Goal: Task Accomplishment & Management: Manage account settings

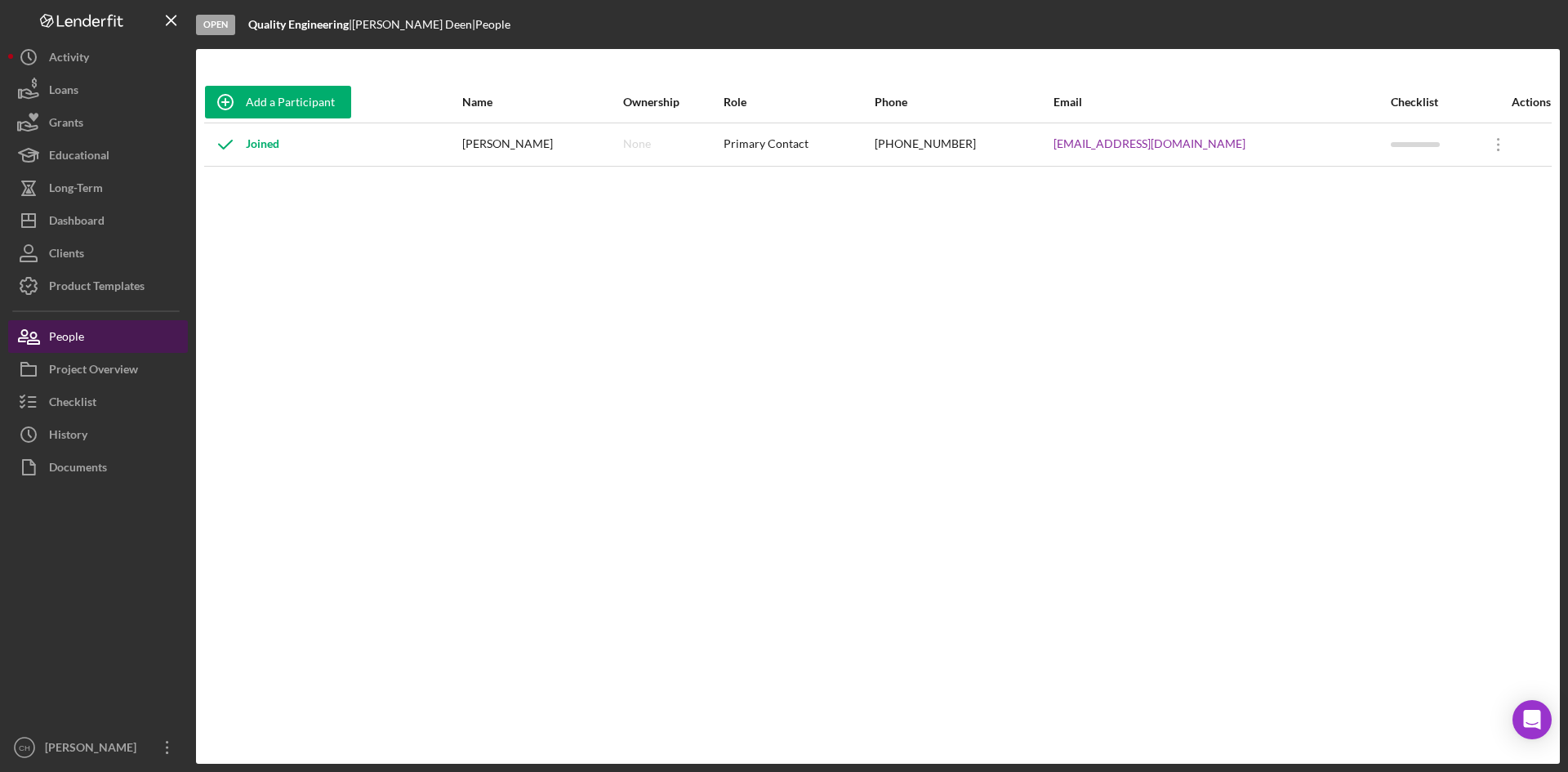
click at [89, 345] on button "People" at bounding box center [98, 336] width 180 height 33
click at [100, 340] on button "People" at bounding box center [98, 336] width 180 height 33
drag, startPoint x: 1232, startPoint y: 143, endPoint x: 1080, endPoint y: 158, distance: 152.7
click at [1080, 158] on tr "Joined [PERSON_NAME] None Primary Contact [PHONE_NUMBER] [EMAIL_ADDRESS][DOMAIN…" at bounding box center [877, 144] width 1347 height 43
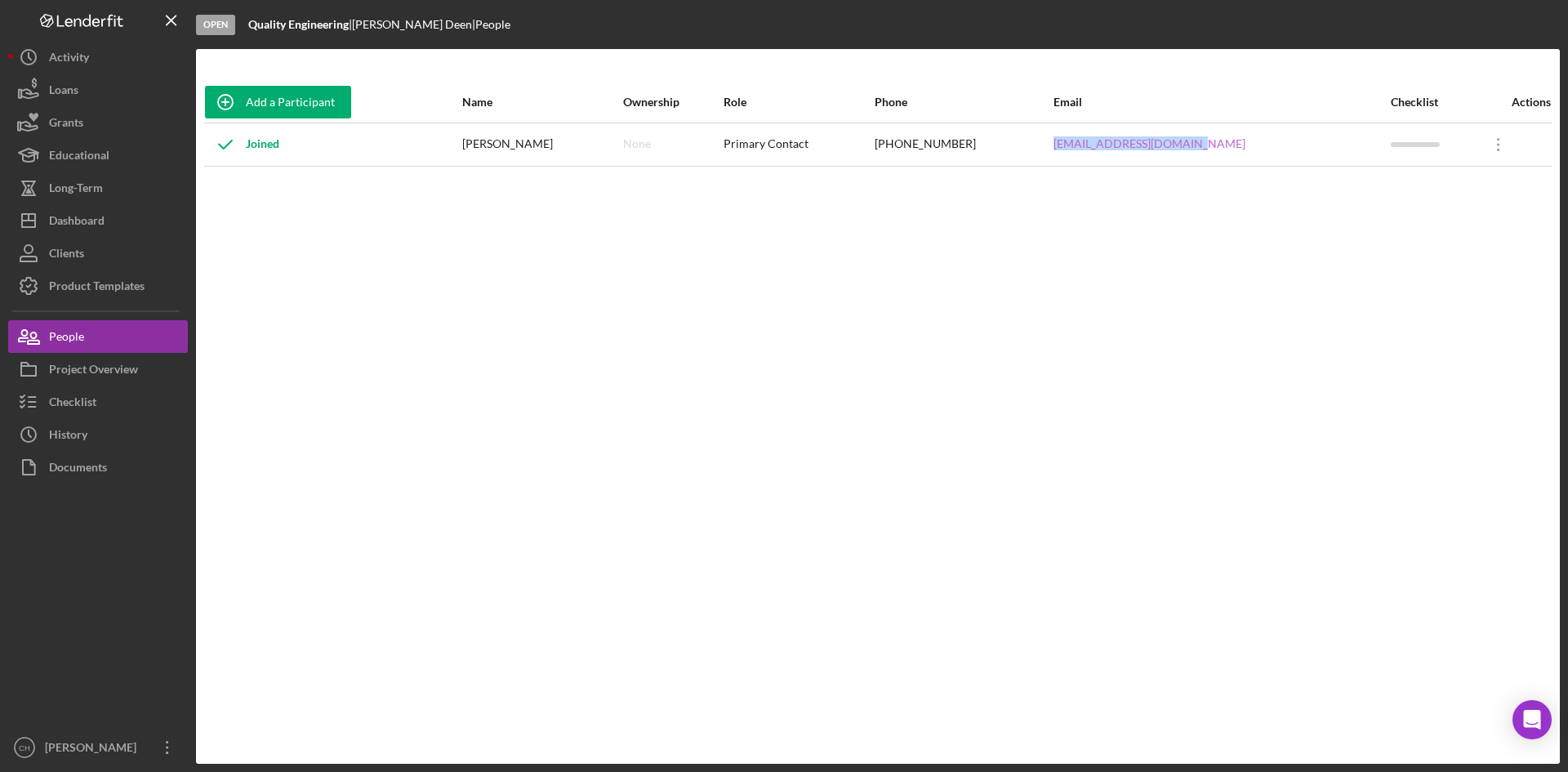
copy tr "[EMAIL_ADDRESS][DOMAIN_NAME]"
click at [105, 395] on button "Checklist" at bounding box center [98, 401] width 180 height 33
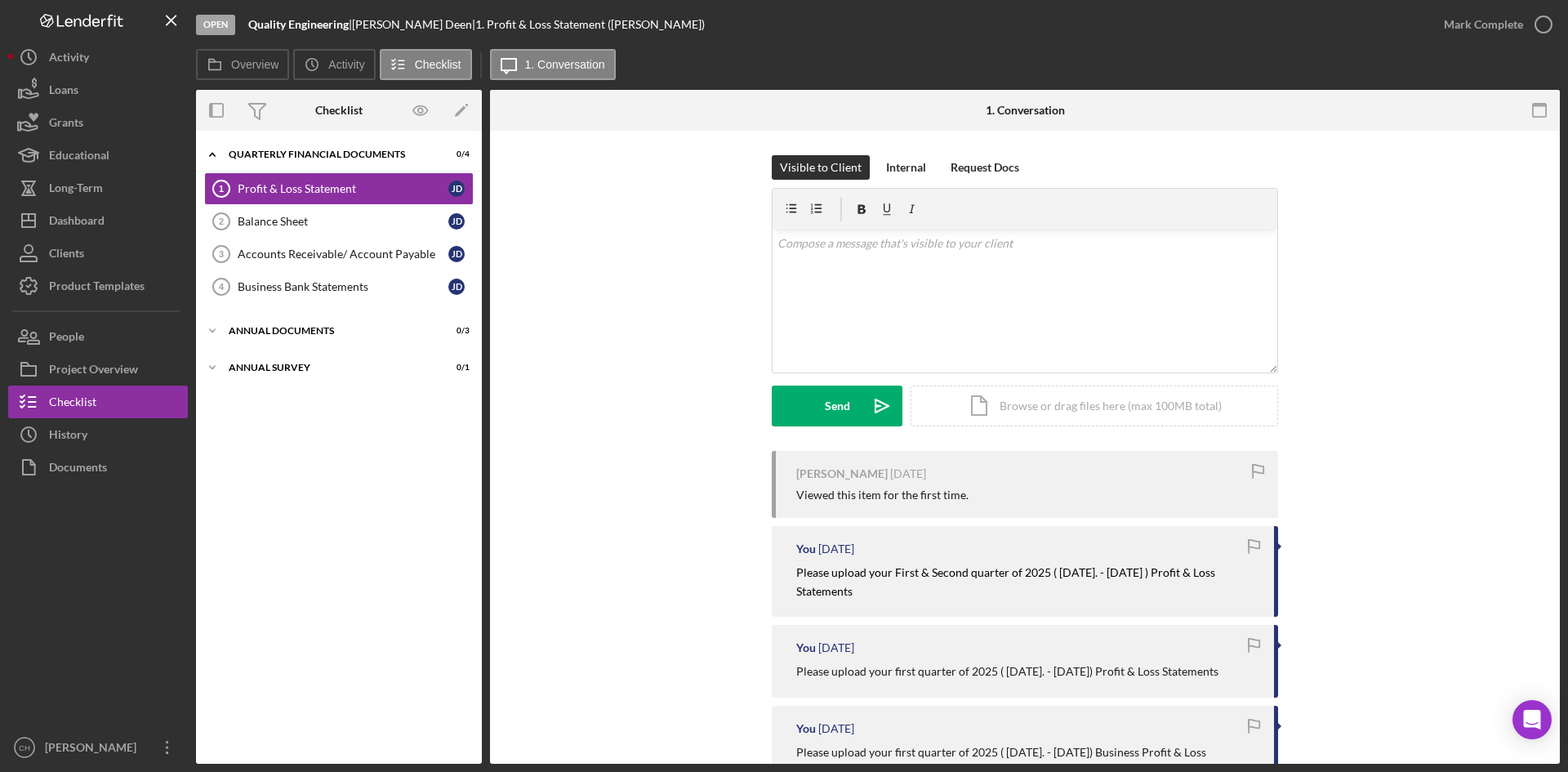
drag, startPoint x: 355, startPoint y: 25, endPoint x: 255, endPoint y: 4, distance: 102.2
click at [227, 18] on div "Open Quality Engineering | [PERSON_NAME] | 1. Profit & Loss Statement ([PERSON_…" at bounding box center [811, 24] width 1232 height 49
click at [94, 226] on div "Dashboard" at bounding box center [77, 222] width 55 height 37
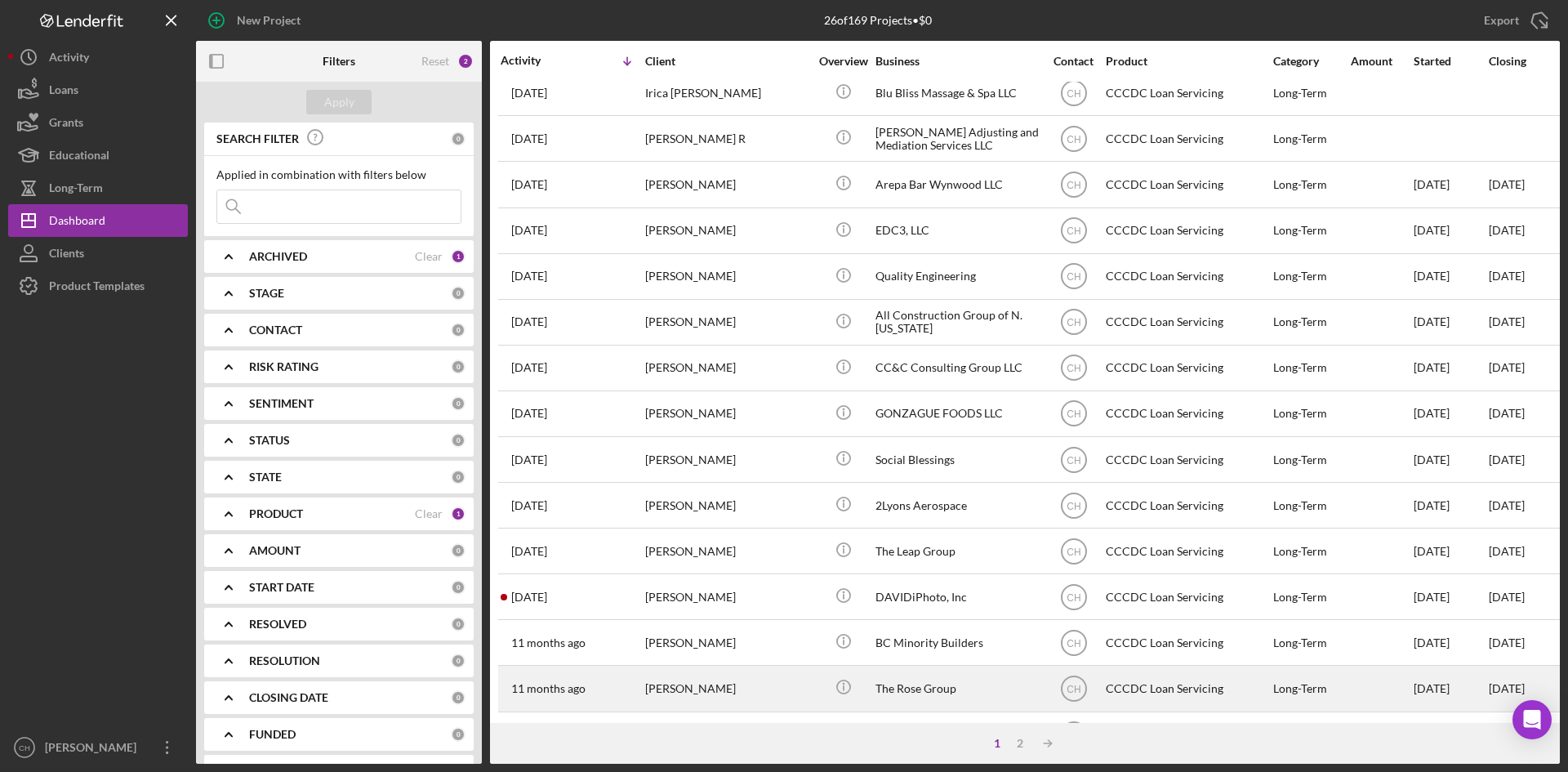
scroll to position [362, 0]
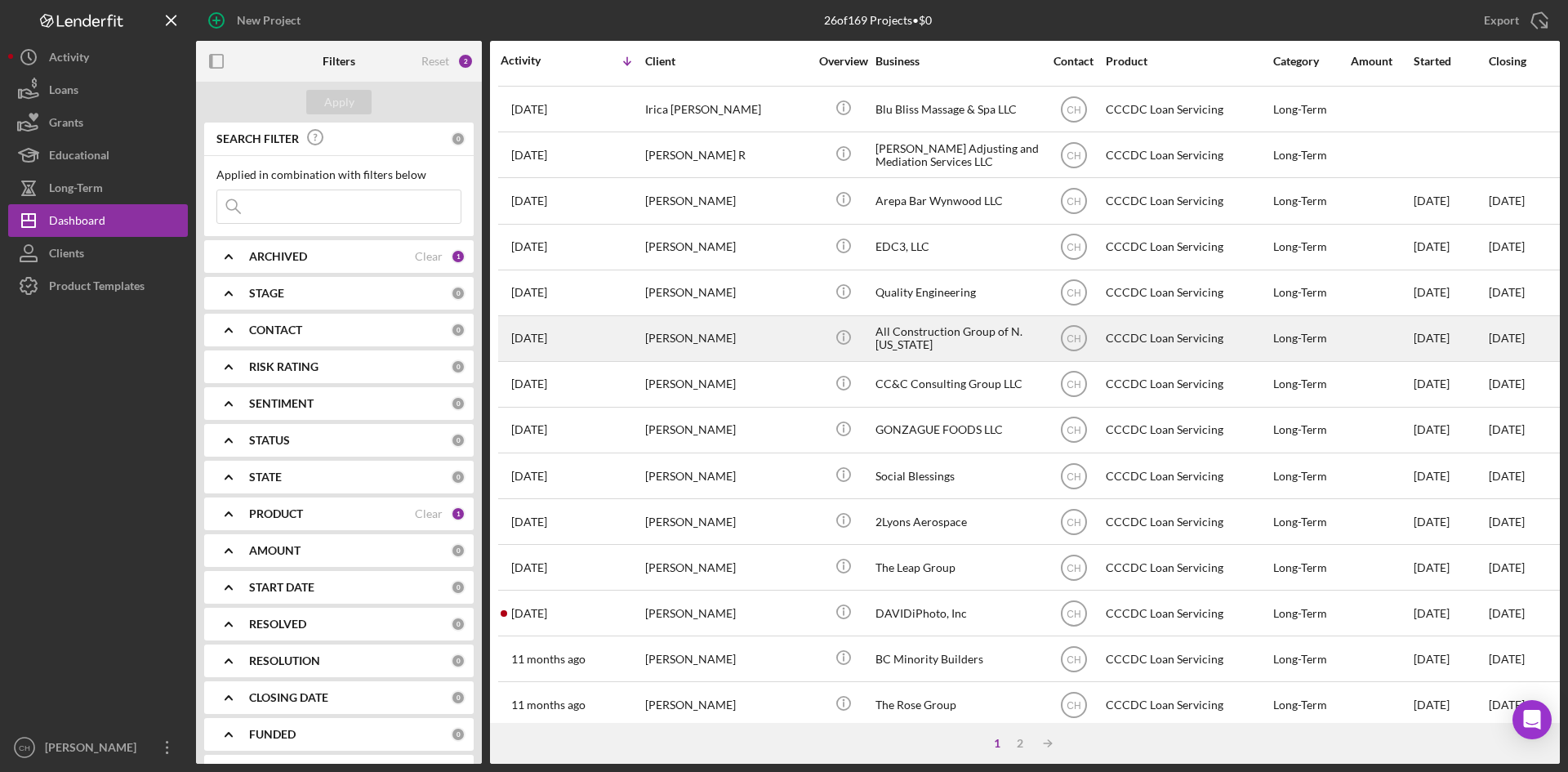
click at [716, 335] on div "[PERSON_NAME]" at bounding box center [727, 339] width 163 height 43
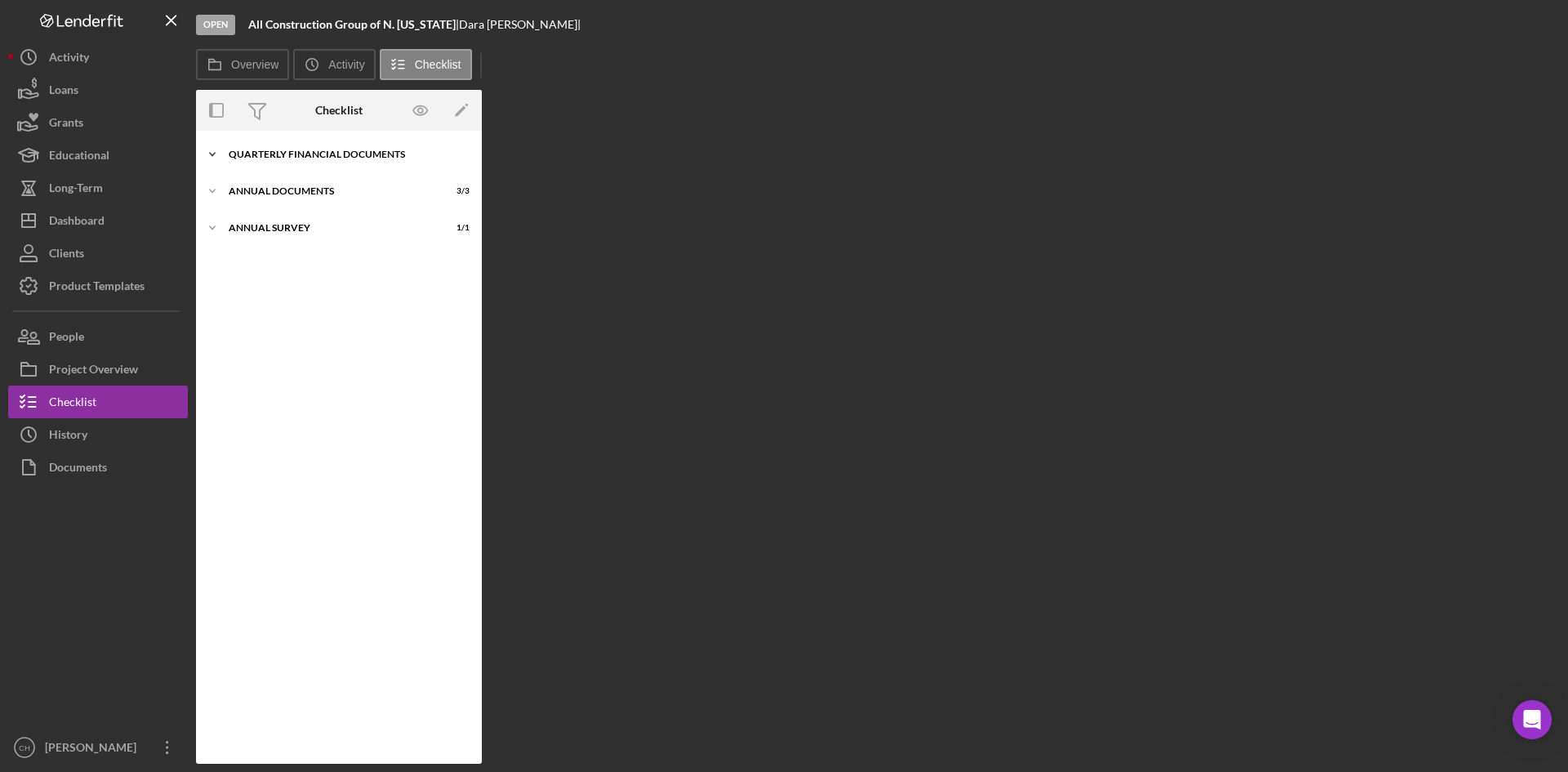
click at [301, 156] on div "Quarterly Financial Documents" at bounding box center [345, 155] width 232 height 10
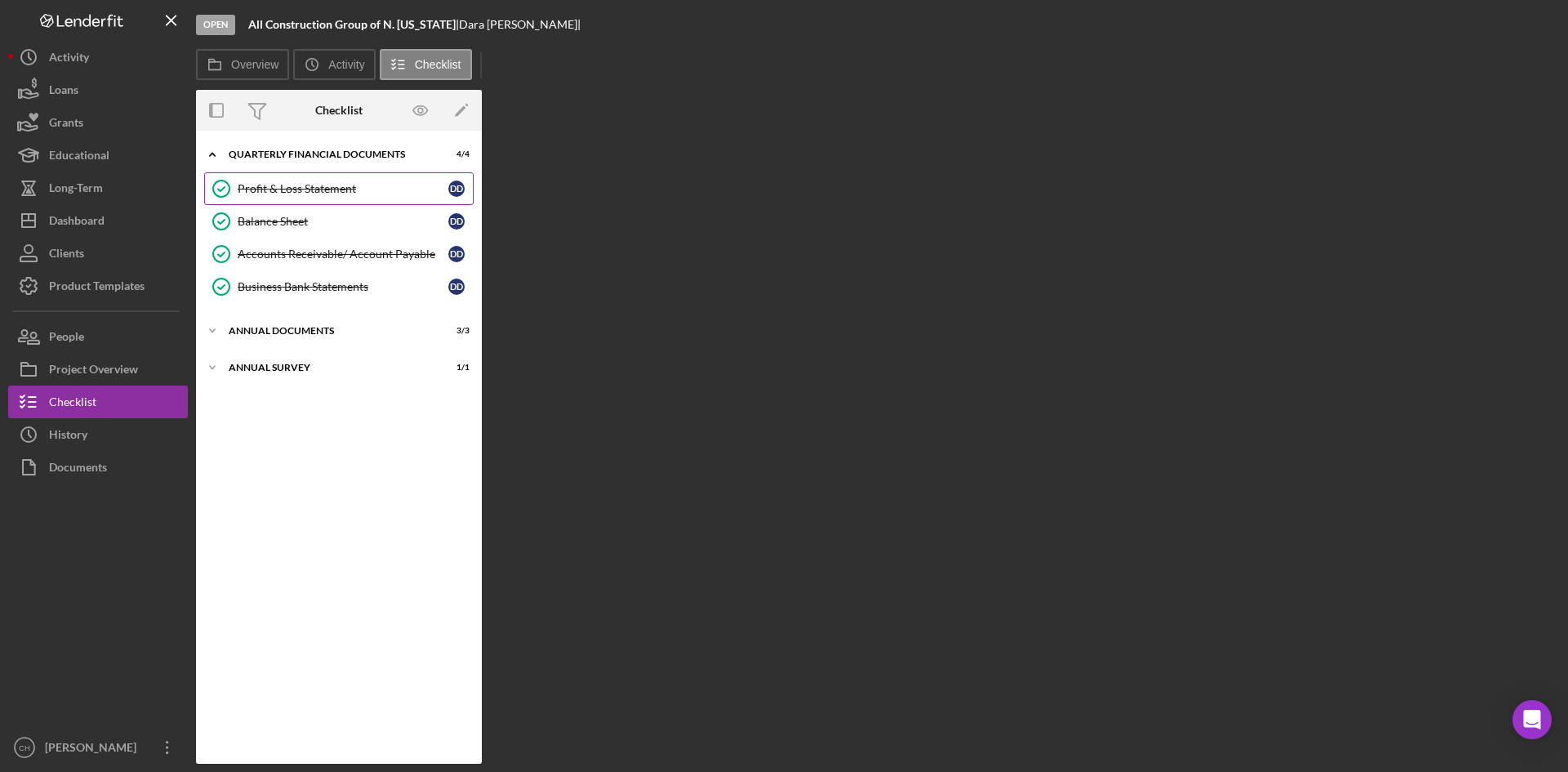
click at [315, 191] on div "Profit & Loss Statement" at bounding box center [343, 189] width 211 height 13
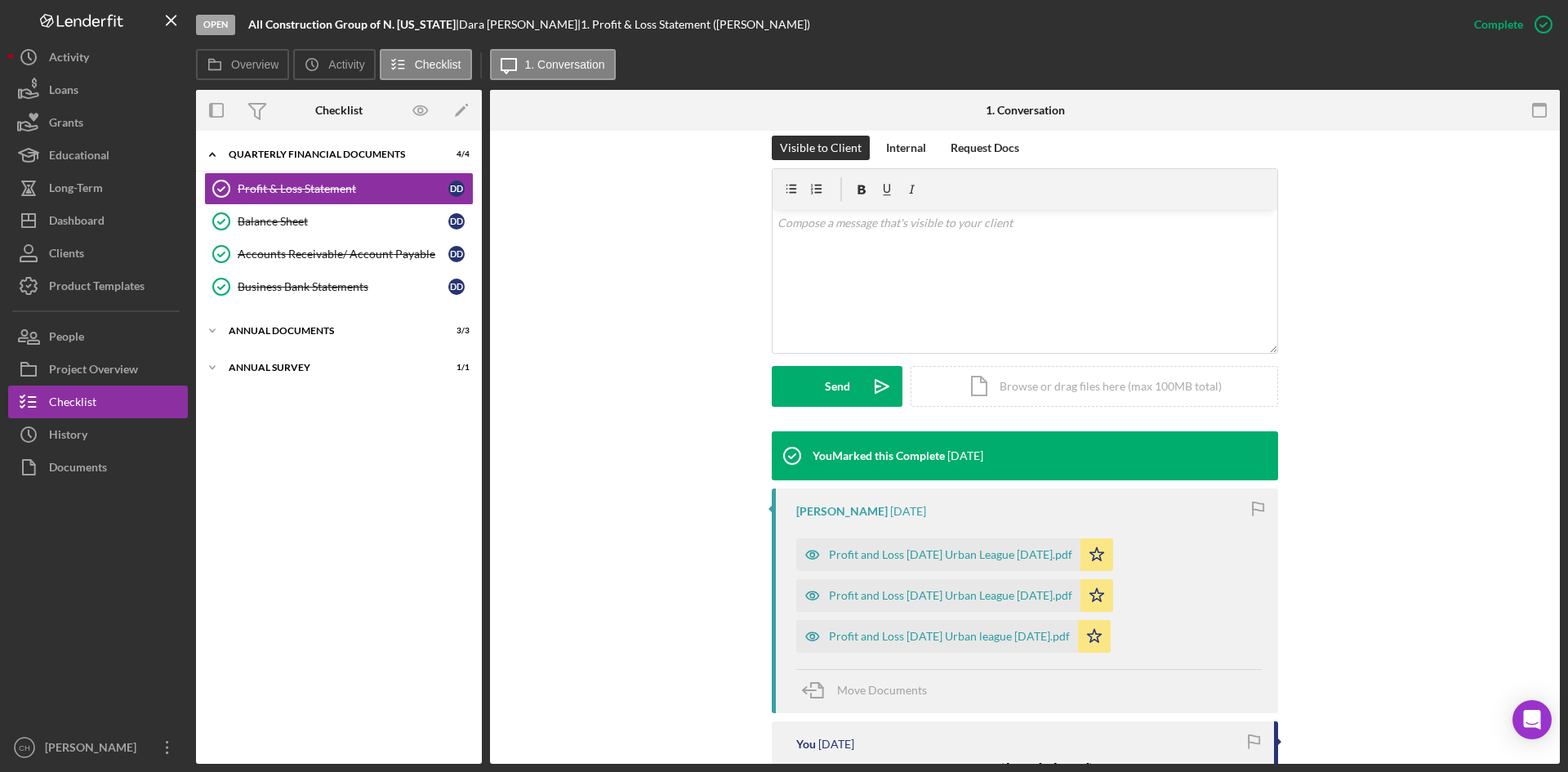
scroll to position [245, 0]
drag, startPoint x: 432, startPoint y: 20, endPoint x: 243, endPoint y: 23, distance: 189.0
click at [243, 23] on div "Open All Construction Group of N. [US_STATE] | [PERSON_NAME] | 1. Profit & Loss…" at bounding box center [826, 24] width 1262 height 49
copy b "All Construction Group of N. [US_STATE]"
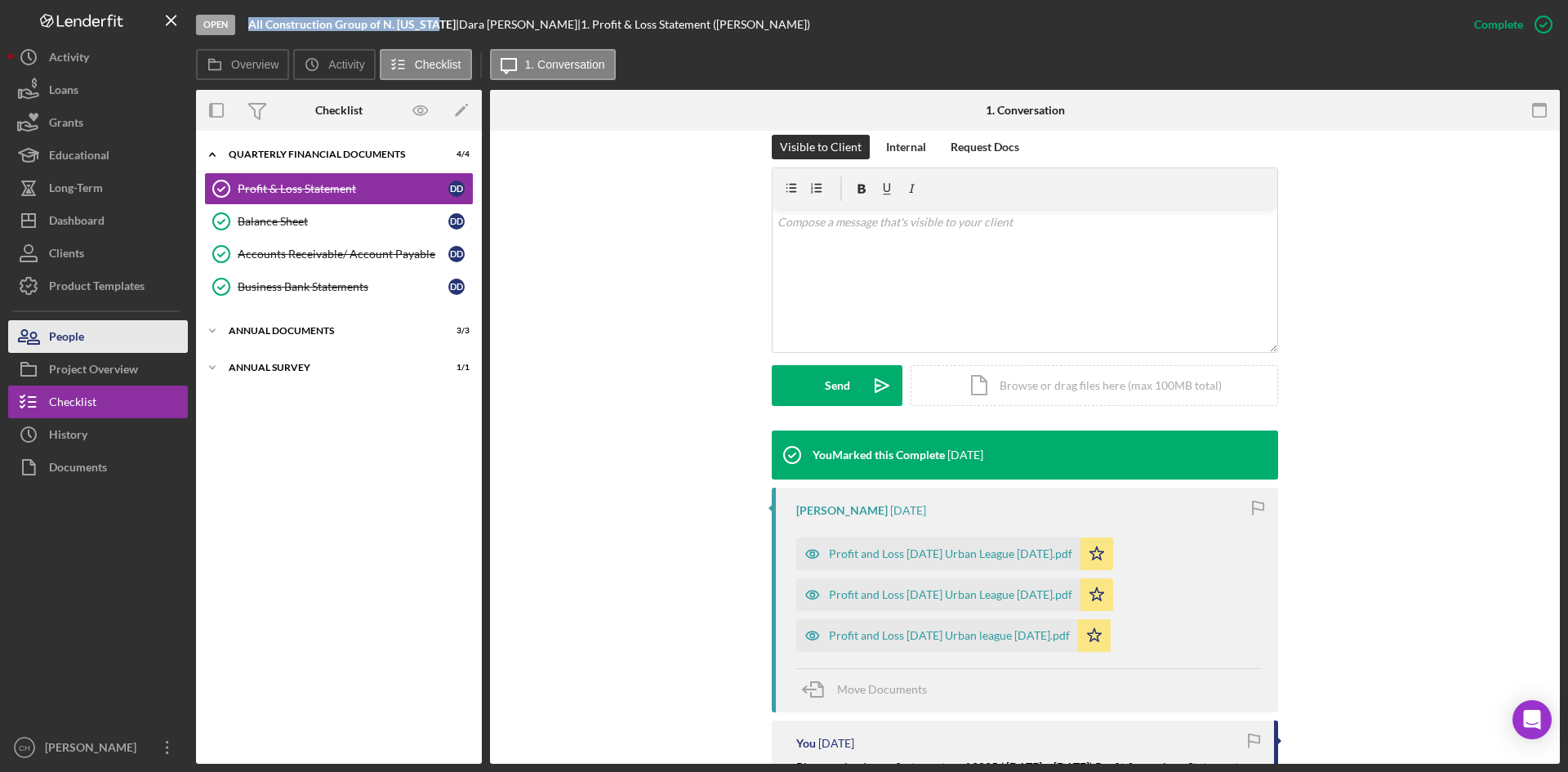
click at [94, 343] on button "People" at bounding box center [98, 336] width 180 height 33
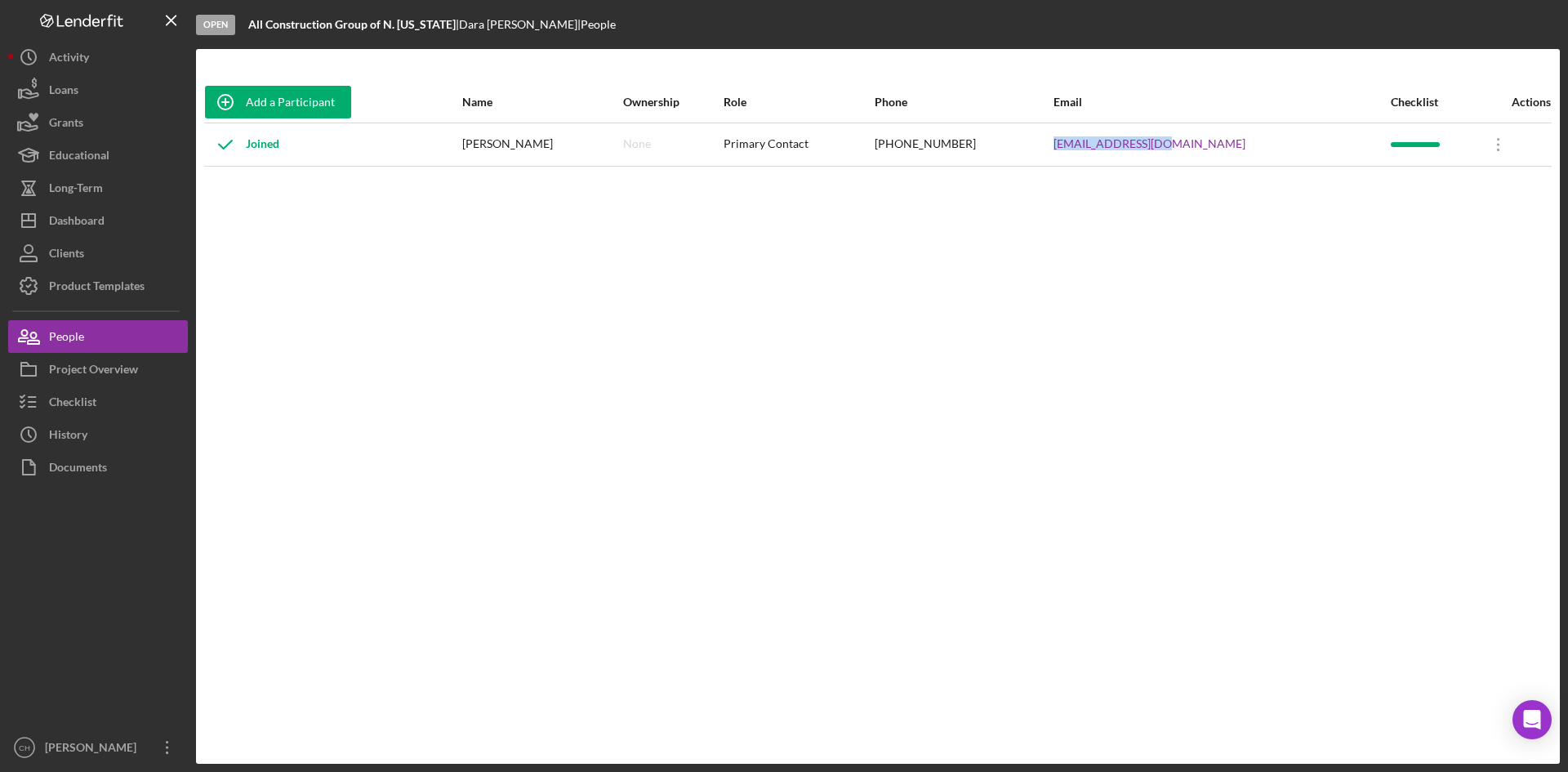
drag, startPoint x: 1233, startPoint y: 147, endPoint x: 1130, endPoint y: 153, distance: 103.2
click at [1130, 153] on div "[EMAIL_ADDRESS][DOMAIN_NAME]" at bounding box center [1221, 144] width 335 height 41
click at [110, 371] on div "Project Overview" at bounding box center [94, 371] width 89 height 37
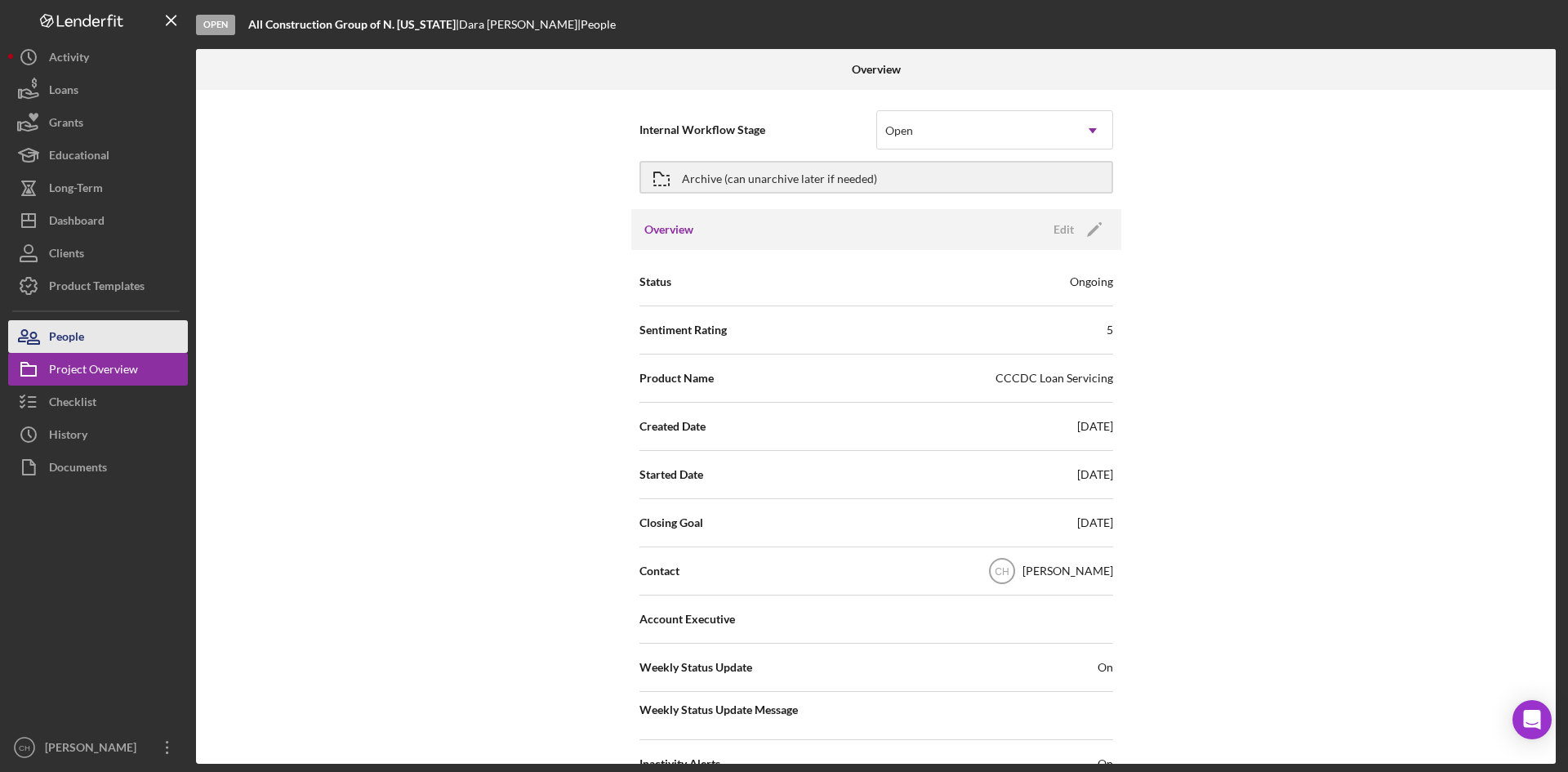
click at [92, 337] on button "People" at bounding box center [98, 336] width 180 height 33
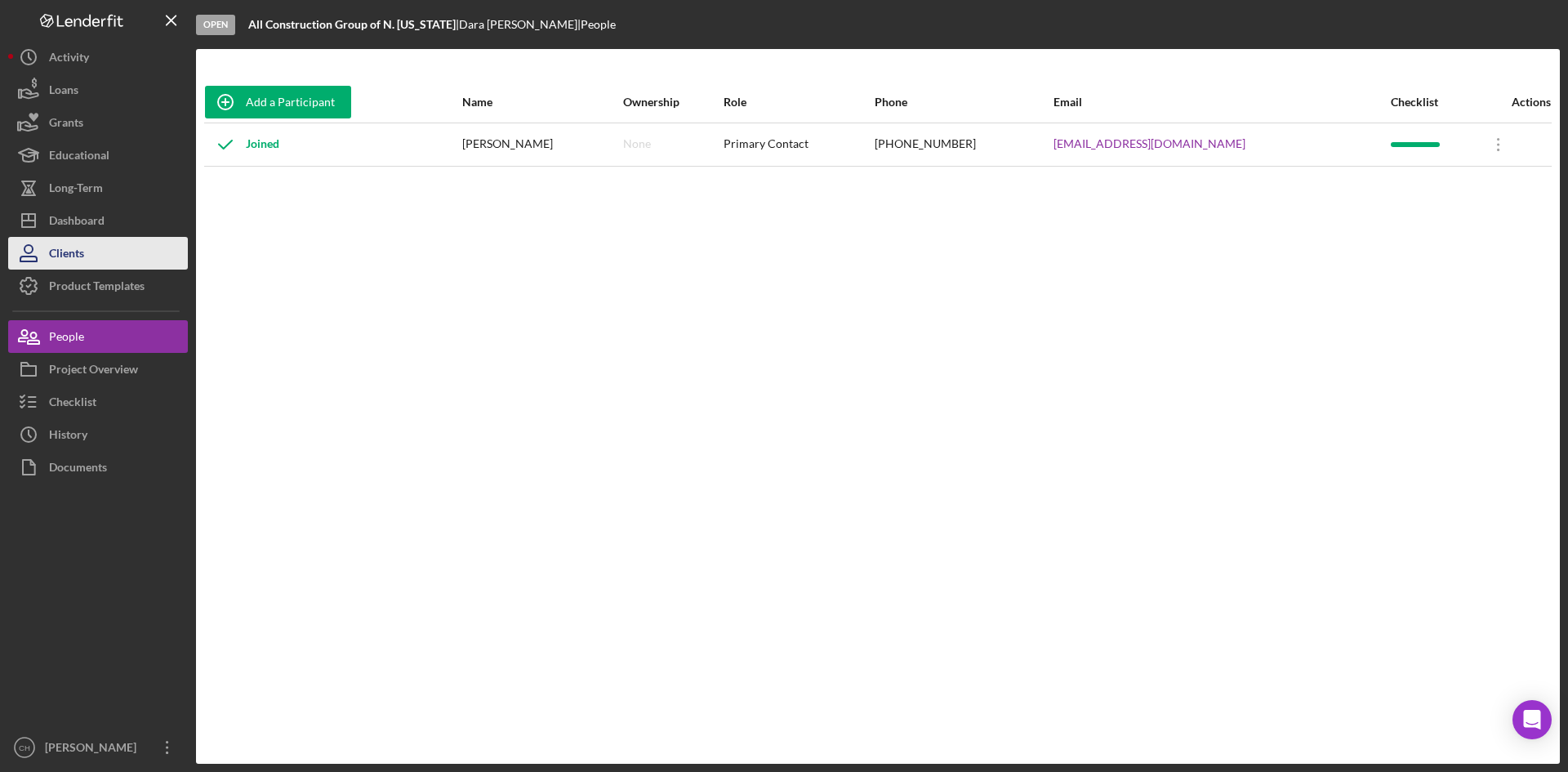
click at [84, 243] on div "Clients" at bounding box center [67, 255] width 35 height 37
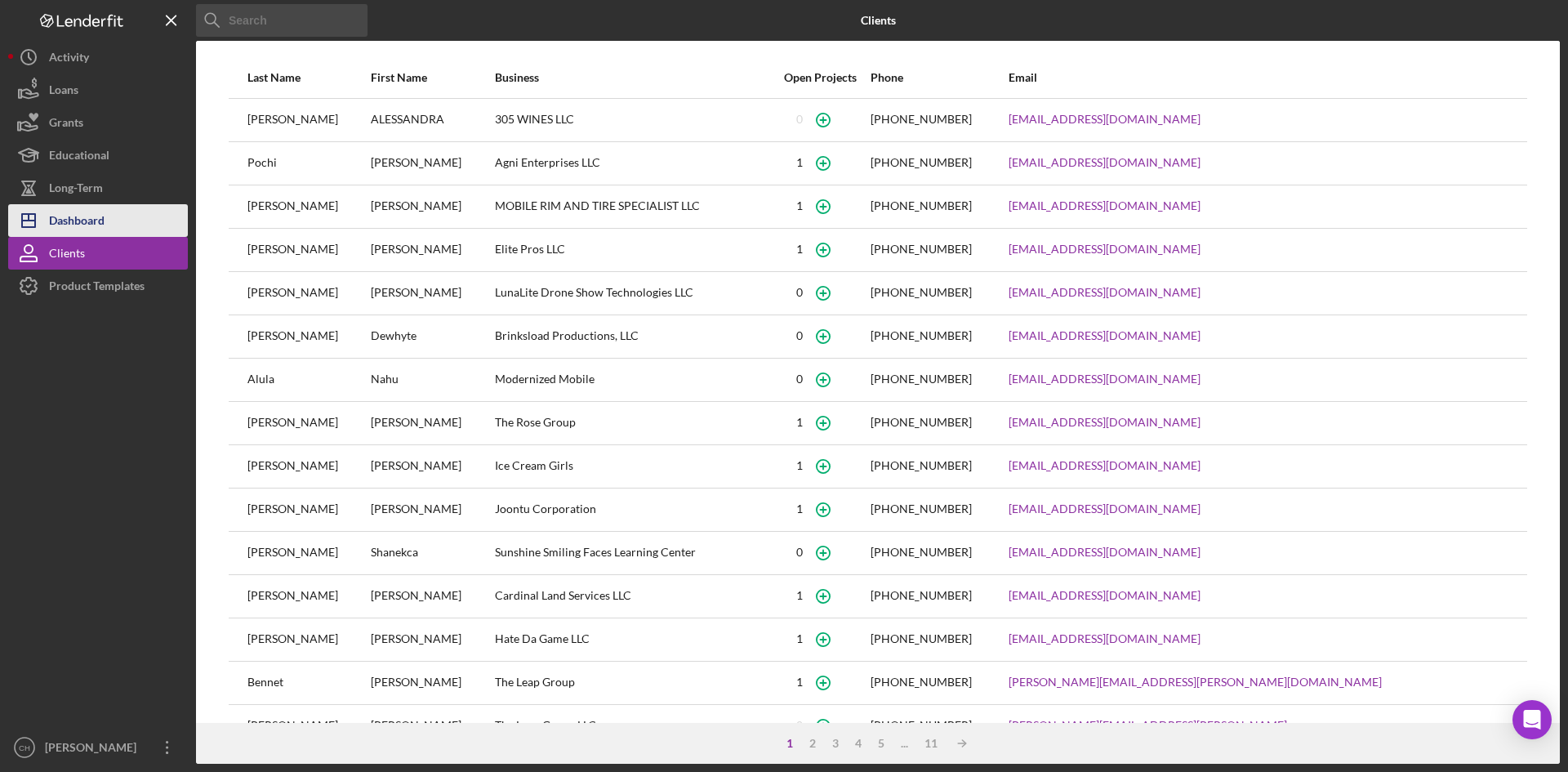
click at [89, 221] on div "Dashboard" at bounding box center [77, 222] width 55 height 37
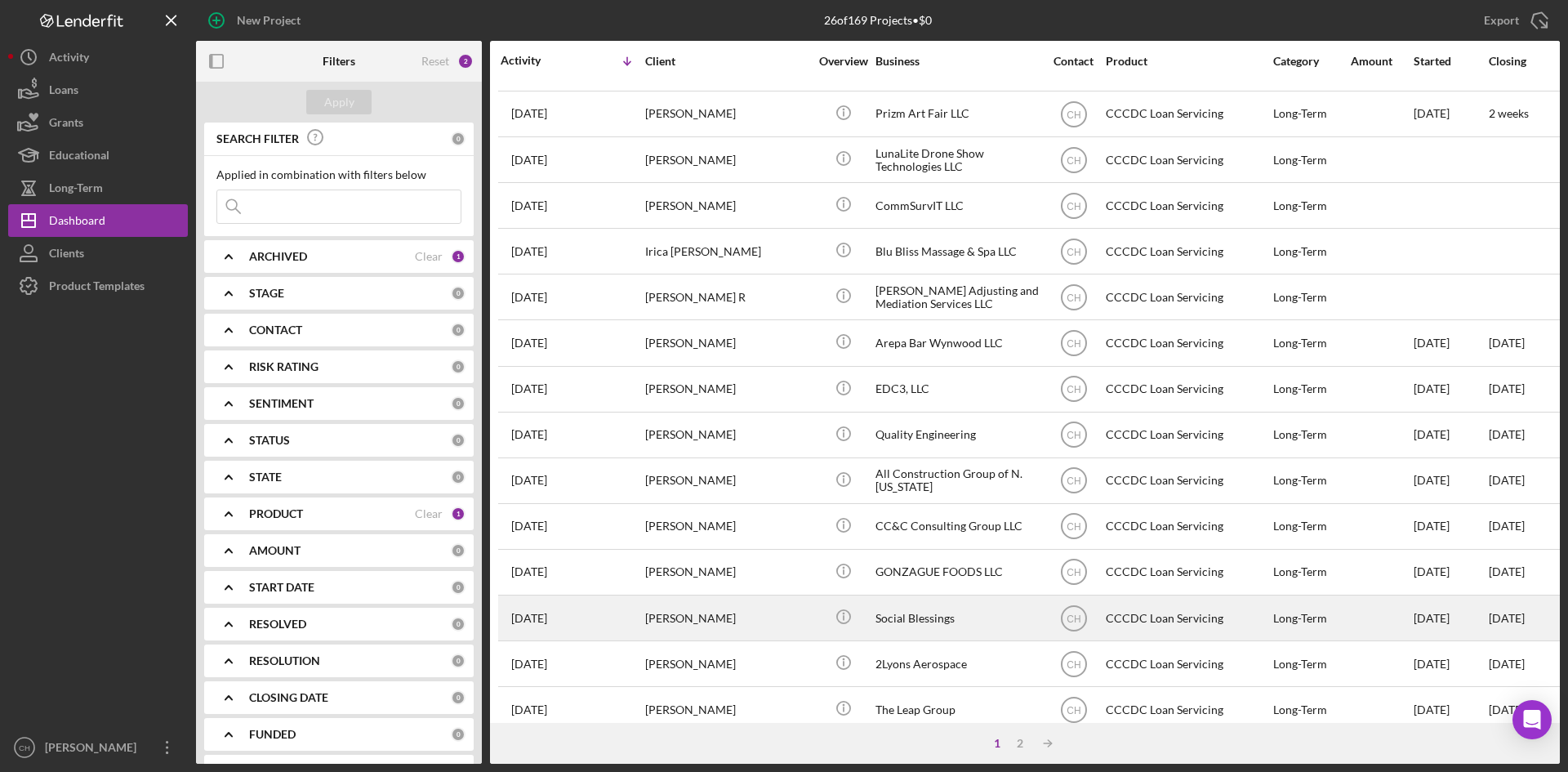
scroll to position [245, 0]
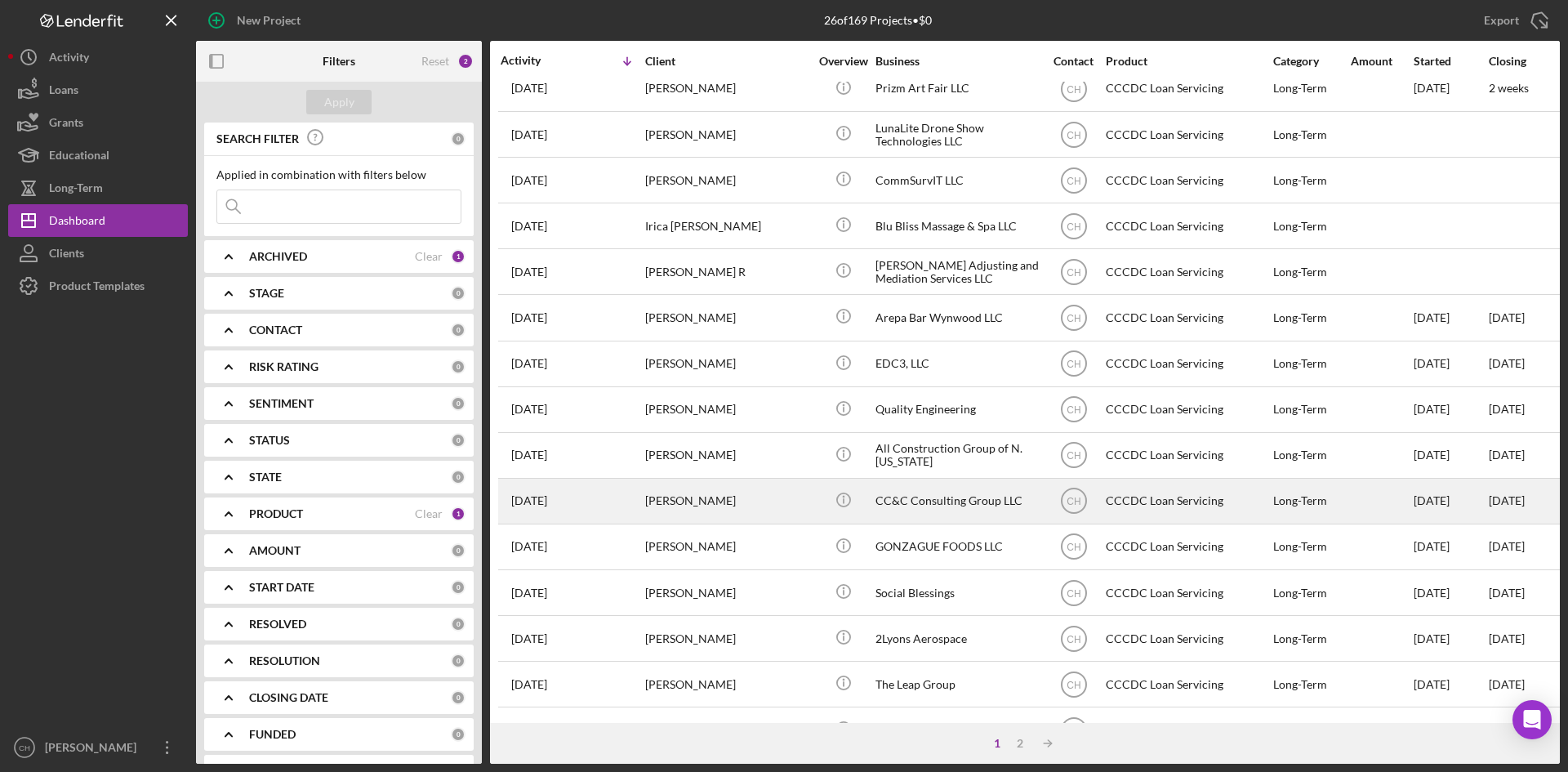
click at [724, 499] on div "[PERSON_NAME]" at bounding box center [727, 501] width 163 height 43
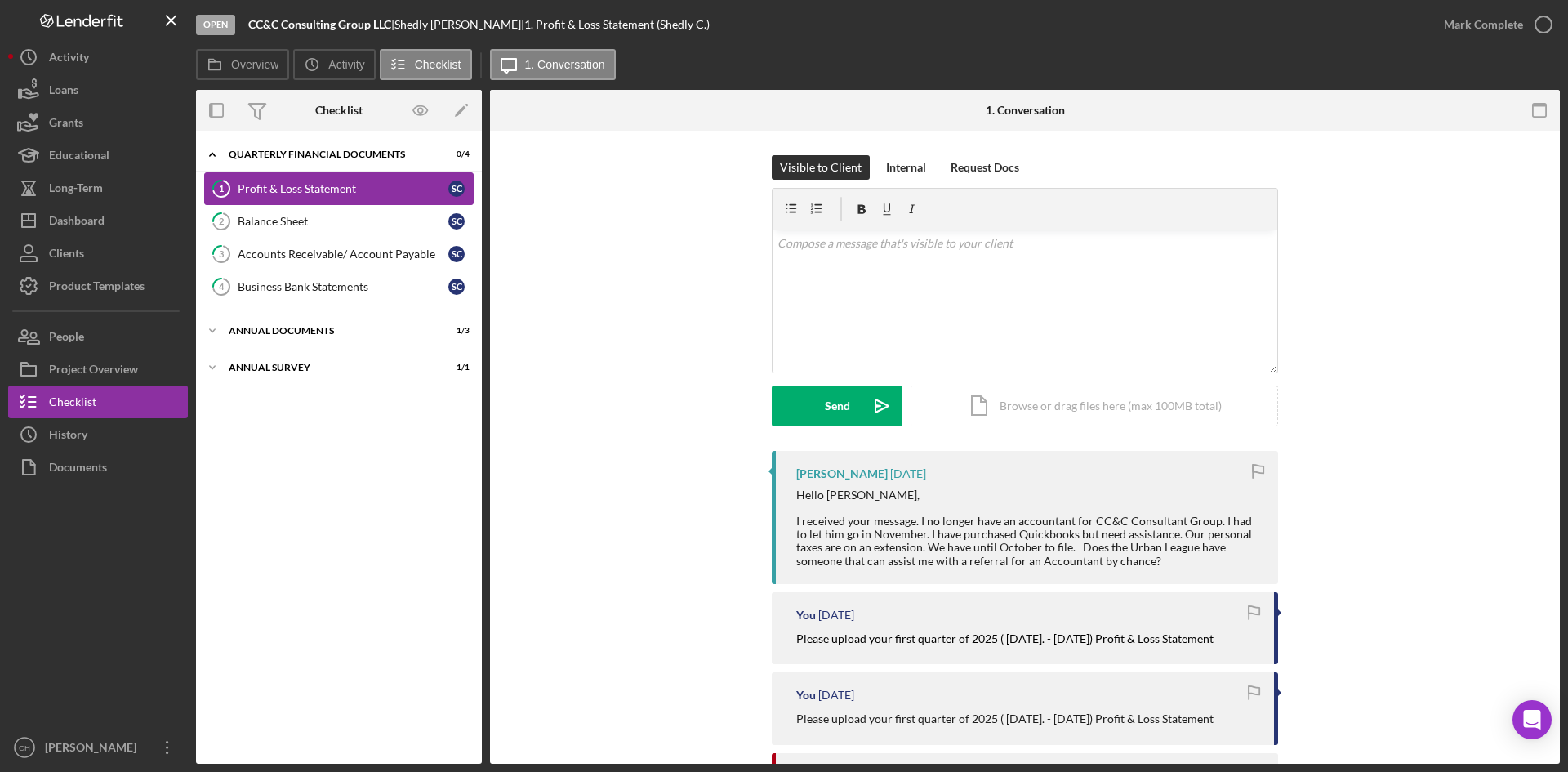
click at [291, 191] on div "Profit & Loss Statement" at bounding box center [343, 189] width 211 height 13
click at [290, 187] on div "Profit & Loss Statement" at bounding box center [343, 189] width 211 height 13
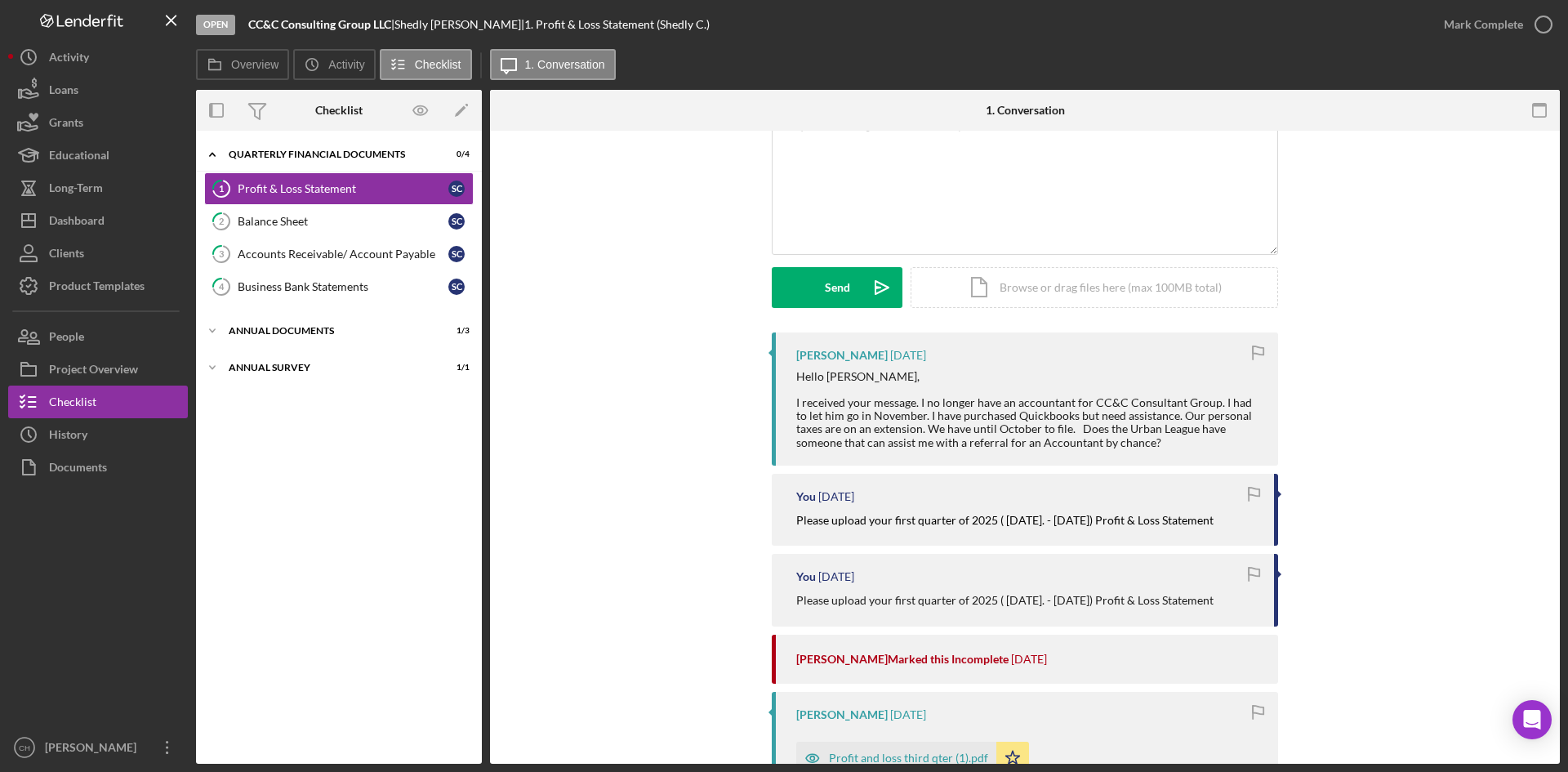
scroll to position [245, 0]
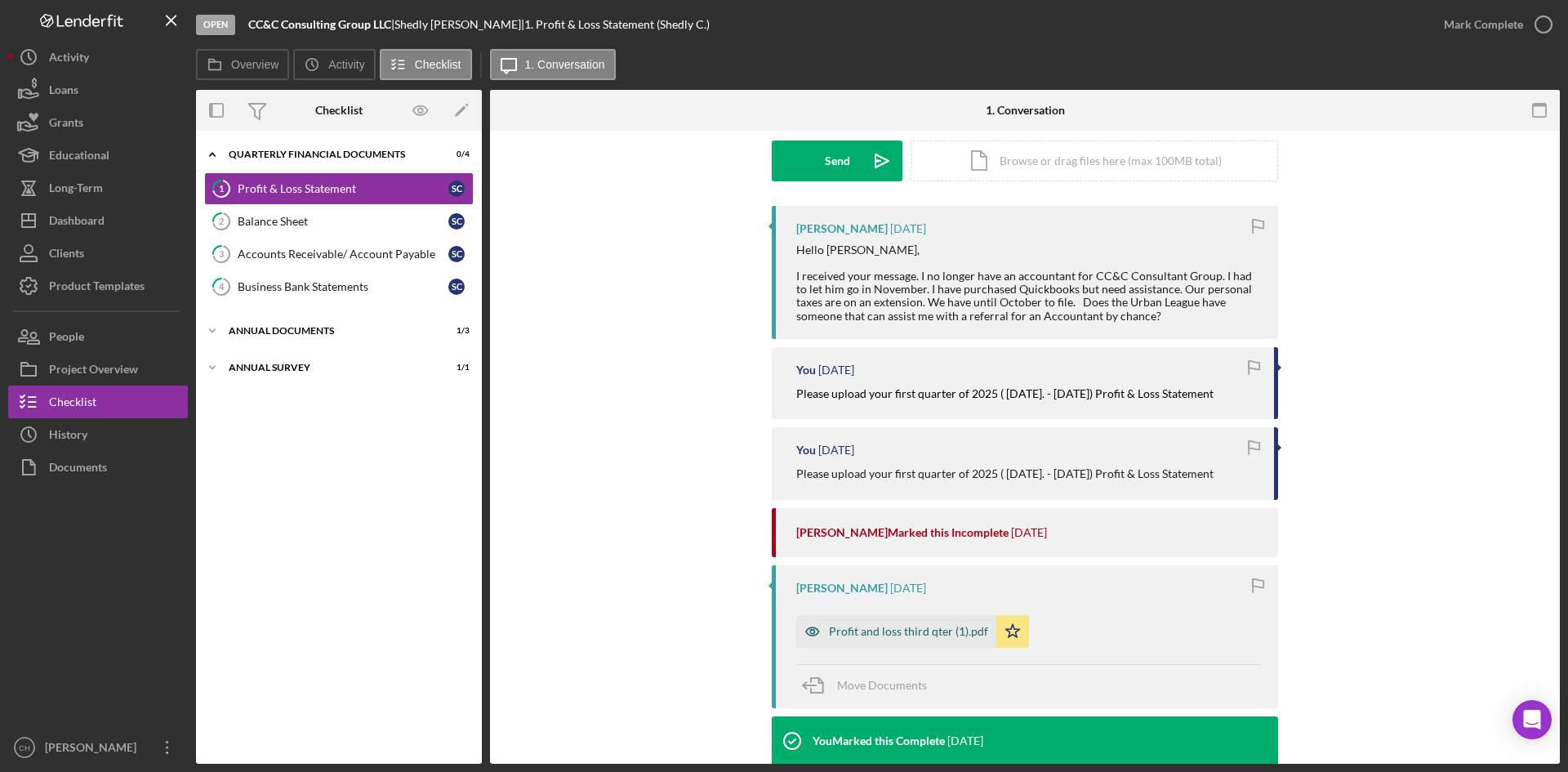
click at [835, 628] on div "Profit and loss third qter (1).pdf" at bounding box center [908, 631] width 159 height 13
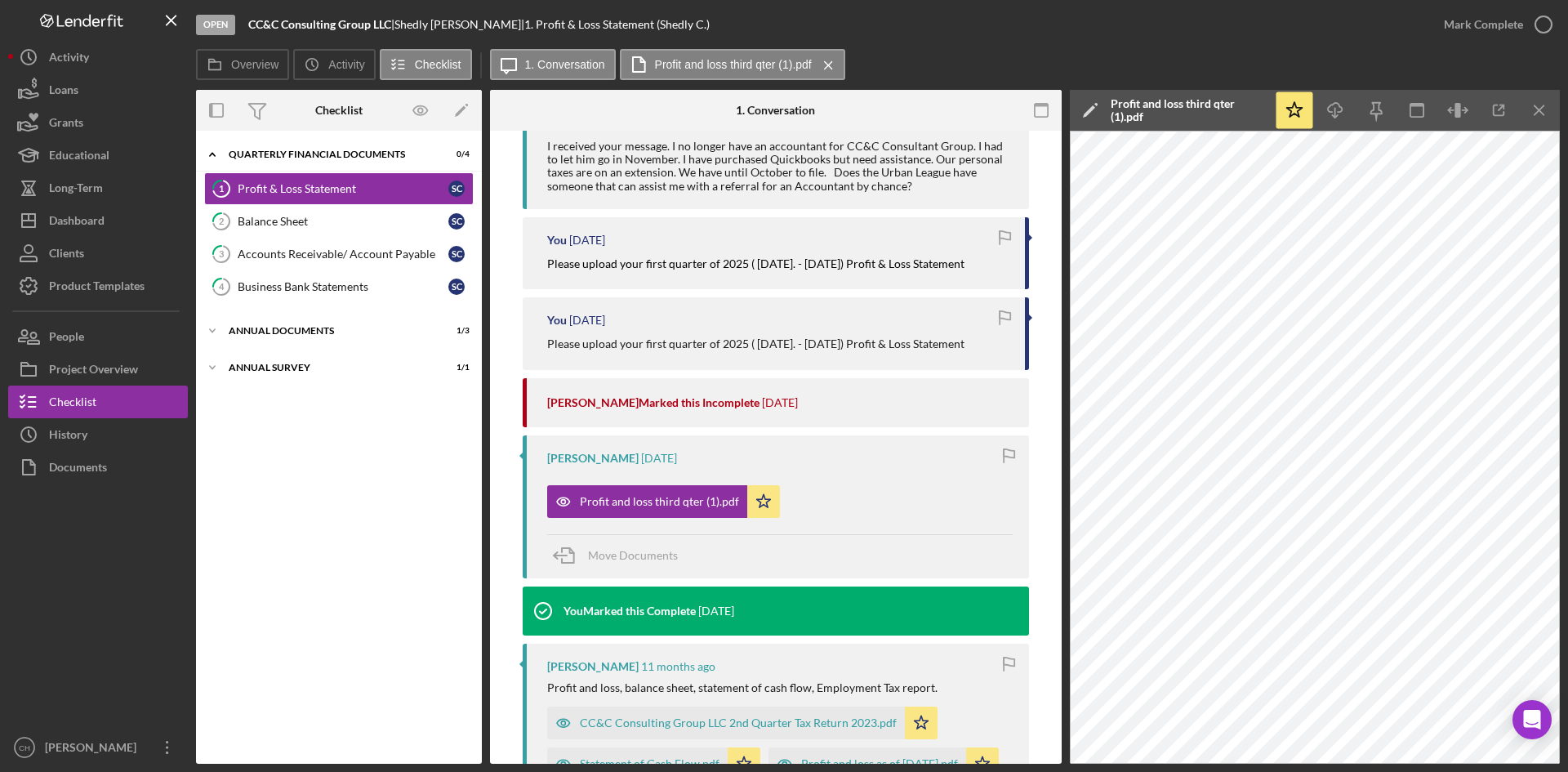
scroll to position [490, 0]
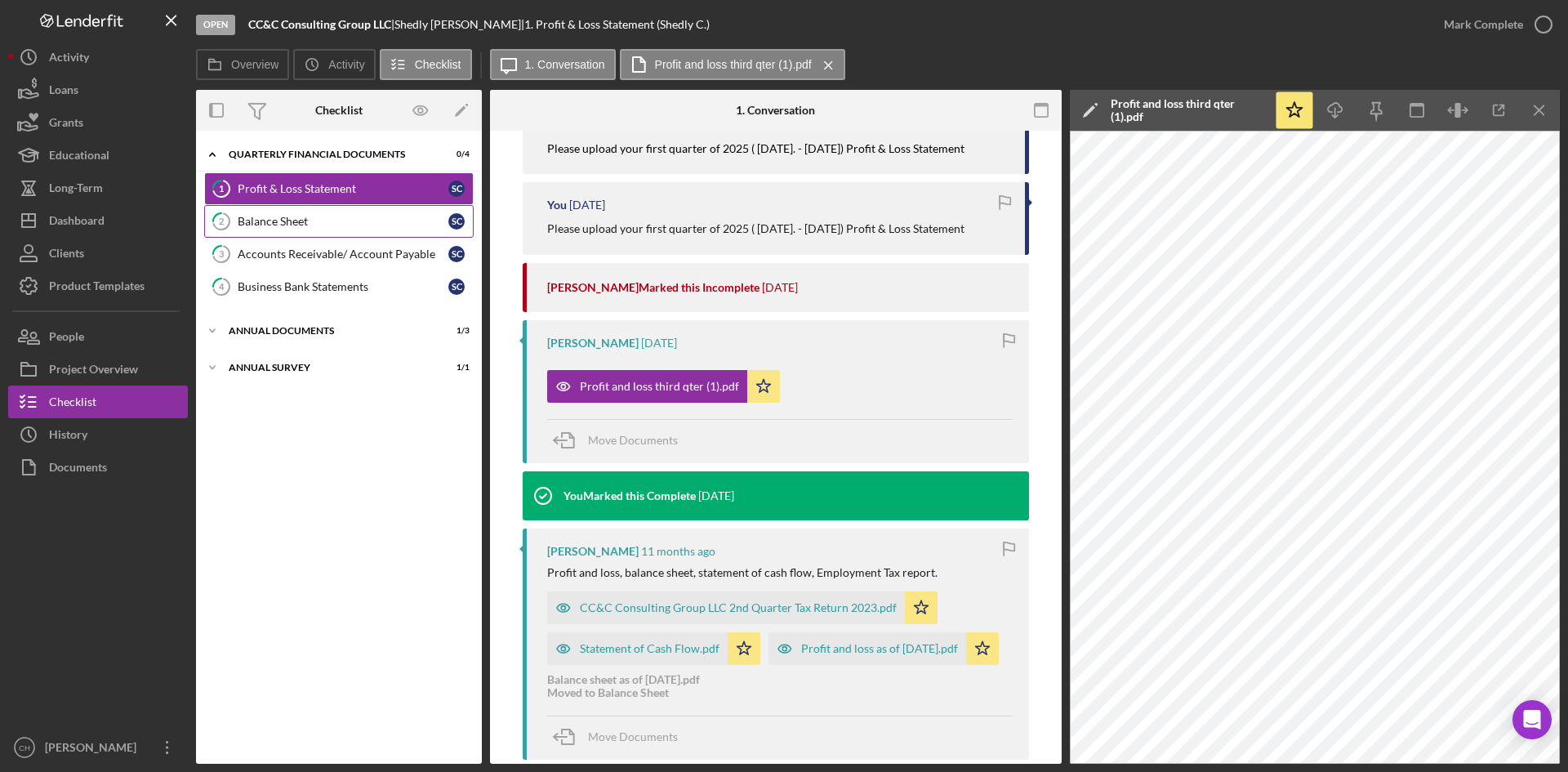
click at [285, 223] on div "Balance Sheet" at bounding box center [343, 222] width 211 height 13
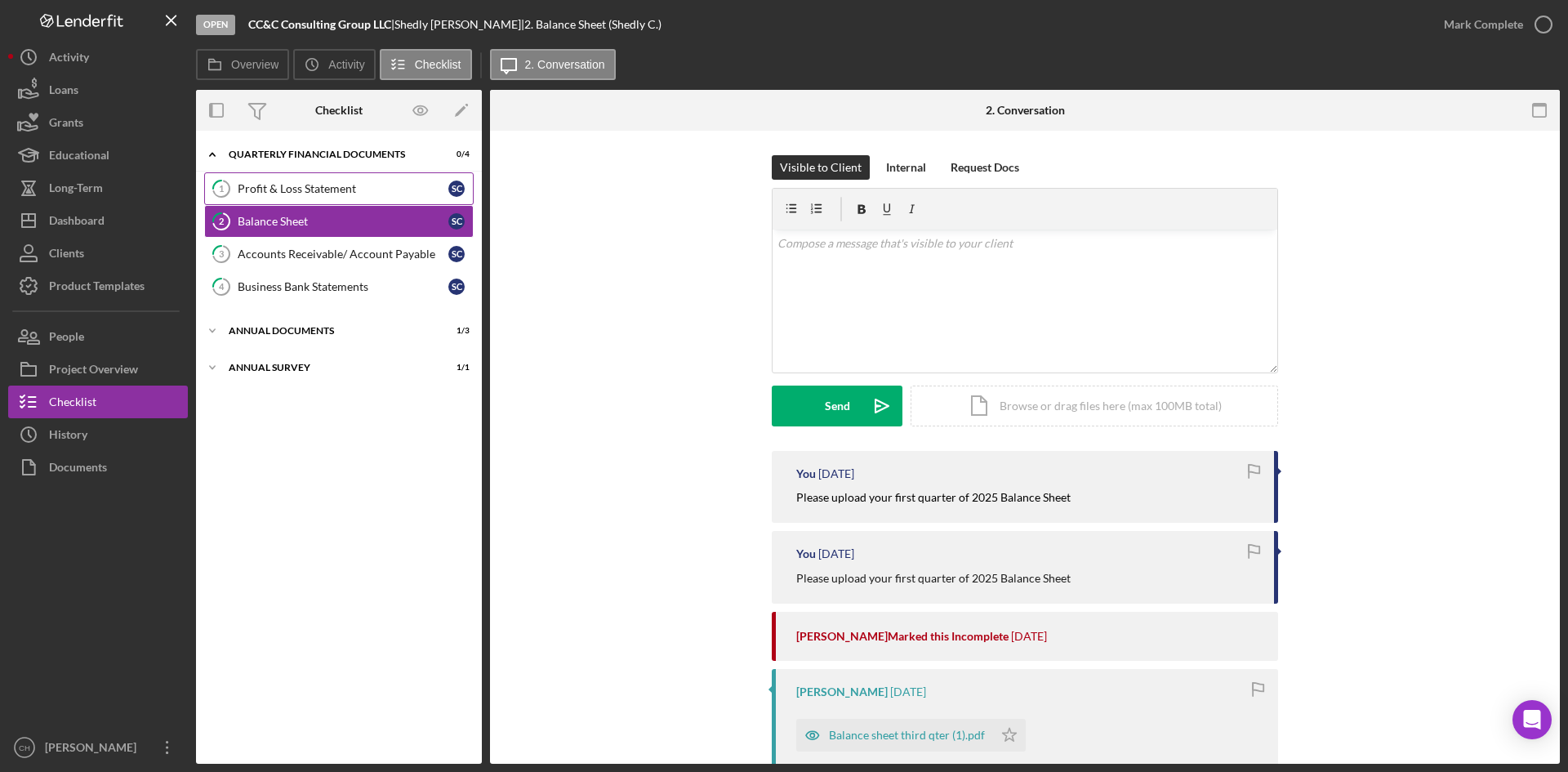
click at [305, 187] on div "Profit & Loss Statement" at bounding box center [343, 189] width 211 height 13
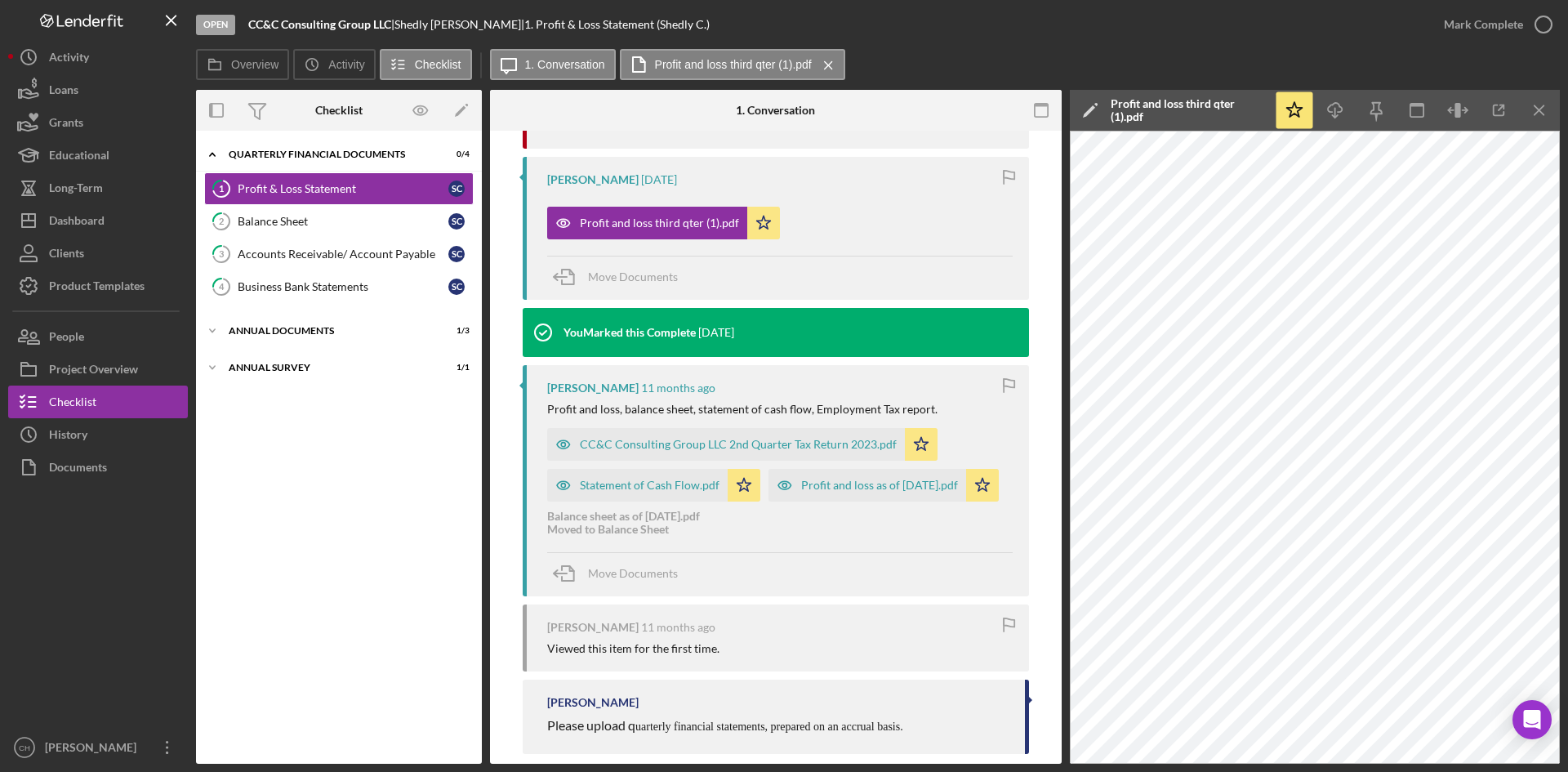
scroll to position [677, 0]
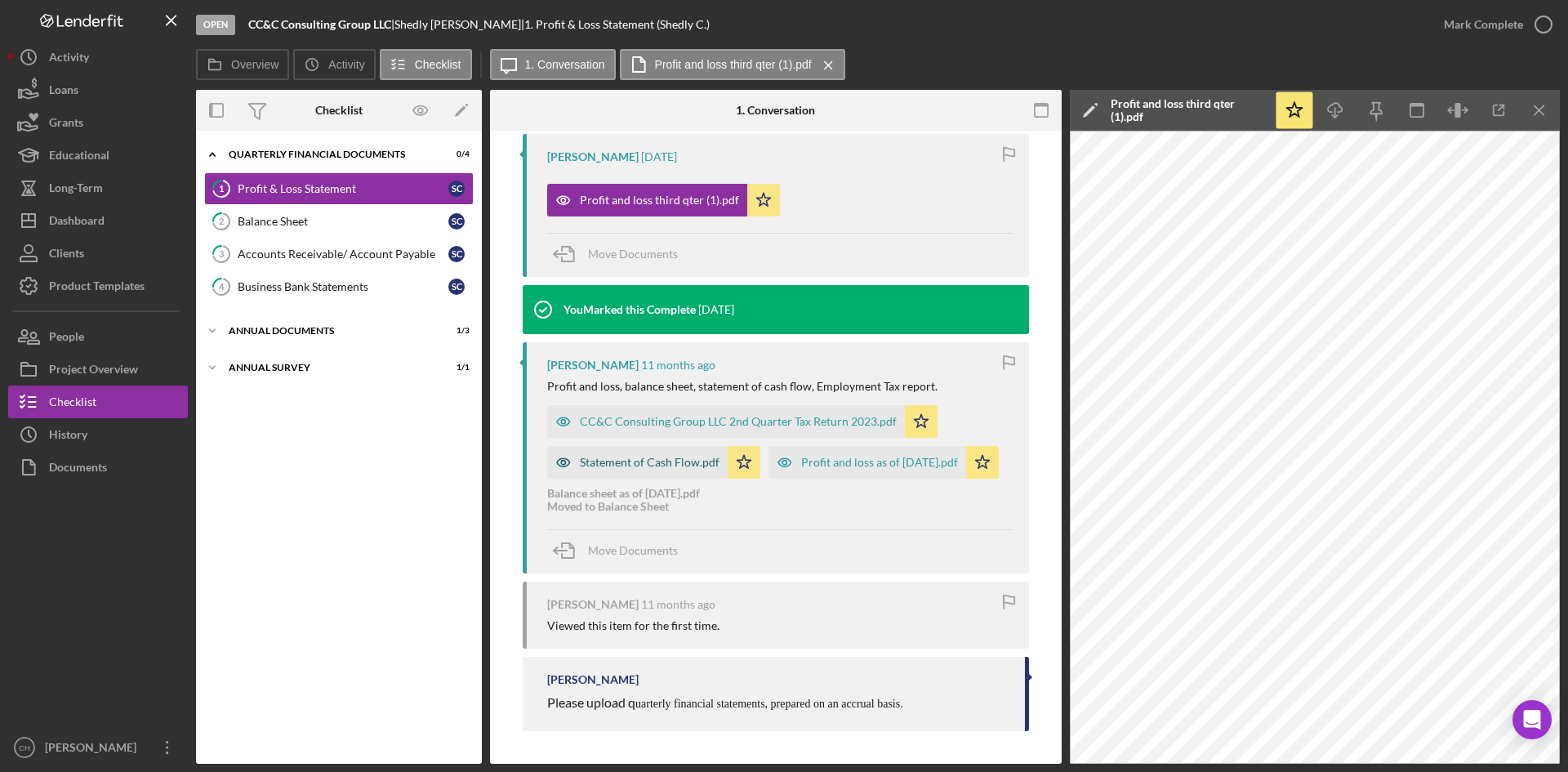
click at [626, 471] on div "Statement of Cash Flow.pdf" at bounding box center [637, 462] width 181 height 33
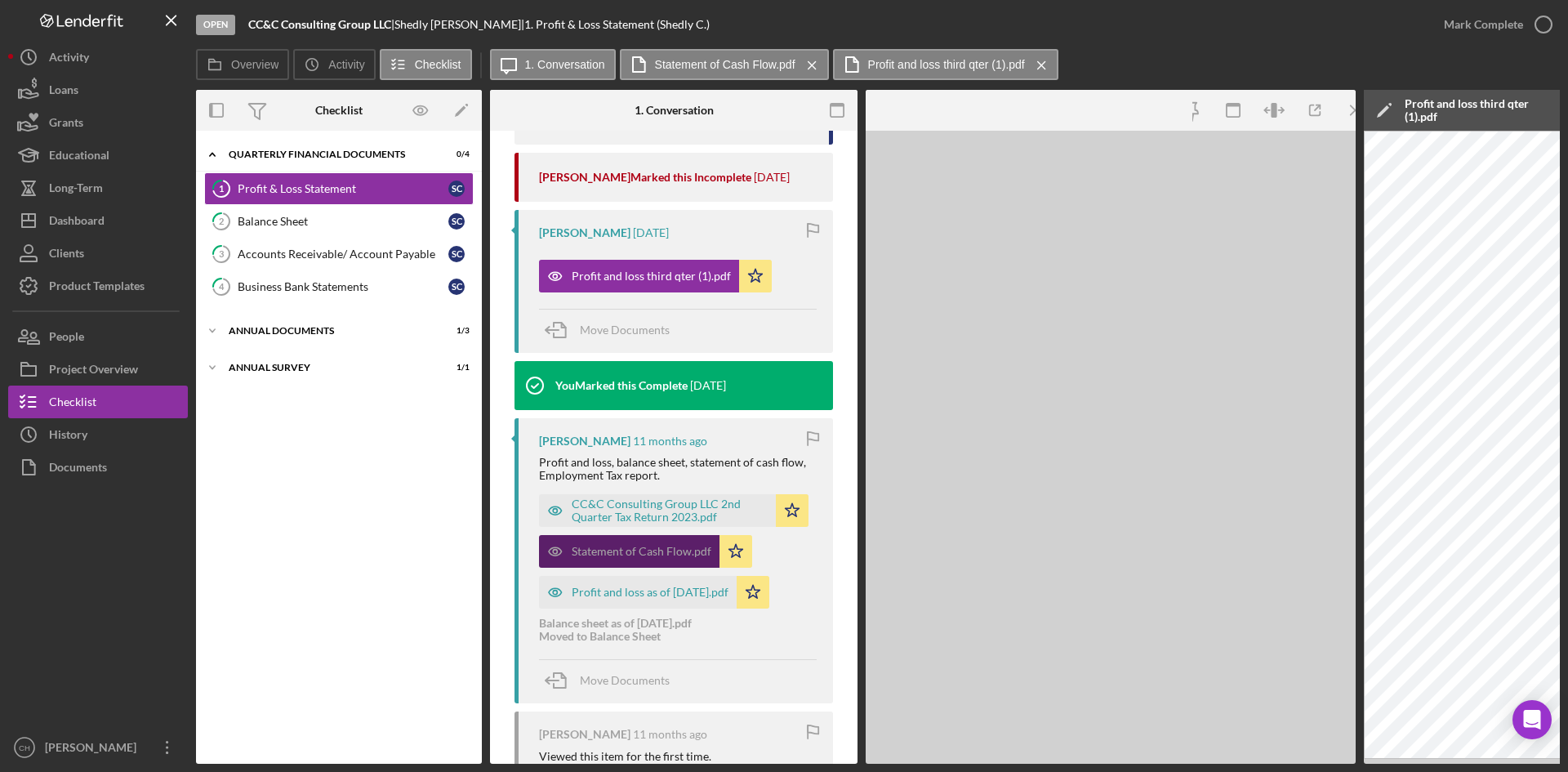
scroll to position [752, 0]
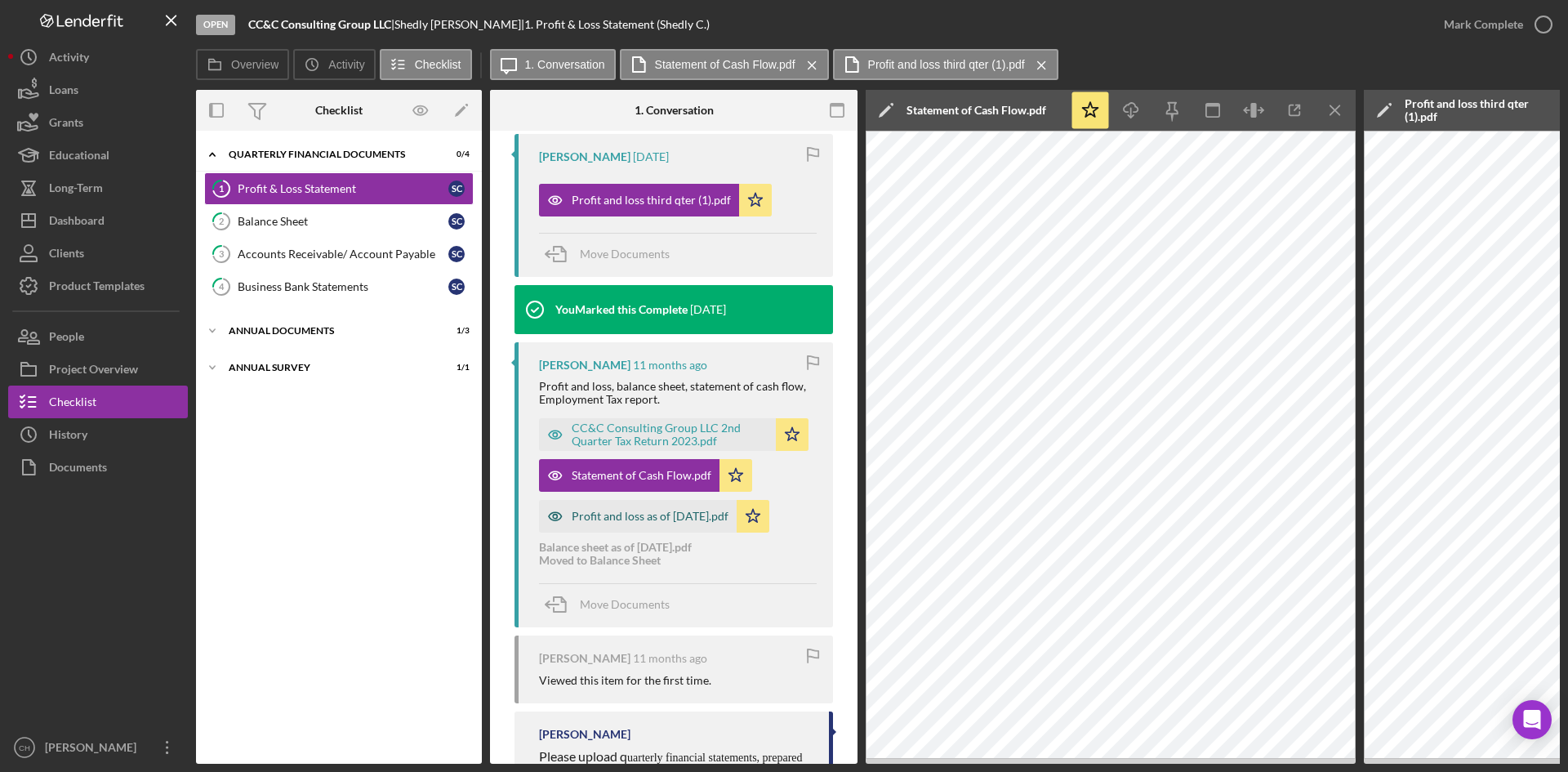
click at [672, 515] on div "Profit and loss as of [DATE].pdf" at bounding box center [651, 516] width 157 height 13
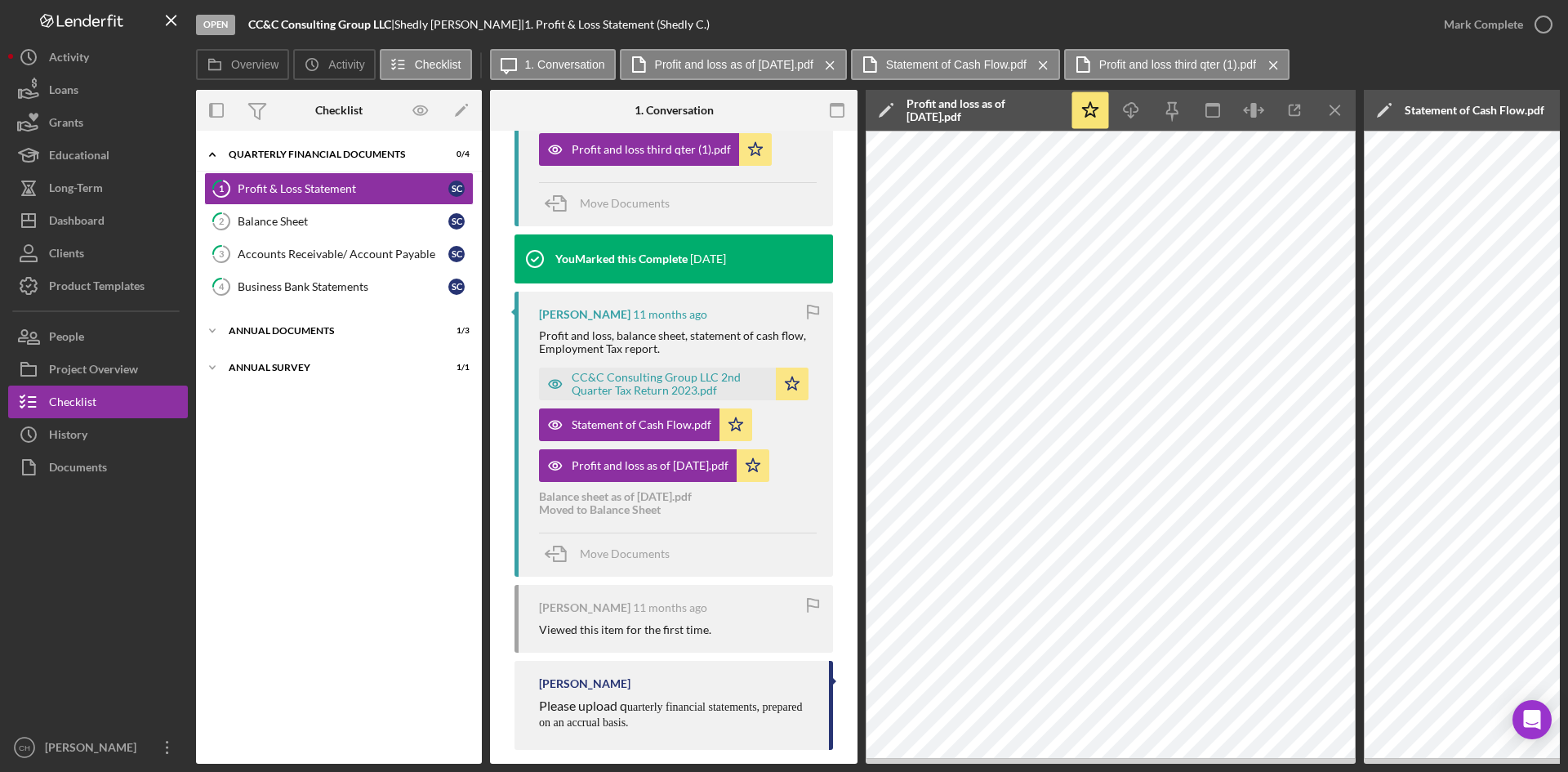
scroll to position [826, 0]
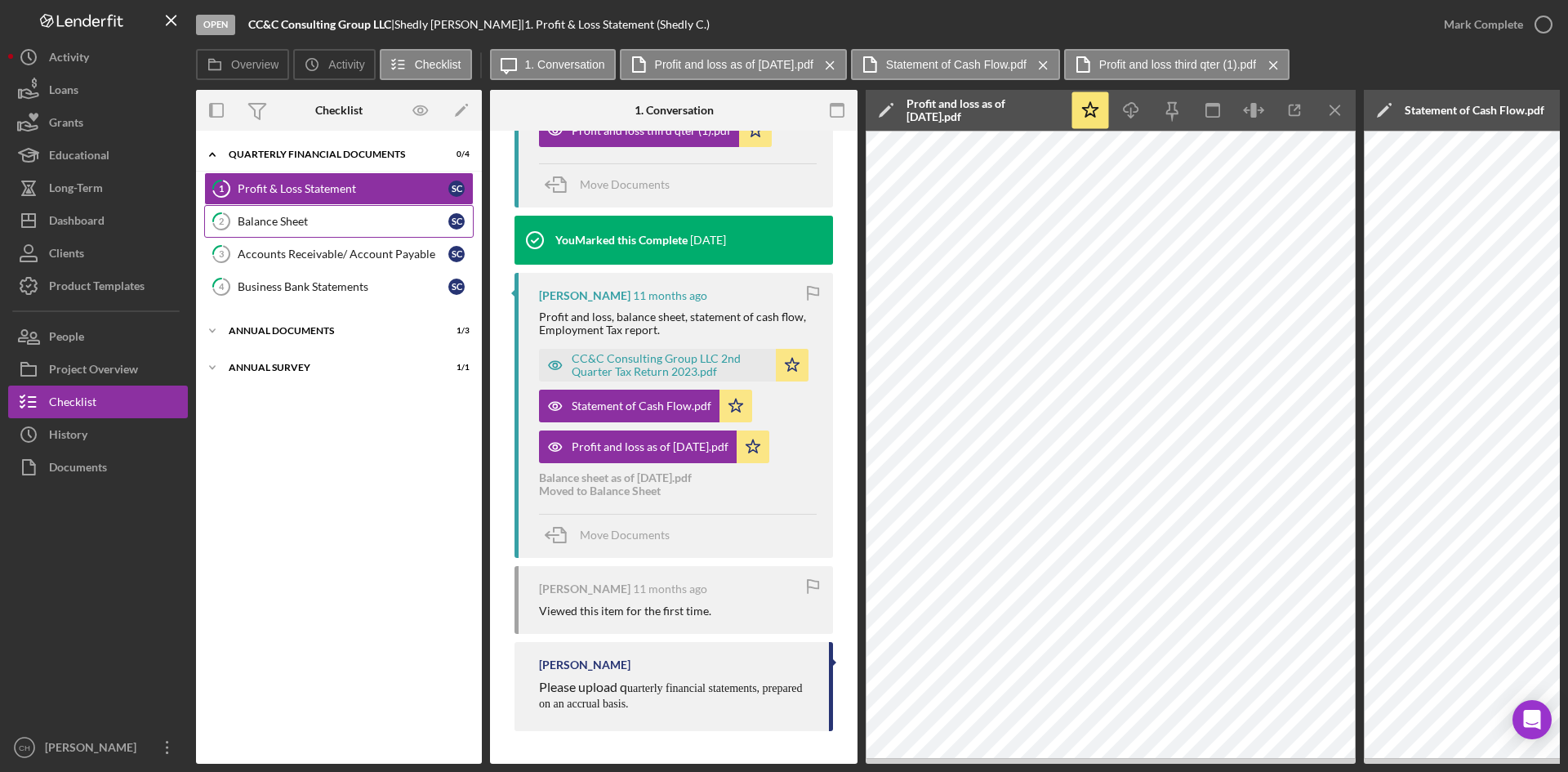
click at [262, 228] on link "2 Balance Sheet S C" at bounding box center [339, 221] width 269 height 33
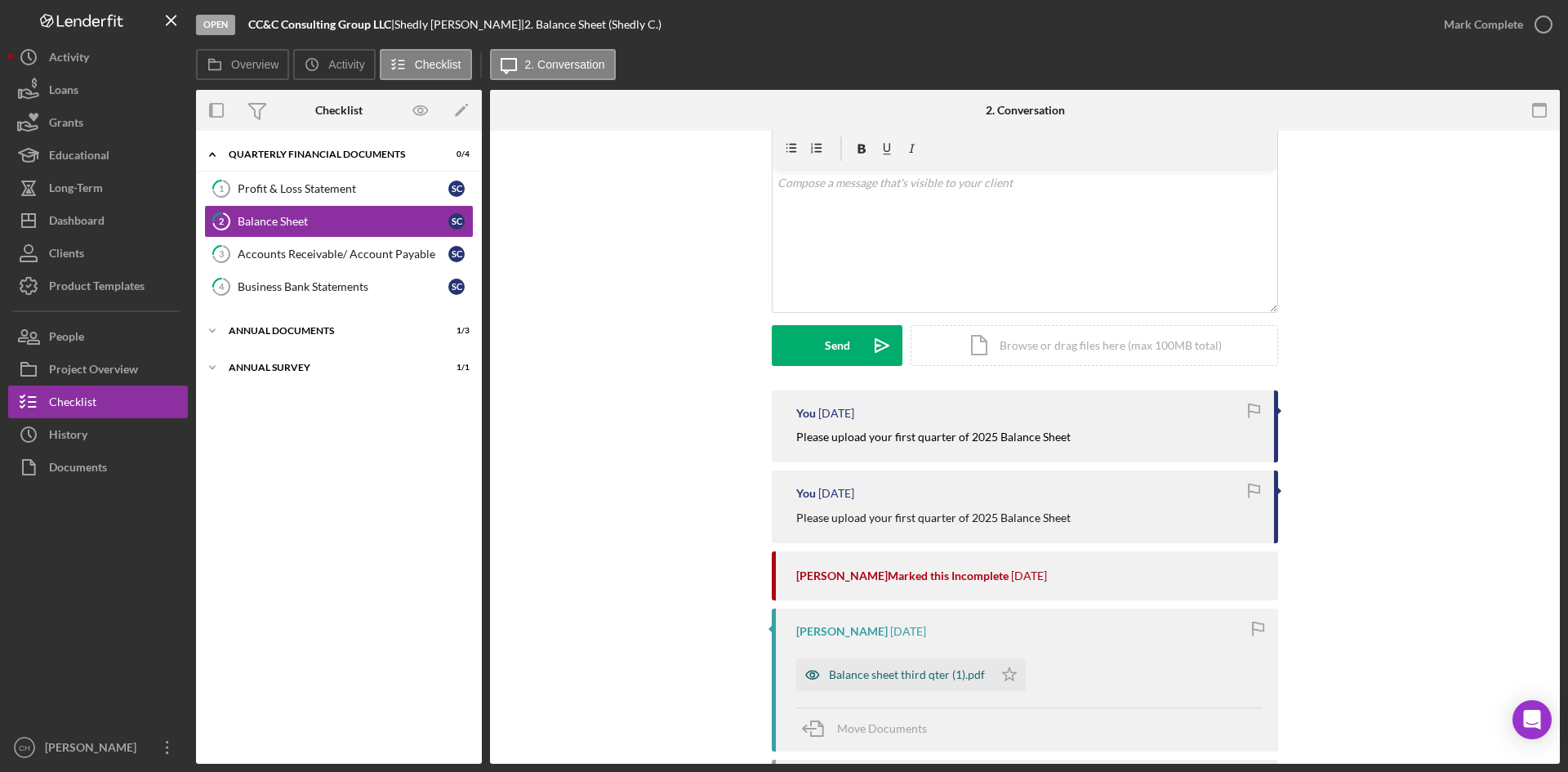
scroll to position [163, 0]
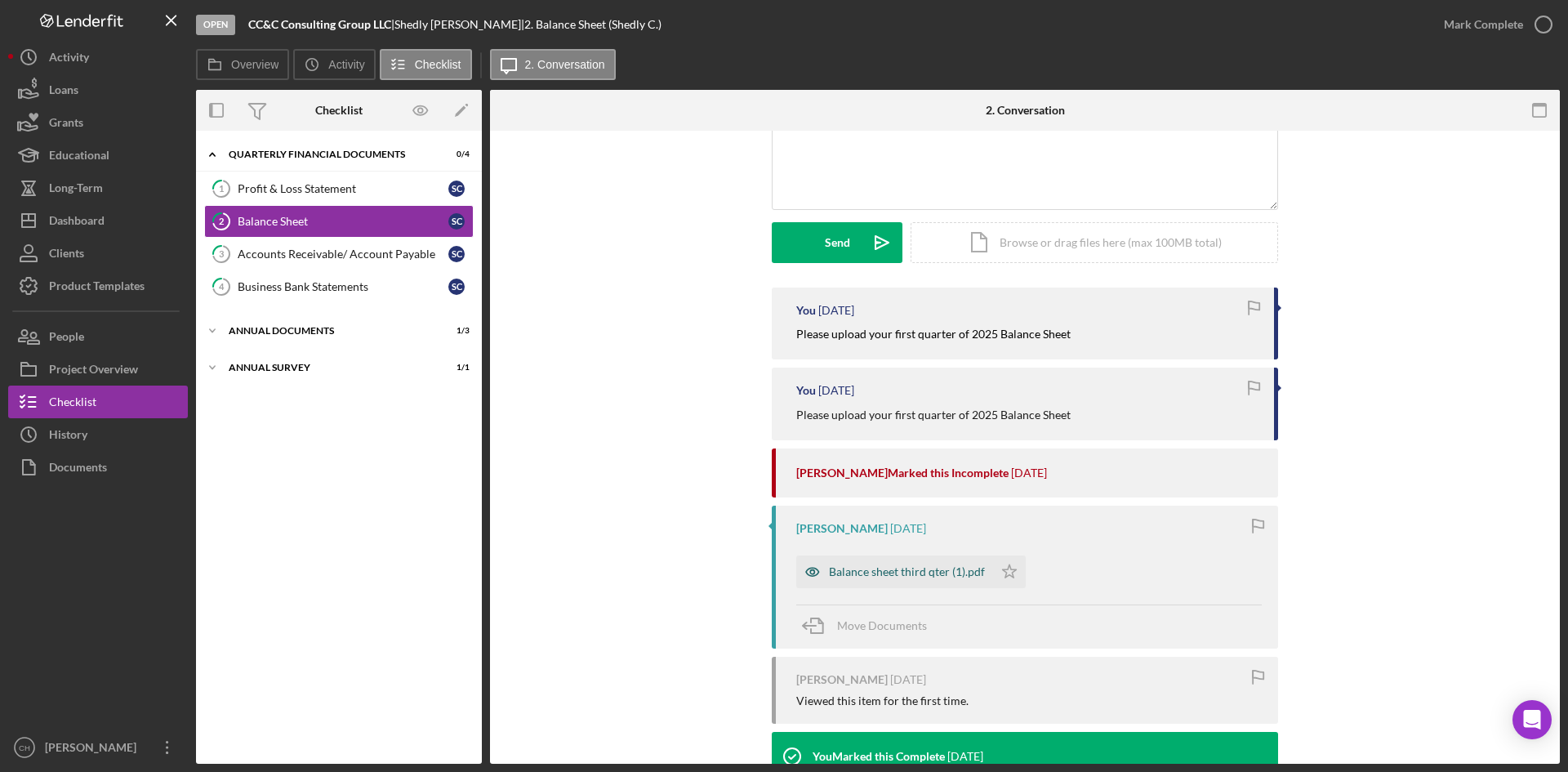
click at [871, 572] on div "Balance sheet third qter (1).pdf" at bounding box center [907, 572] width 156 height 13
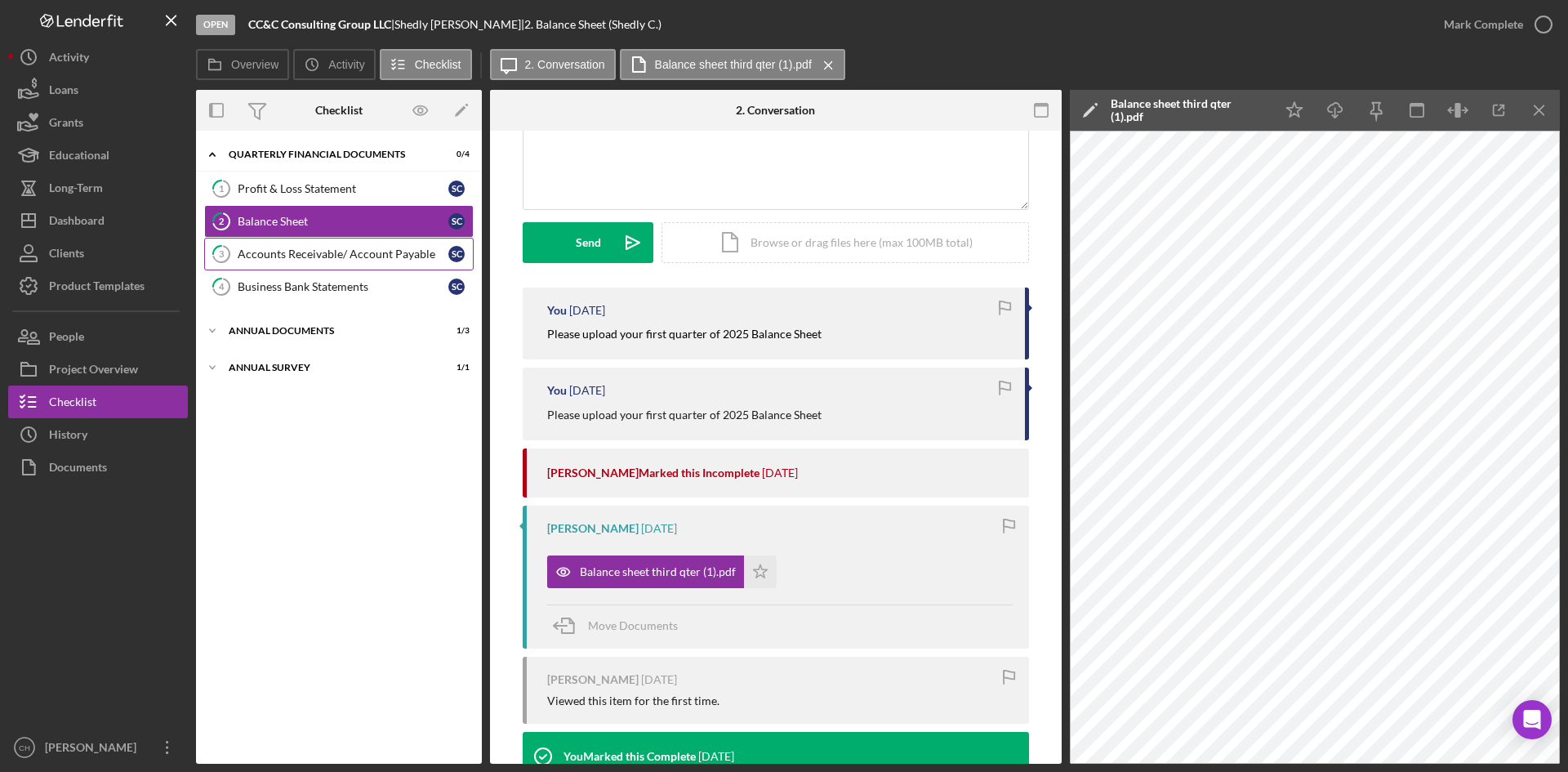
click at [293, 251] on div "Accounts Receivable/ Account Payable" at bounding box center [343, 254] width 211 height 13
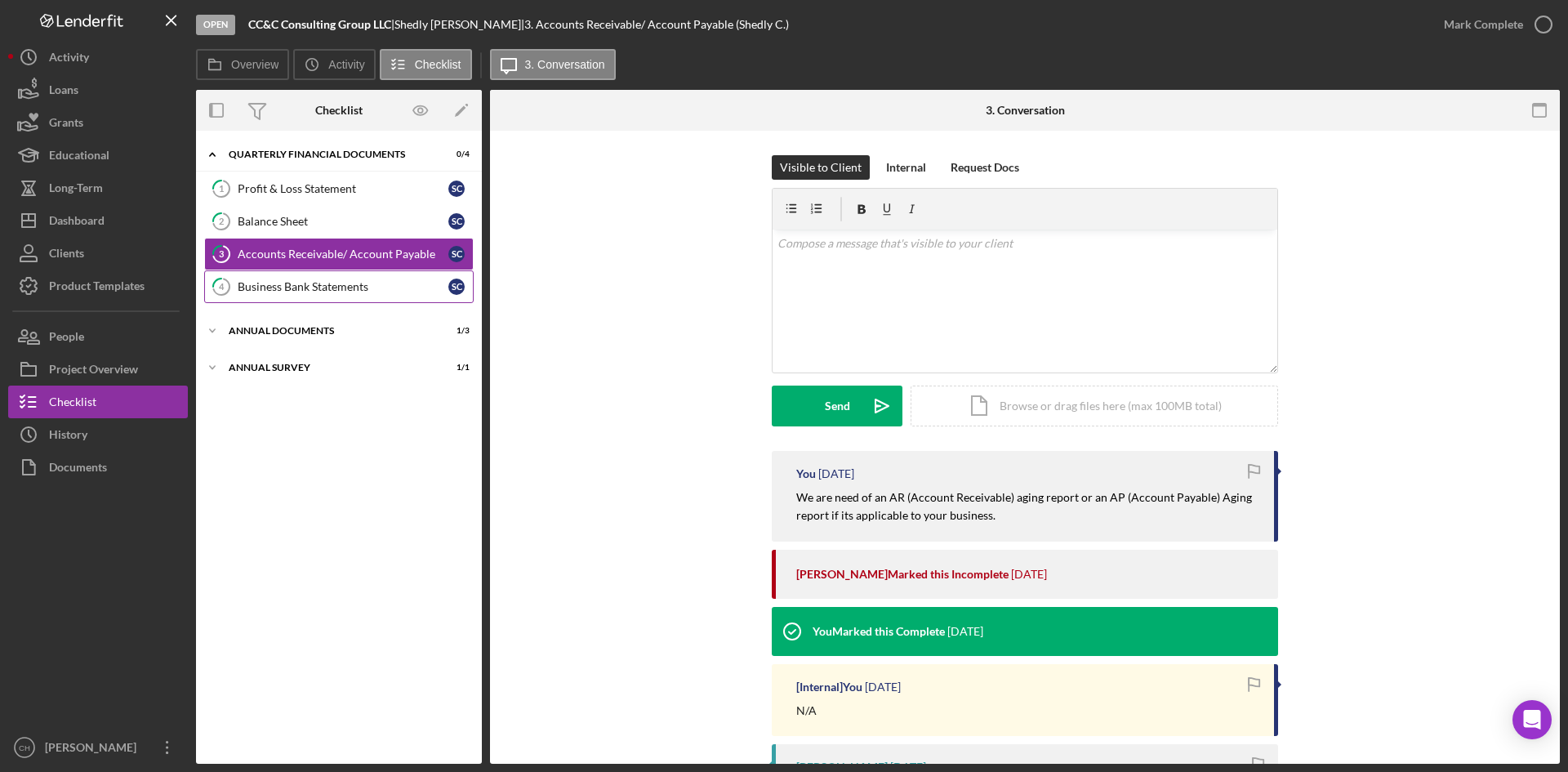
click at [316, 294] on link "4 Business Bank Statements S C" at bounding box center [339, 286] width 269 height 33
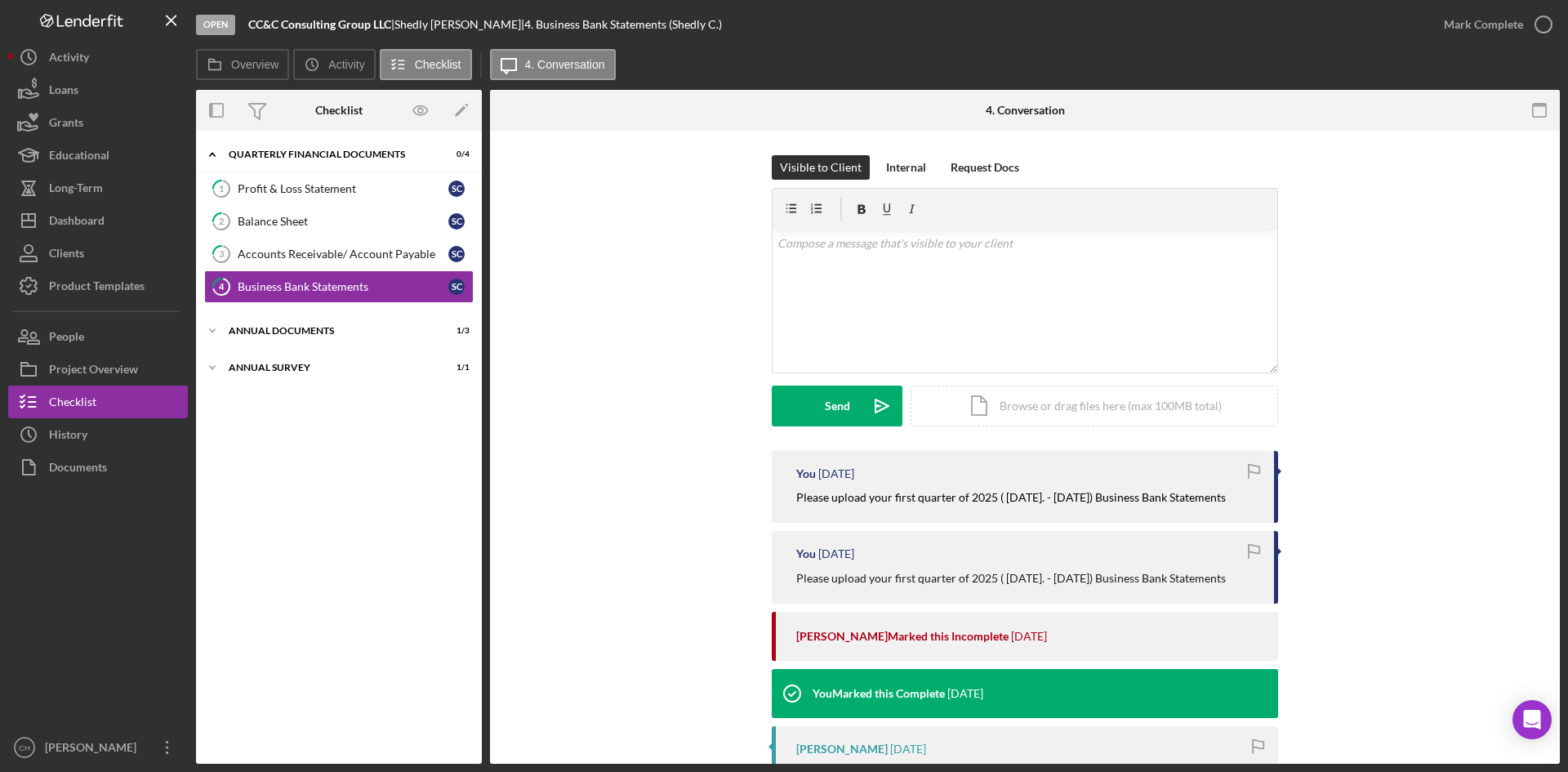
click at [395, 25] on div "CC&C Consulting Group LLC |" at bounding box center [321, 24] width 146 height 13
drag, startPoint x: 393, startPoint y: 23, endPoint x: 258, endPoint y: 22, distance: 135.0
click at [243, 24] on div "Open CC&C Consulting Group LLC | [PERSON_NAME] | 4. Business Bank Statements (S…" at bounding box center [811, 24] width 1232 height 49
copy b "CC&C Consulting Group LLC"
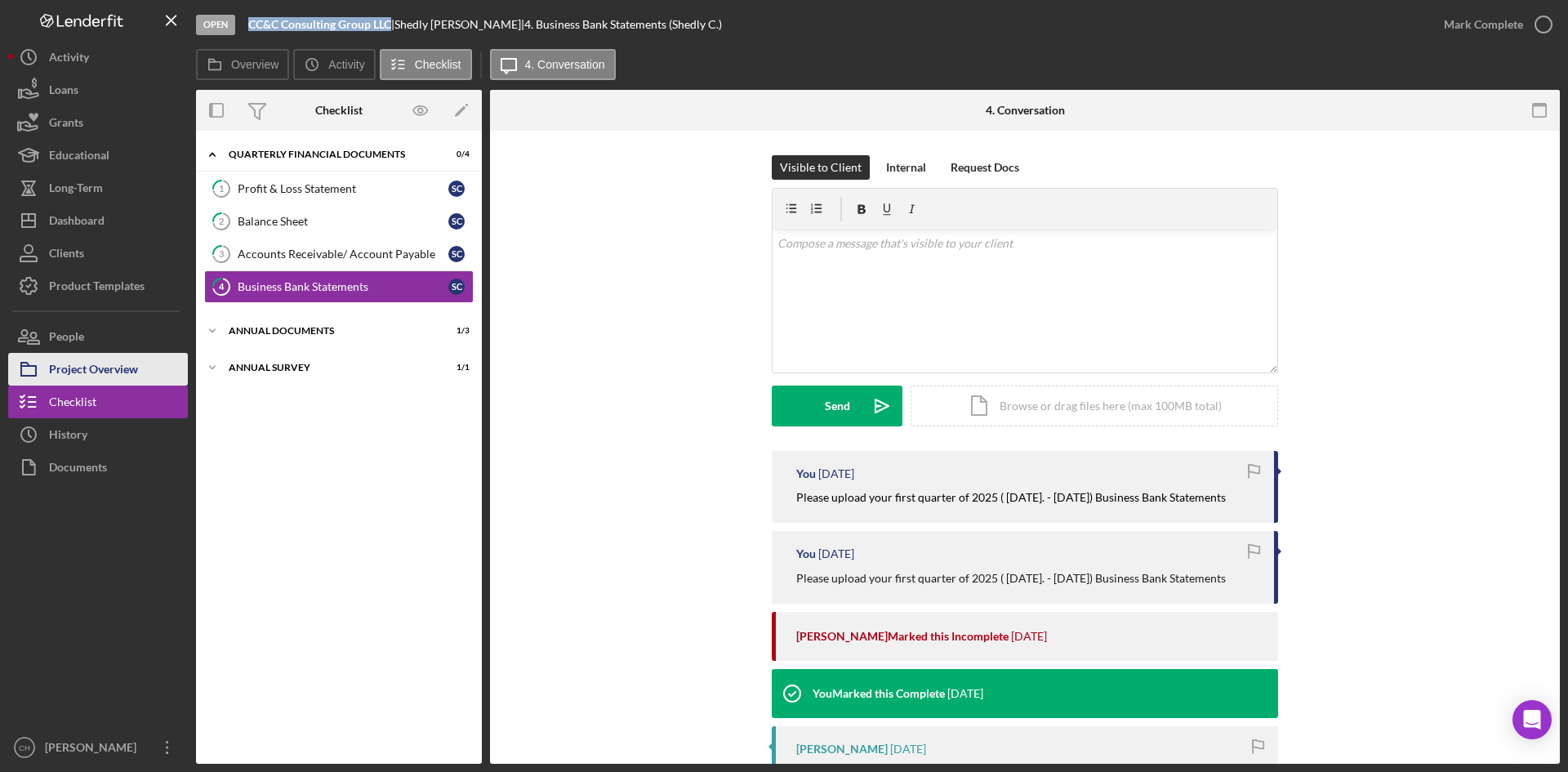
click at [111, 369] on div "Project Overview" at bounding box center [94, 371] width 89 height 37
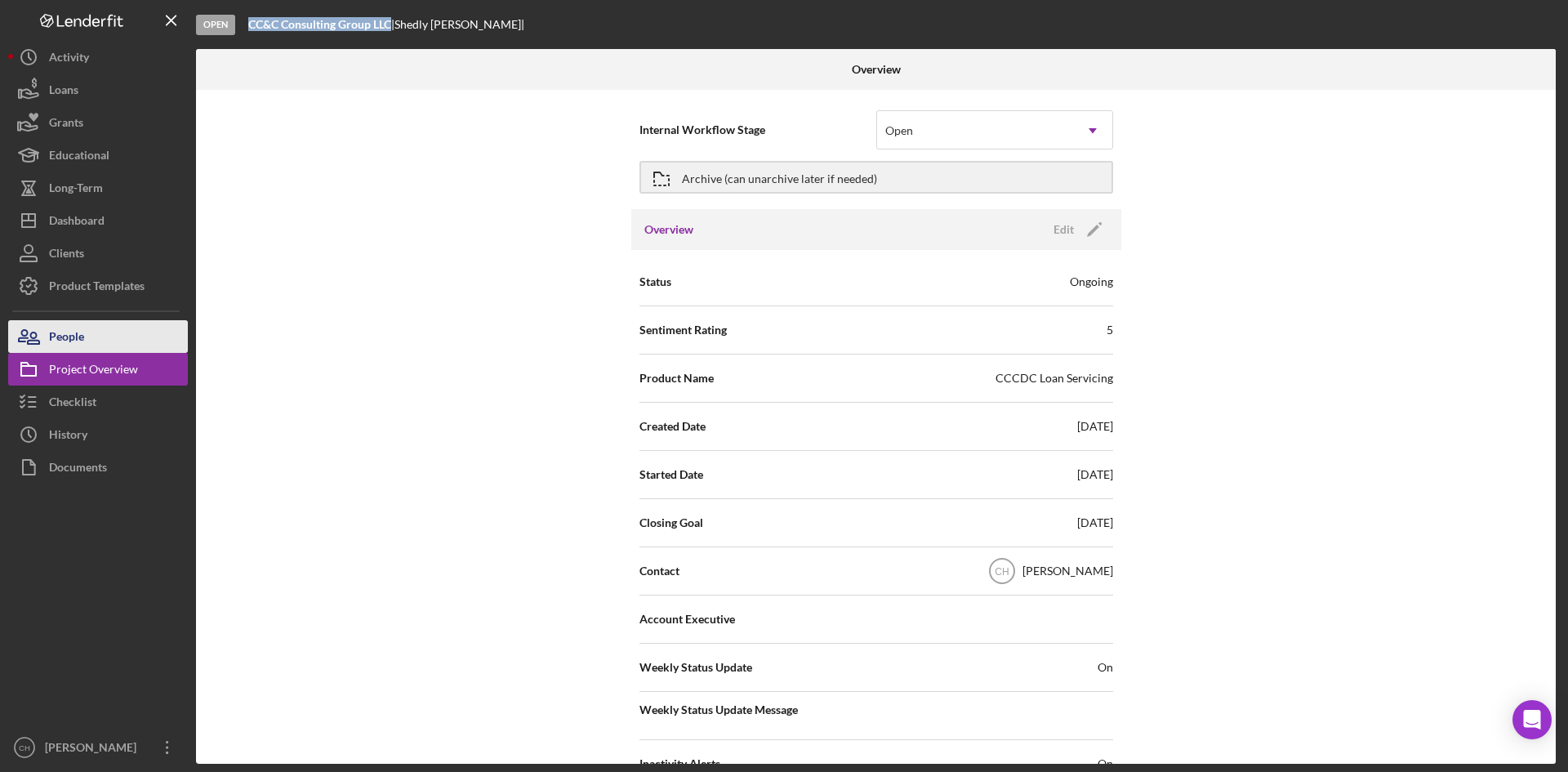
click at [100, 340] on button "People" at bounding box center [98, 336] width 180 height 33
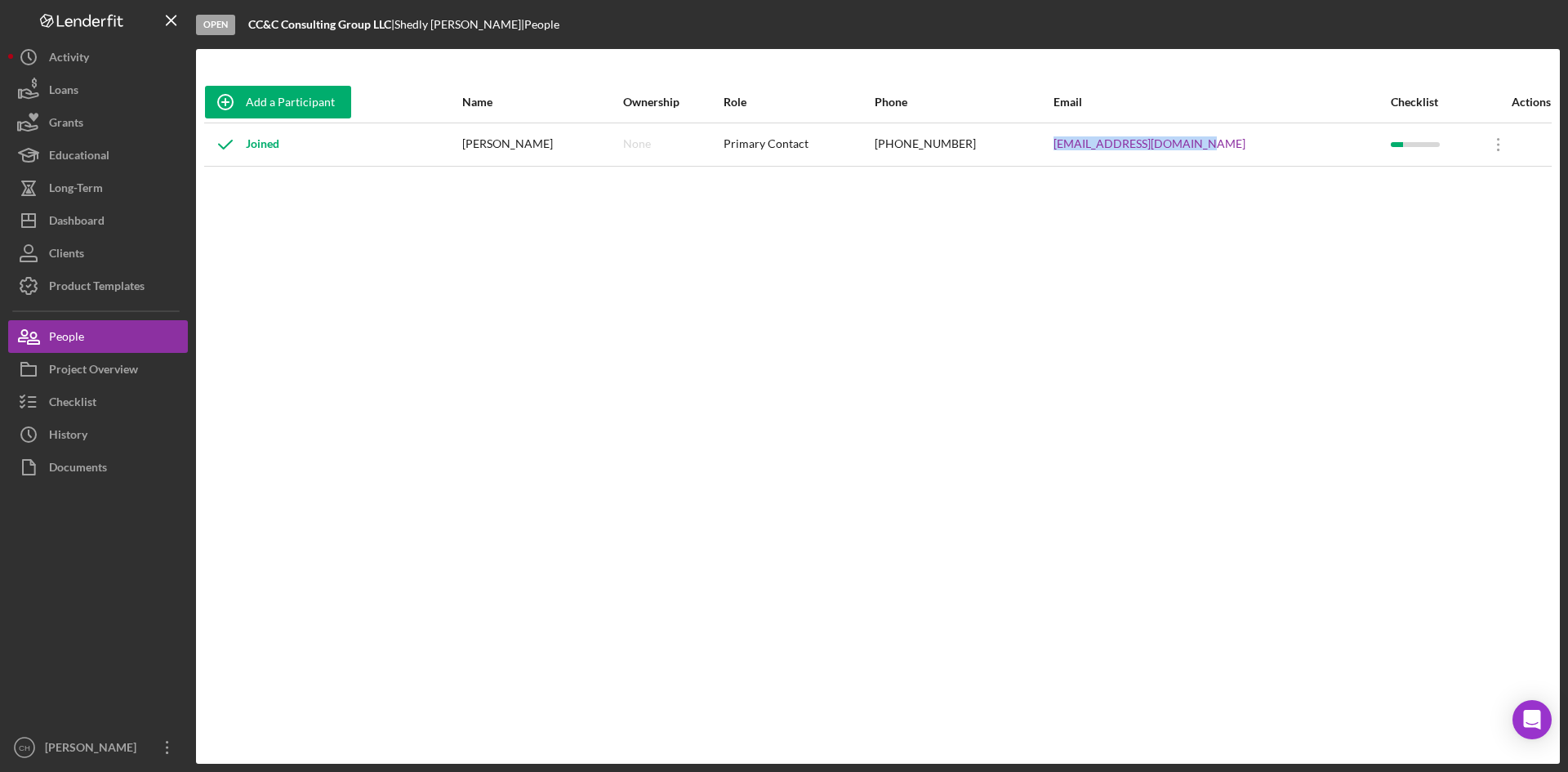
drag, startPoint x: 1260, startPoint y: 151, endPoint x: 1097, endPoint y: 157, distance: 163.1
click at [1097, 157] on tr "Joined [PERSON_NAME] None Primary Contact [PHONE_NUMBER] [EMAIL_ADDRESS][DOMAIN…" at bounding box center [877, 144] width 1347 height 43
copy tr "[EMAIL_ADDRESS][DOMAIN_NAME]"
click at [98, 260] on button "Clients" at bounding box center [98, 253] width 180 height 33
click at [110, 406] on button "Checklist" at bounding box center [98, 401] width 180 height 33
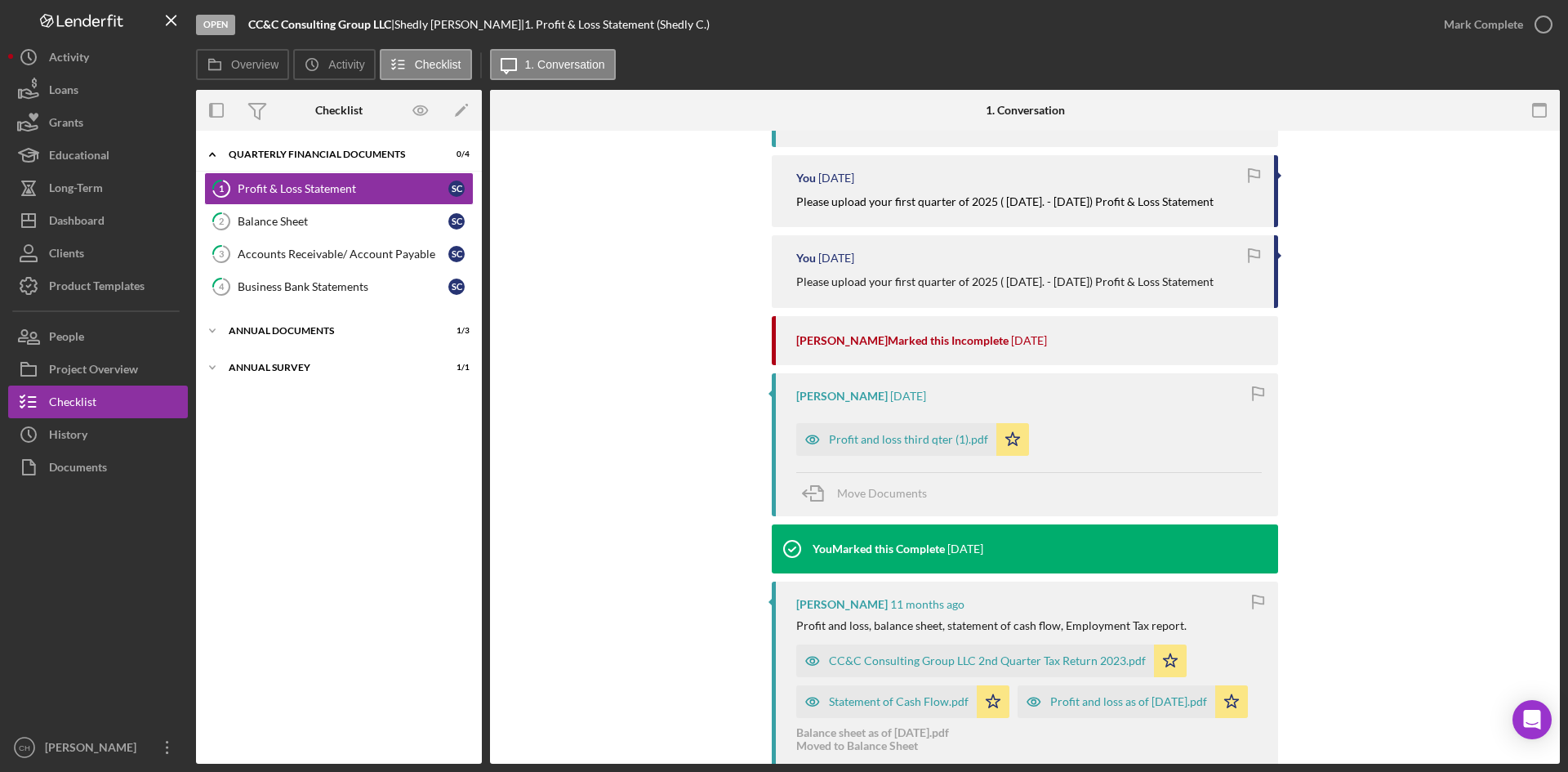
scroll to position [408, 0]
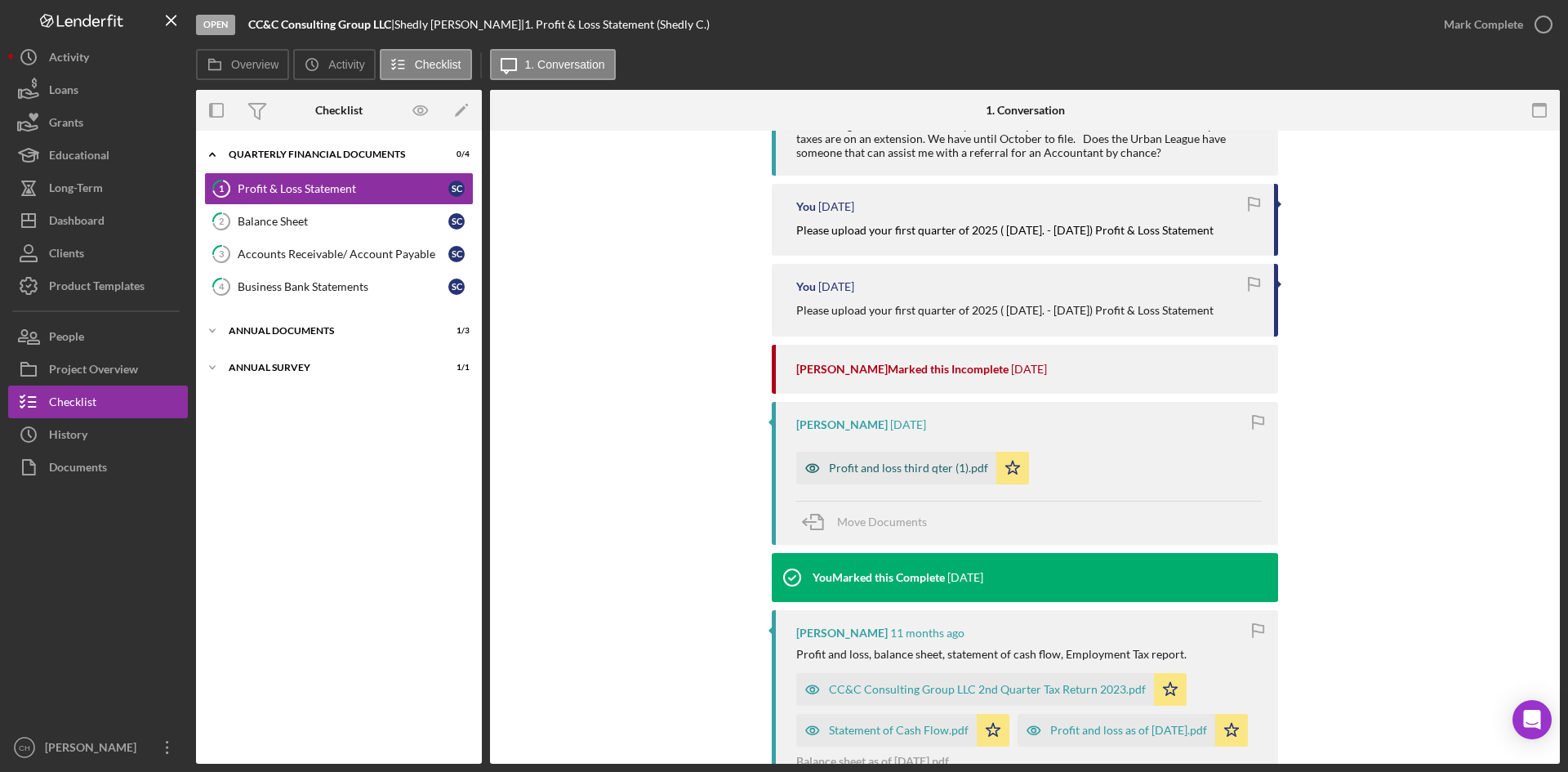
click at [891, 472] on div "Profit and loss third qter (1).pdf" at bounding box center [908, 468] width 159 height 13
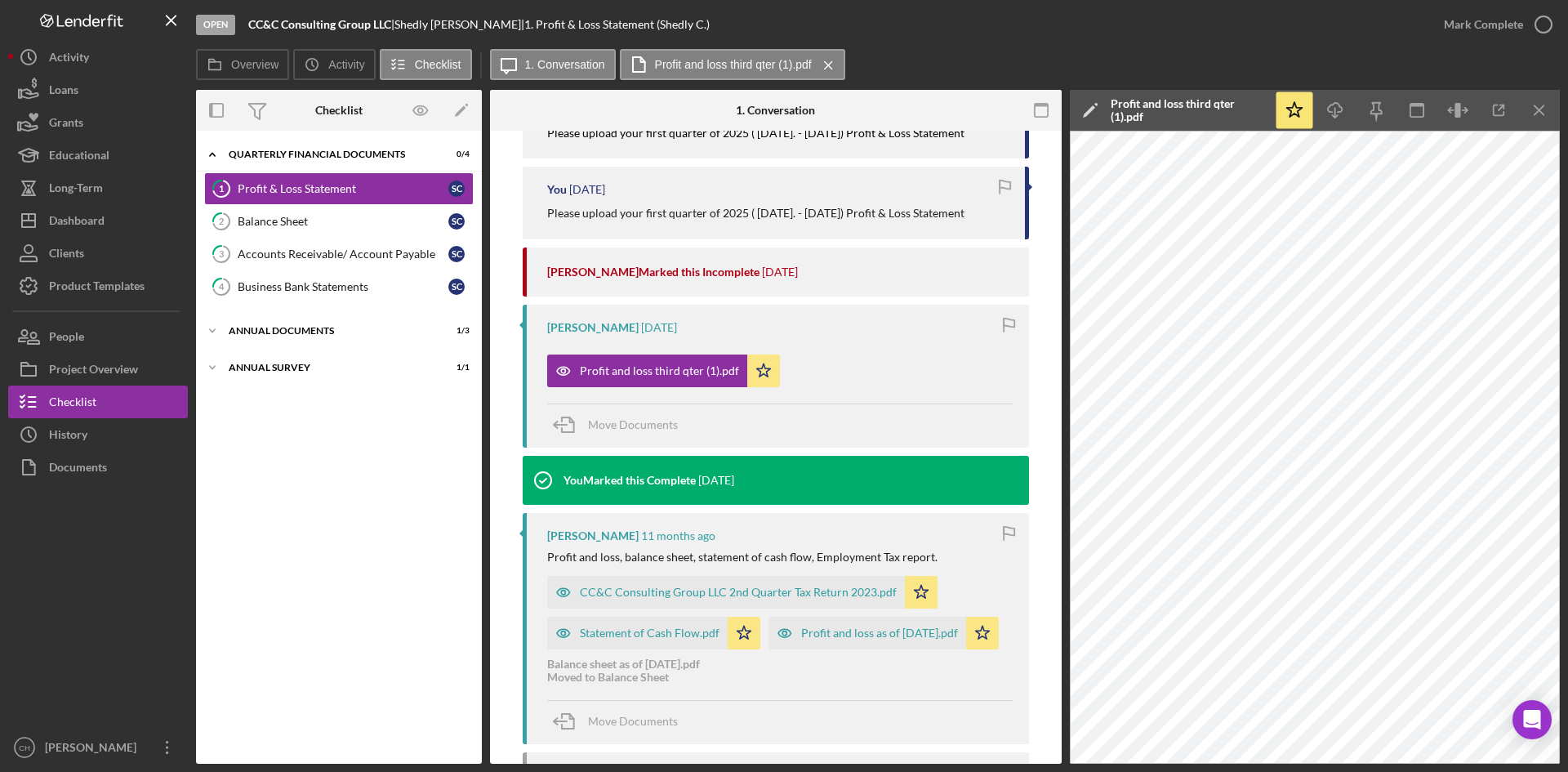
scroll to position [653, 0]
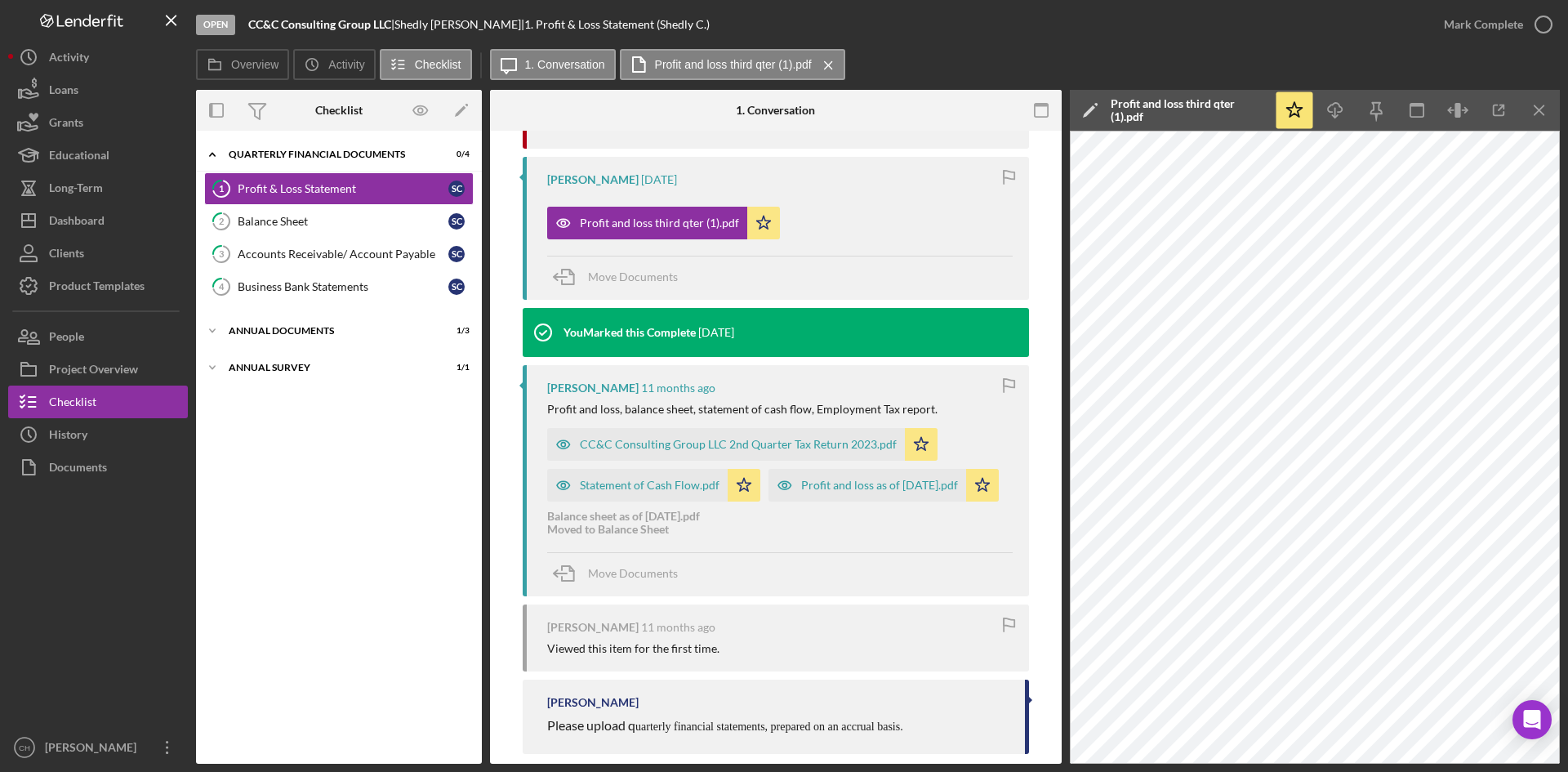
drag, startPoint x: 398, startPoint y: 23, endPoint x: 251, endPoint y: 36, distance: 147.6
click at [251, 36] on div "Open CC&C Consulting Group LLC | [PERSON_NAME] | 1. Profit & Loss Statement (Sh…" at bounding box center [811, 24] width 1232 height 49
click at [72, 340] on div "People" at bounding box center [67, 339] width 35 height 37
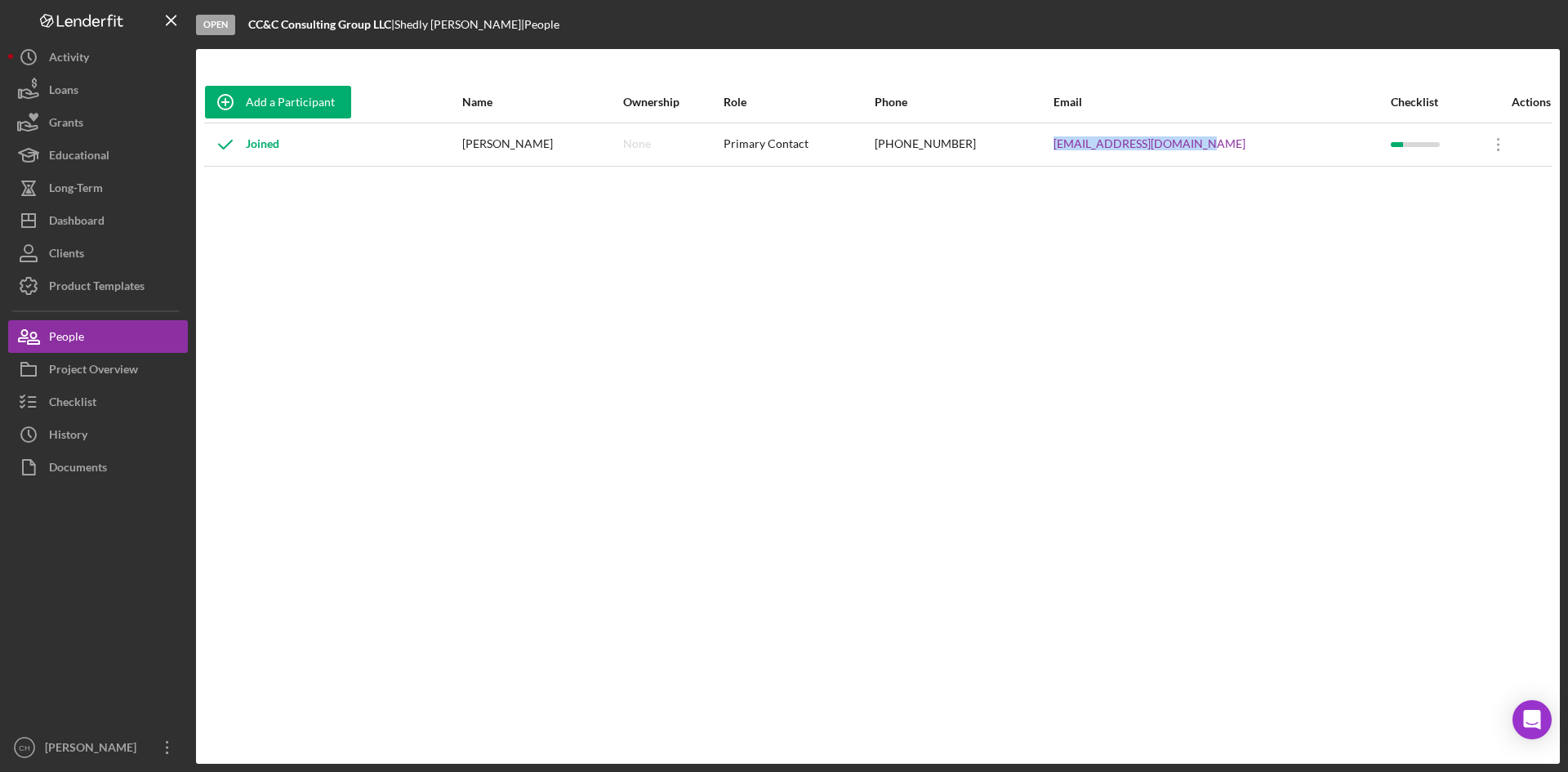
drag, startPoint x: 1260, startPoint y: 149, endPoint x: 1515, endPoint y: 28, distance: 282.3
click at [1082, 159] on tr "Joined [PERSON_NAME] None Primary Contact [PHONE_NUMBER] [EMAIL_ADDRESS][DOMAIN…" at bounding box center [877, 144] width 1347 height 43
copy tr "[EMAIL_ADDRESS][DOMAIN_NAME]"
click at [84, 255] on div "Clients" at bounding box center [67, 255] width 35 height 37
click at [89, 403] on div "Checklist" at bounding box center [73, 404] width 48 height 37
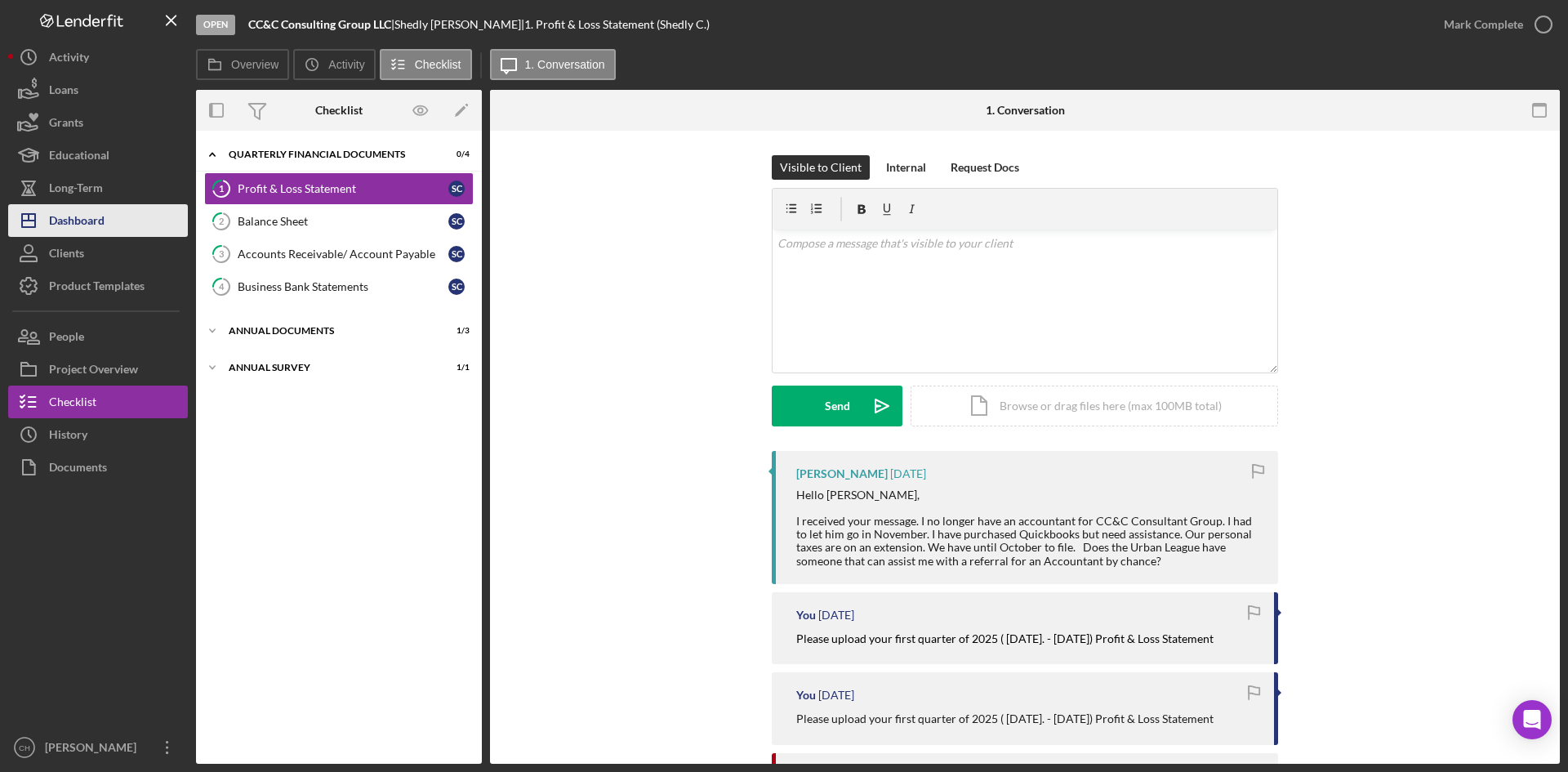
click at [110, 210] on button "Icon/Dashboard Dashboard" at bounding box center [98, 220] width 180 height 33
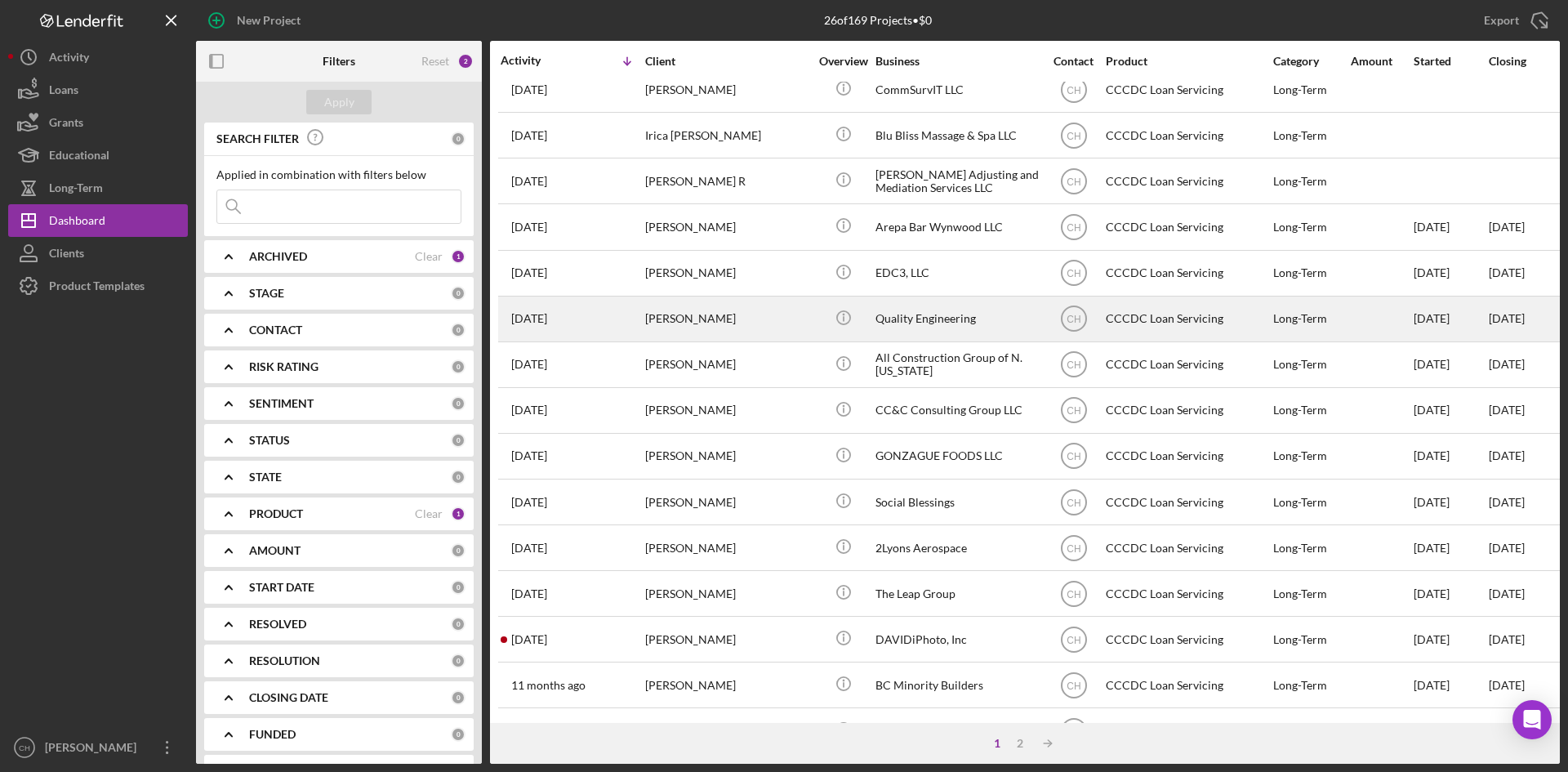
scroll to position [362, 0]
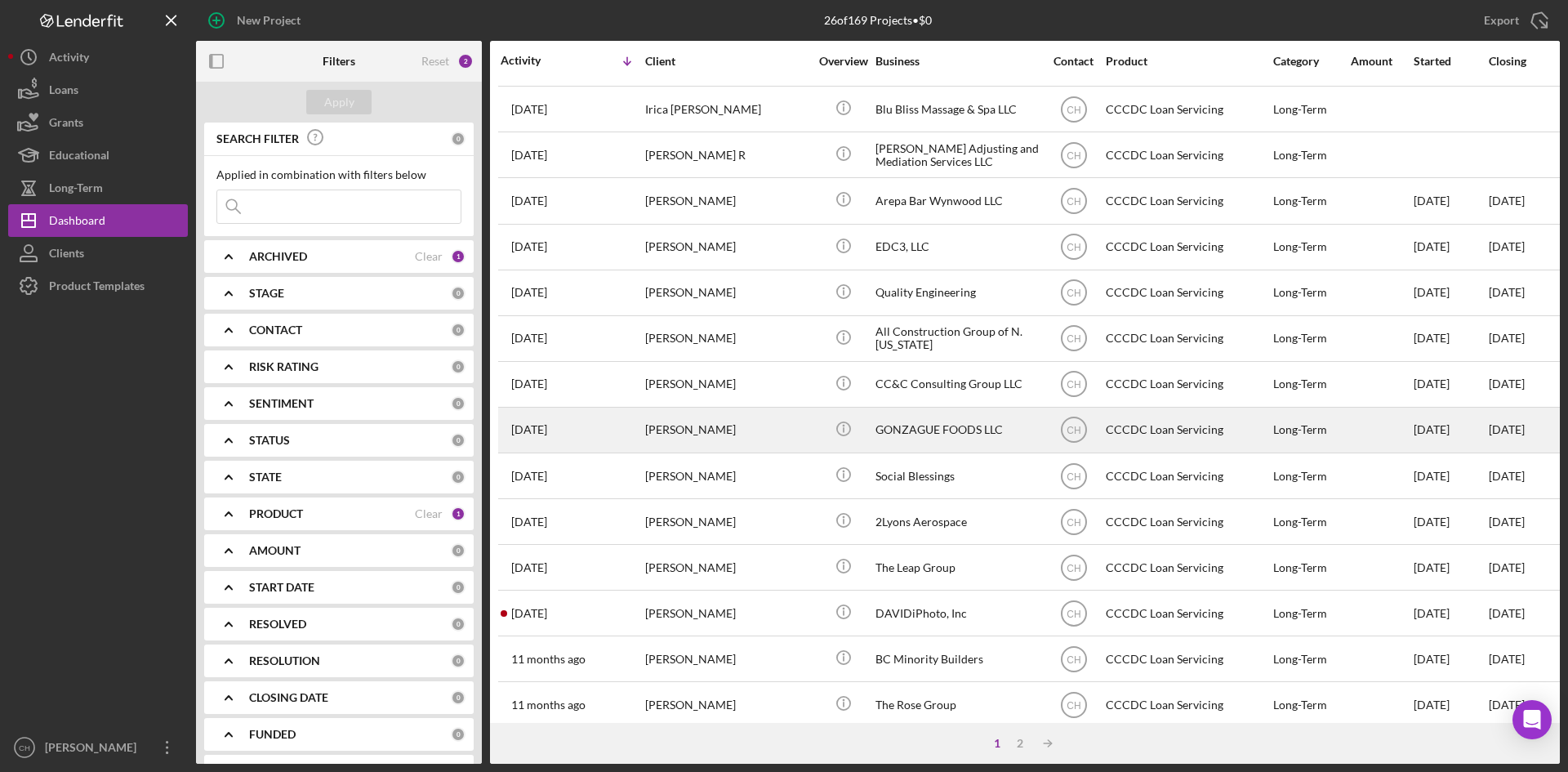
click at [703, 432] on div "[PERSON_NAME]" at bounding box center [727, 430] width 163 height 43
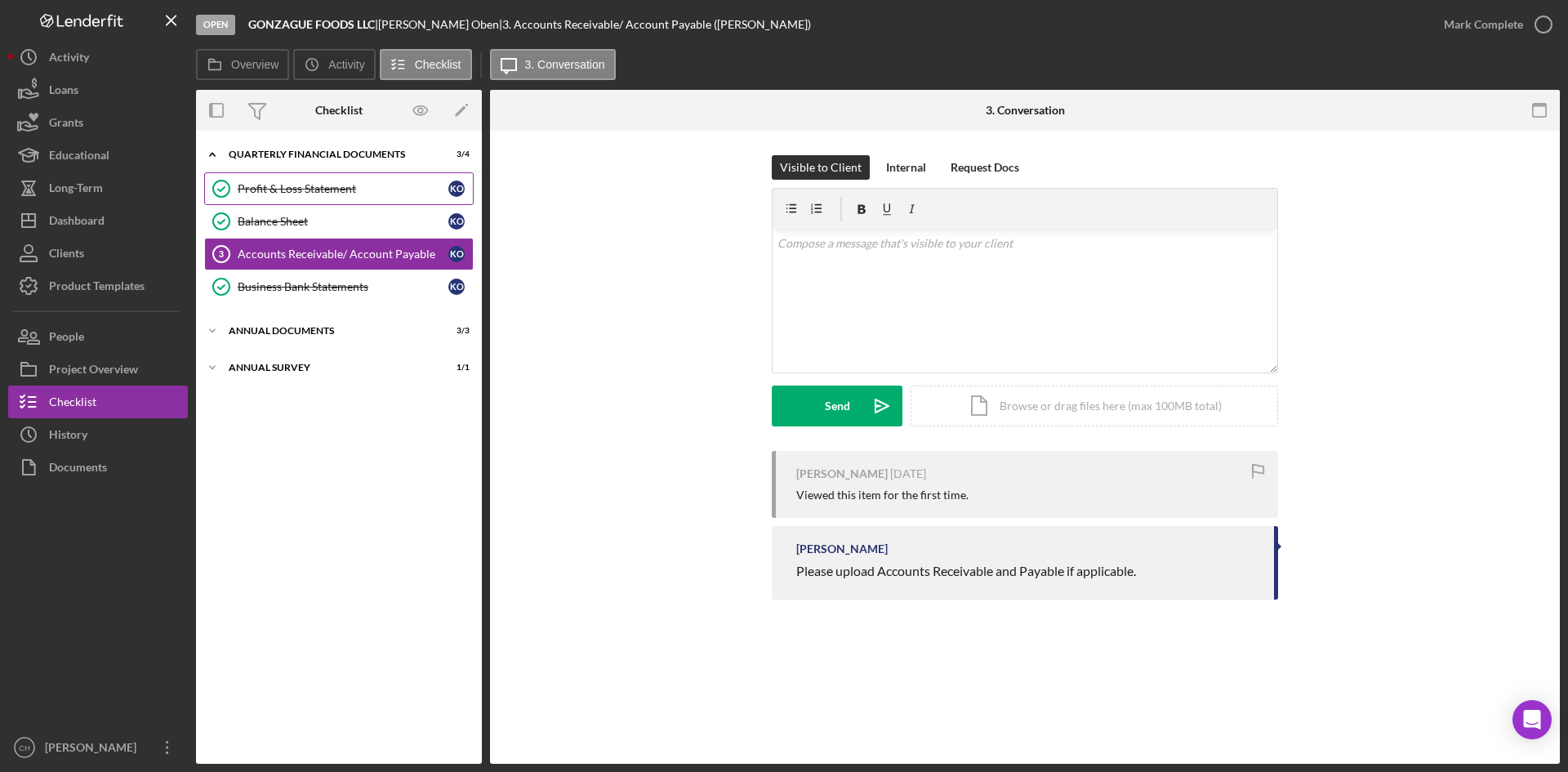
click at [273, 192] on div "Profit & Loss Statement" at bounding box center [343, 189] width 211 height 13
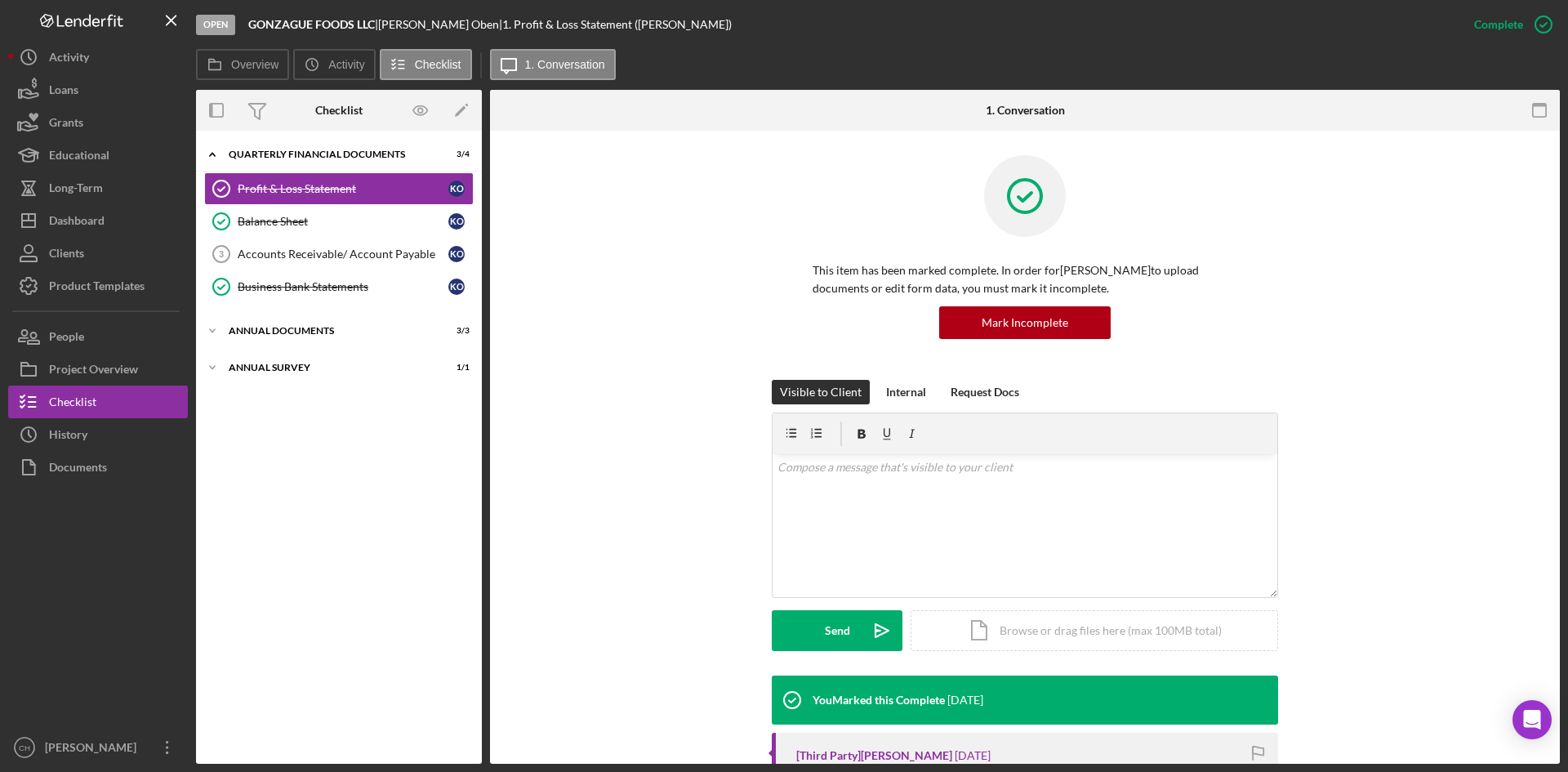
scroll to position [408, 0]
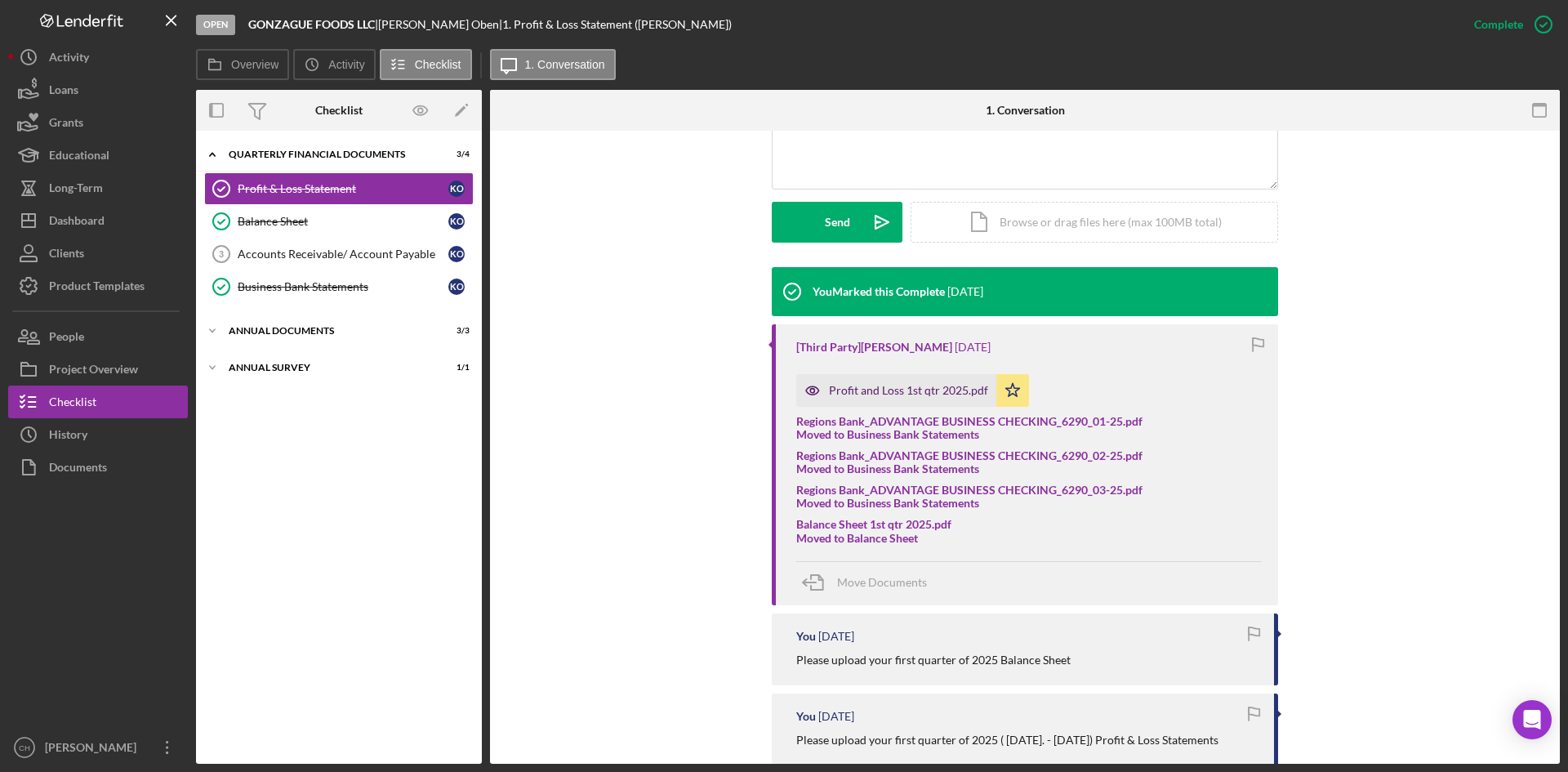
click at [854, 391] on div "Profit and Loss 1st qtr 2025.pdf" at bounding box center [908, 391] width 159 height 13
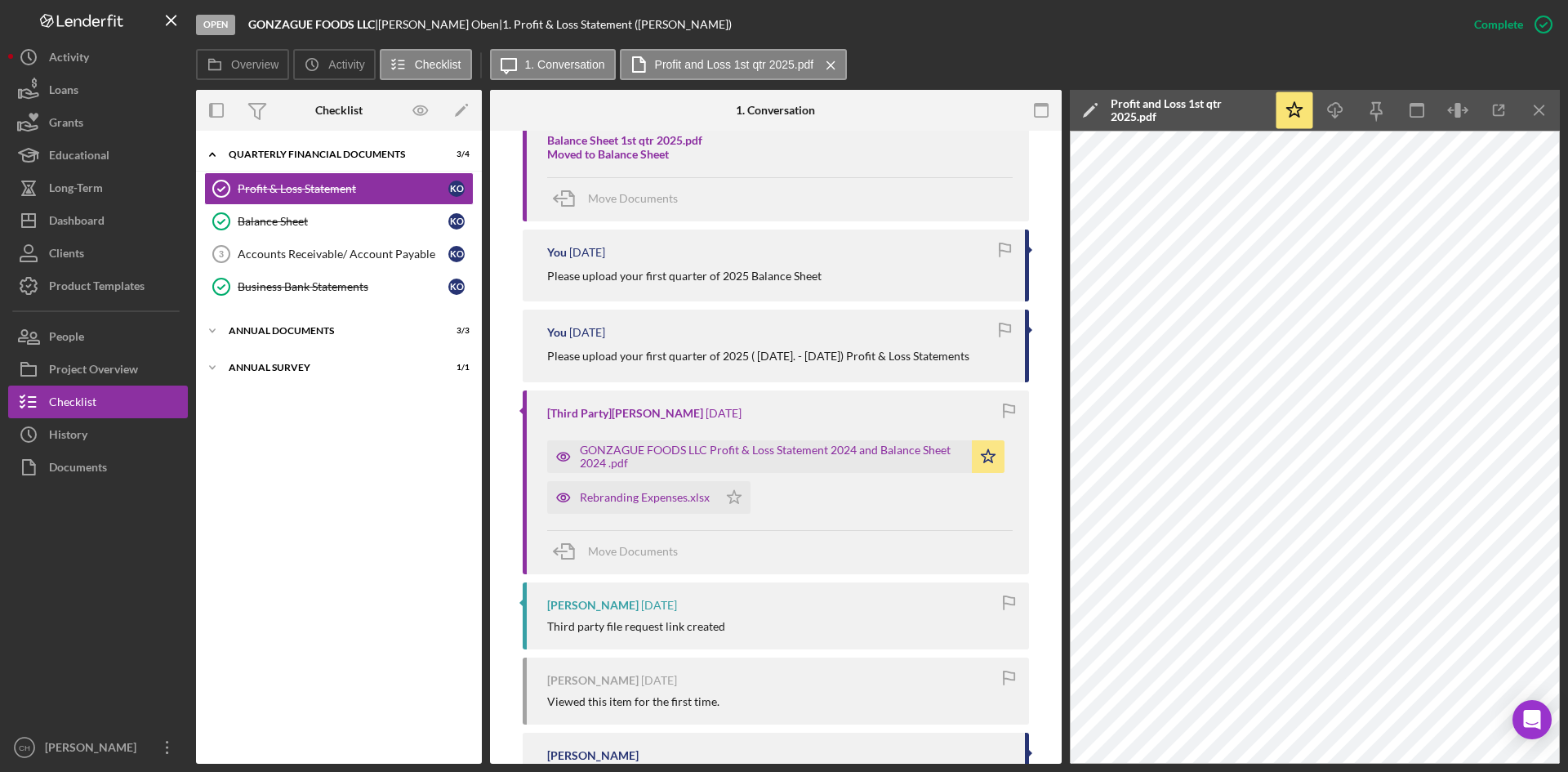
scroll to position [867, 0]
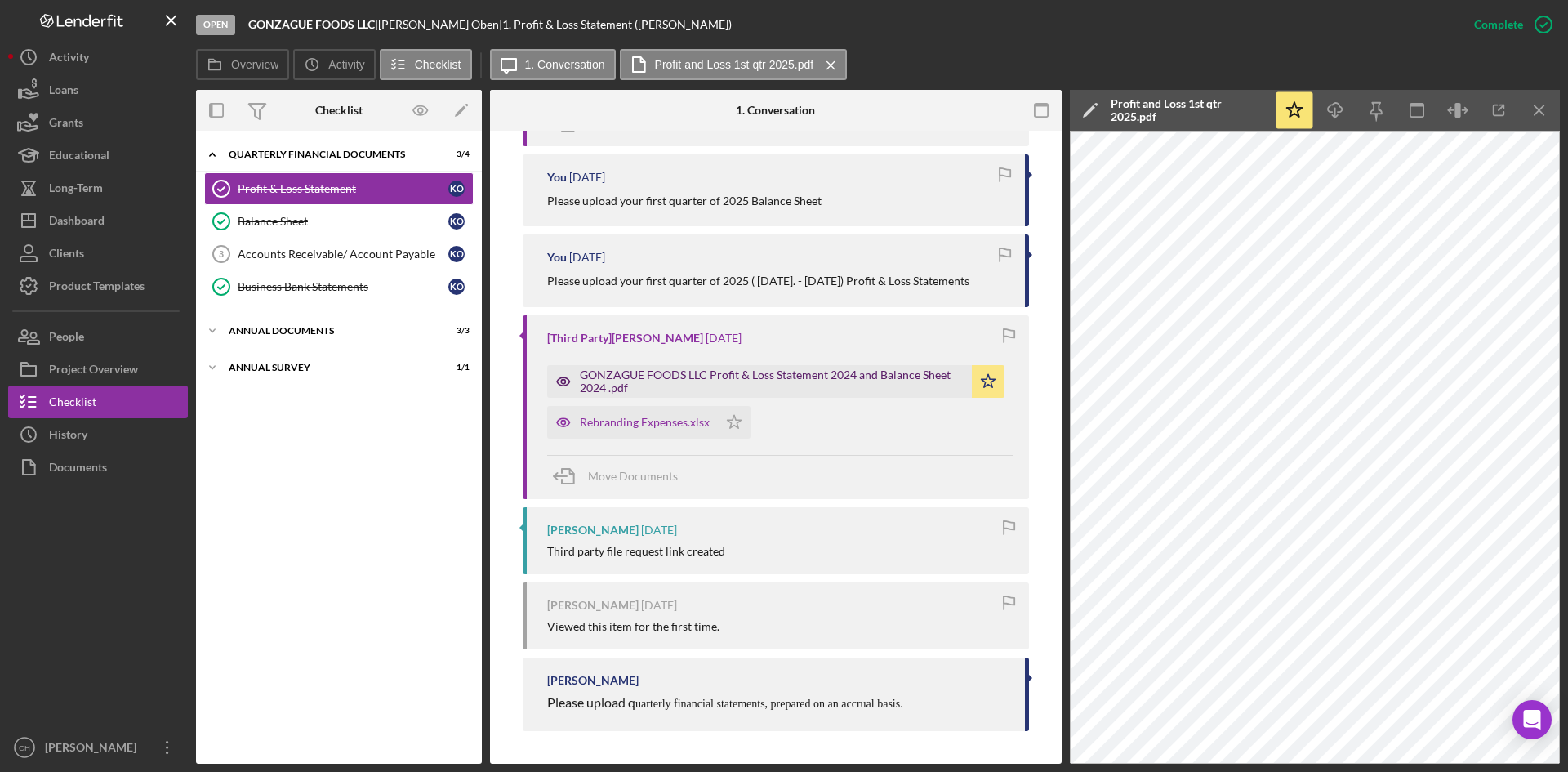
click at [682, 388] on div "GONZAGUE FOODS LLC Profit & Loss Statement 2024 and Balance Sheet 2024 .pdf" at bounding box center [771, 381] width 384 height 26
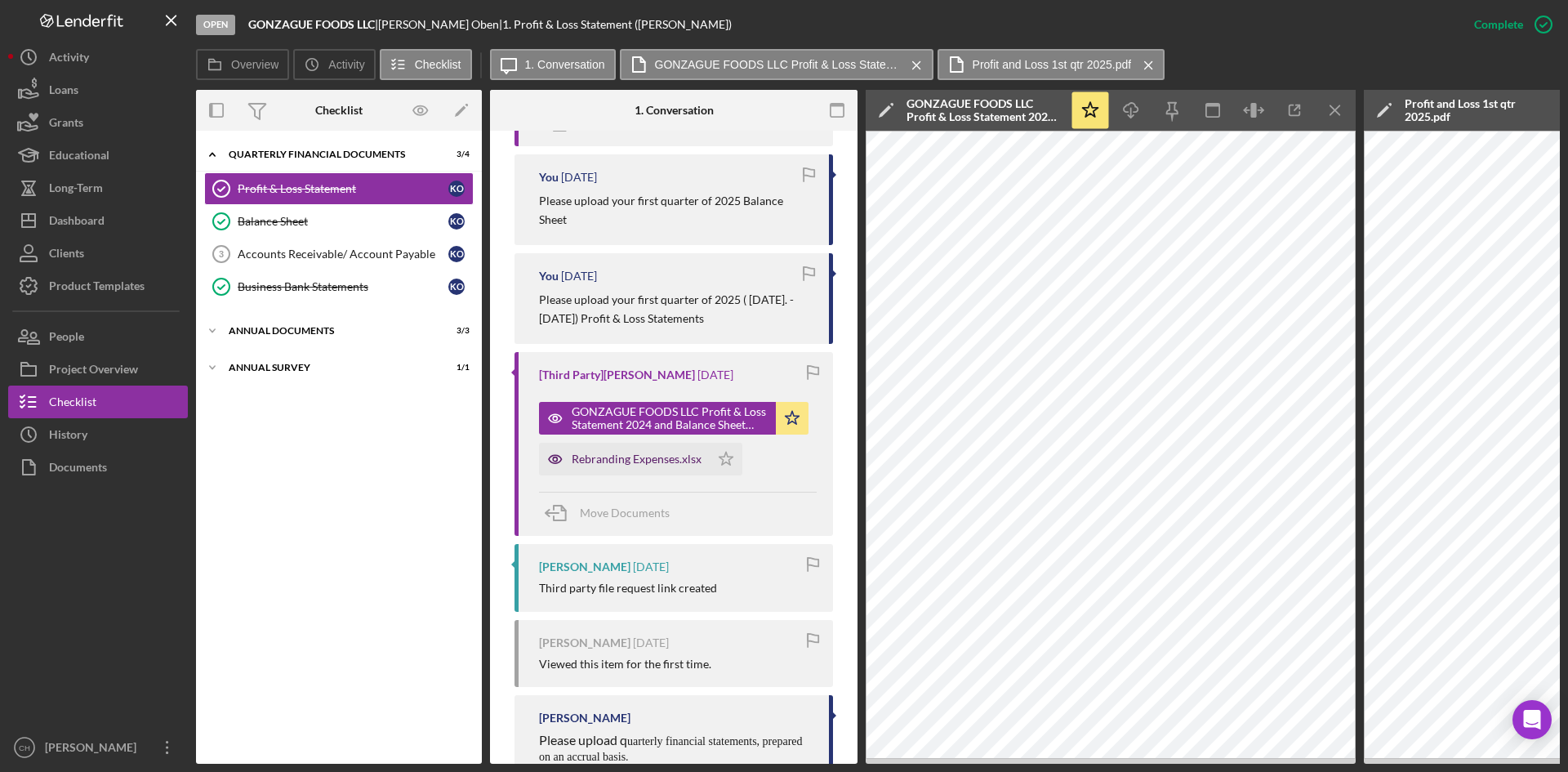
click at [582, 461] on div "Rebranding Expenses.xlsx" at bounding box center [636, 459] width 130 height 13
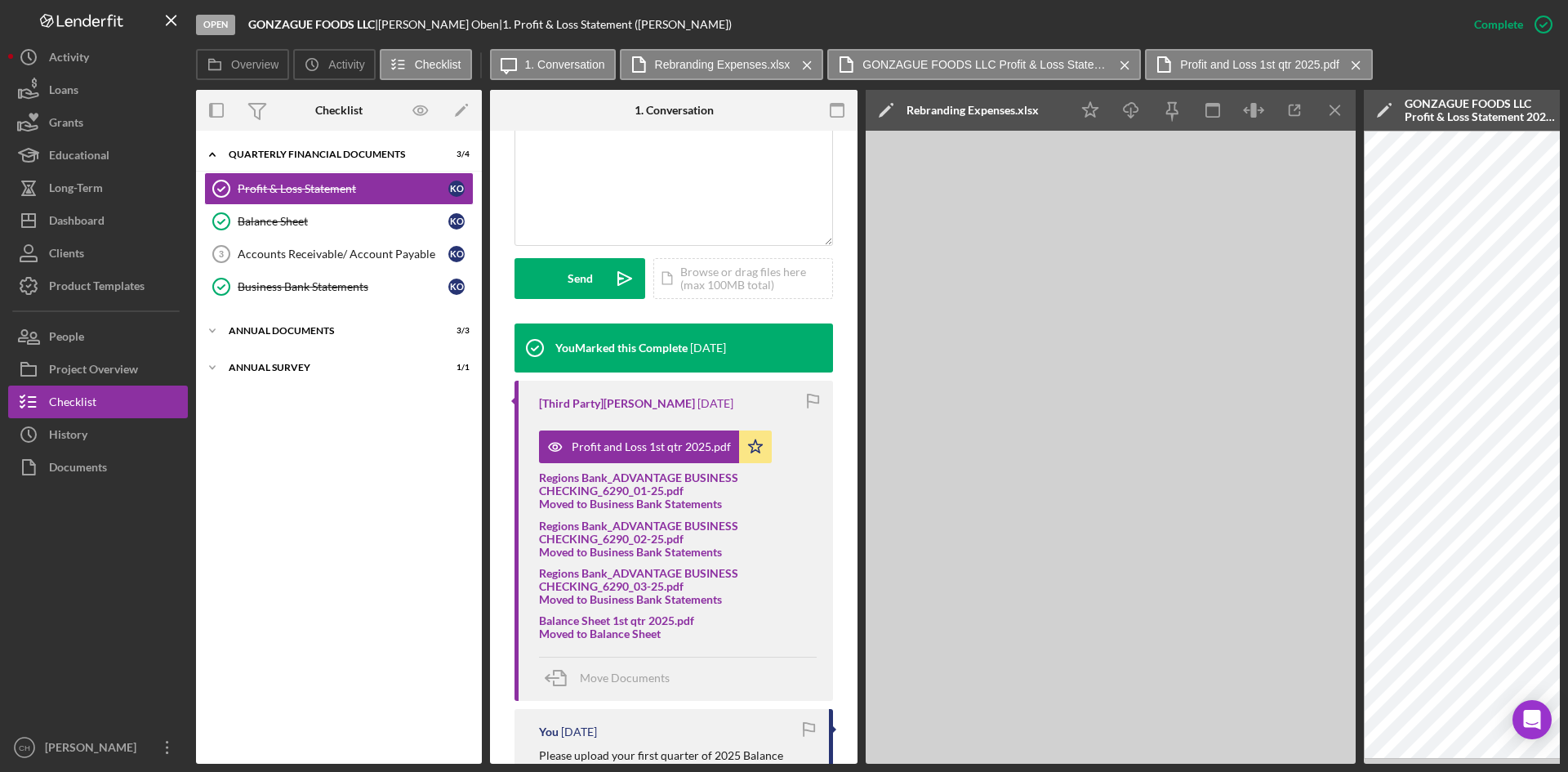
scroll to position [166, 0]
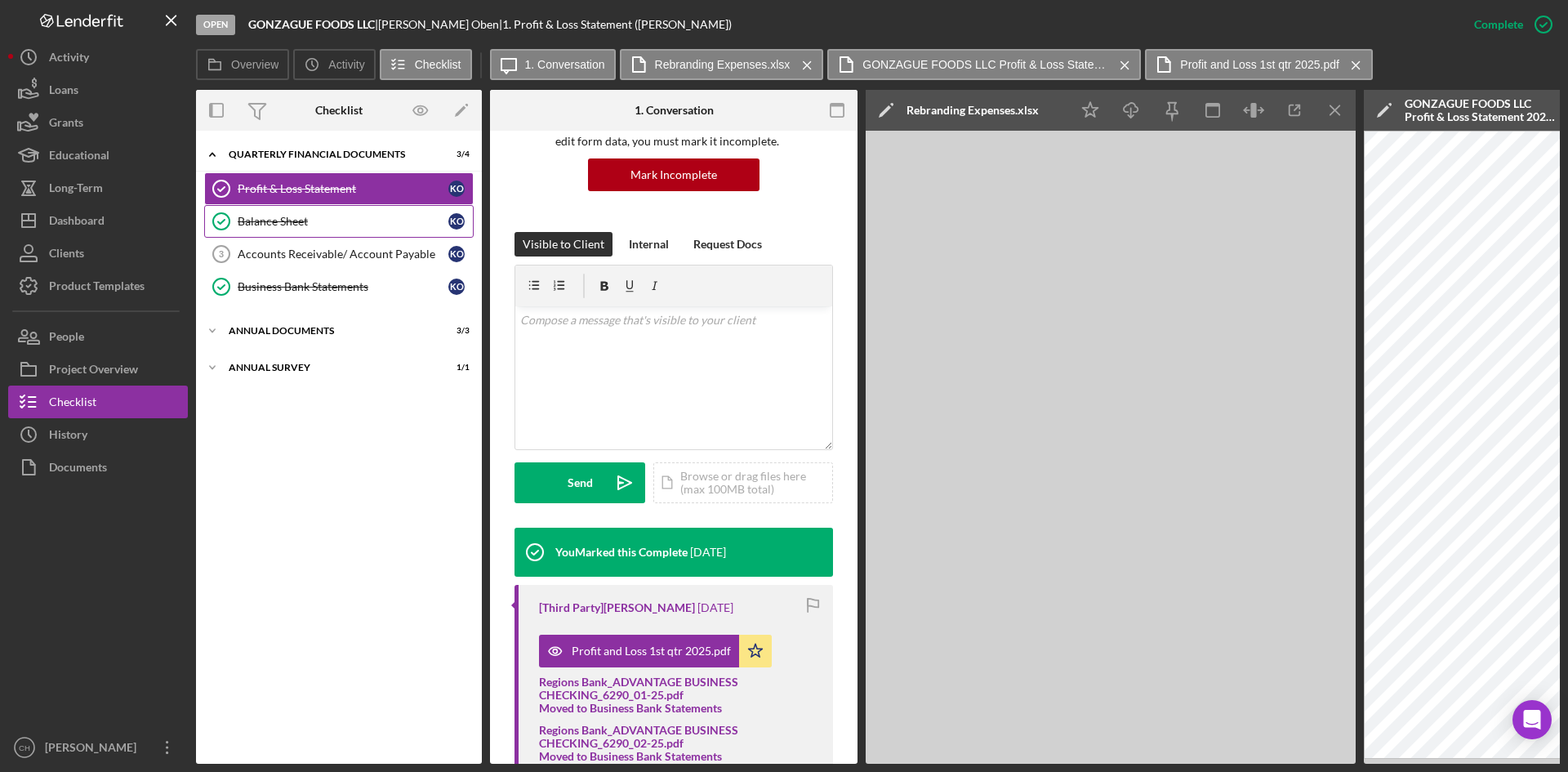
click at [267, 221] on div "Balance Sheet" at bounding box center [343, 222] width 211 height 13
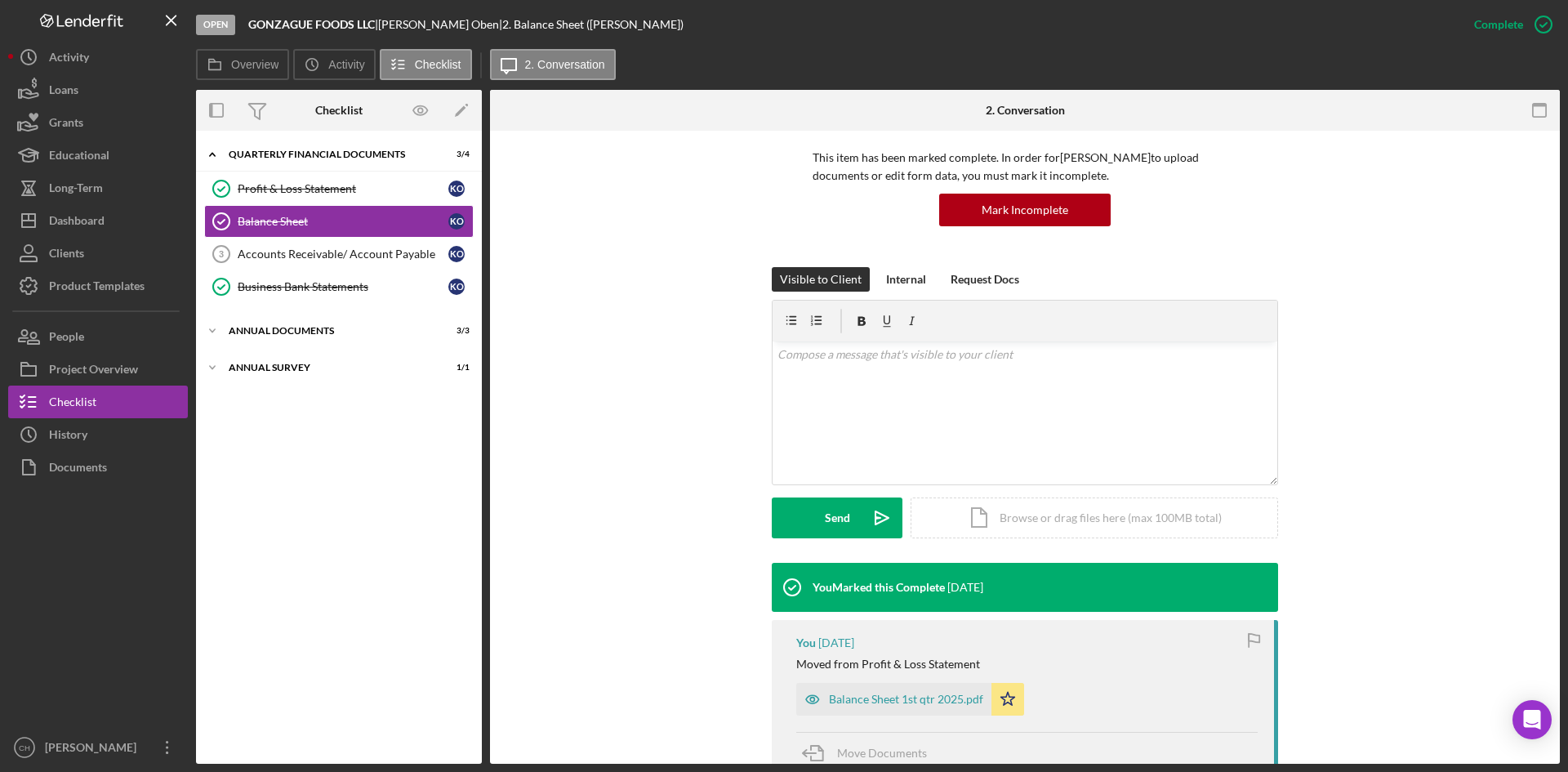
scroll to position [396, 0]
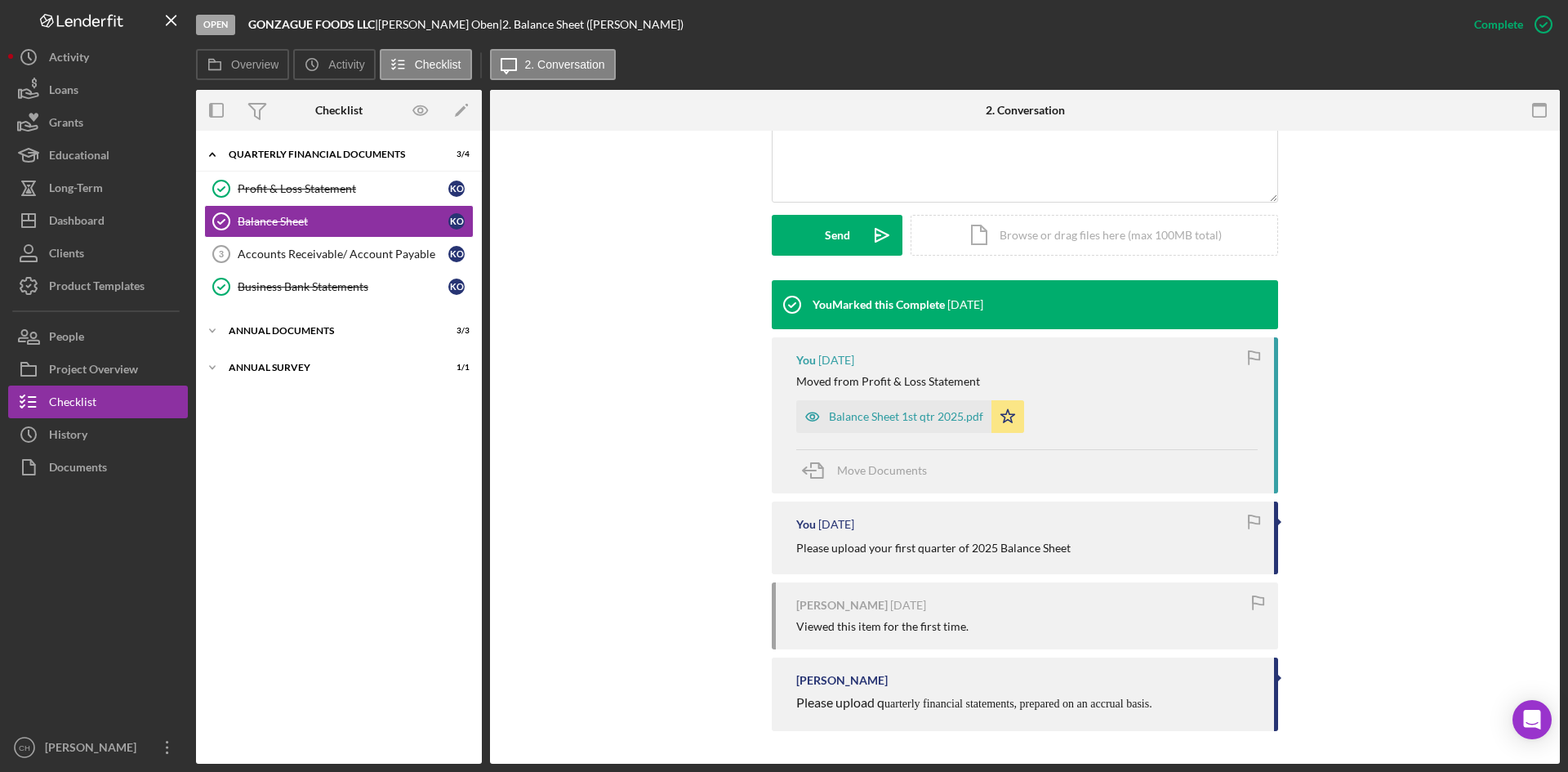
click at [907, 418] on div "Balance Sheet 1st qtr 2025.pdf" at bounding box center [906, 417] width 155 height 13
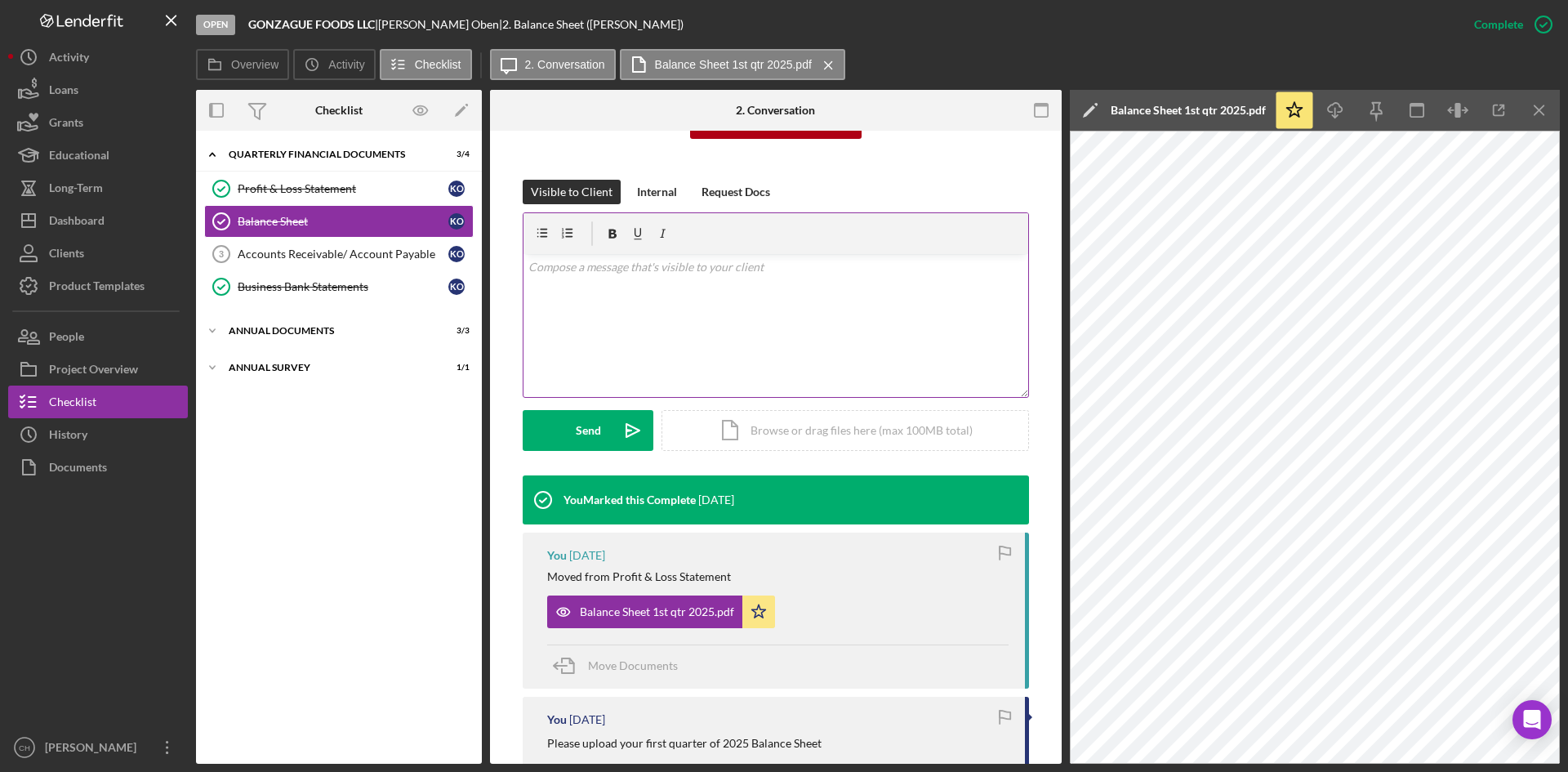
scroll to position [0, 0]
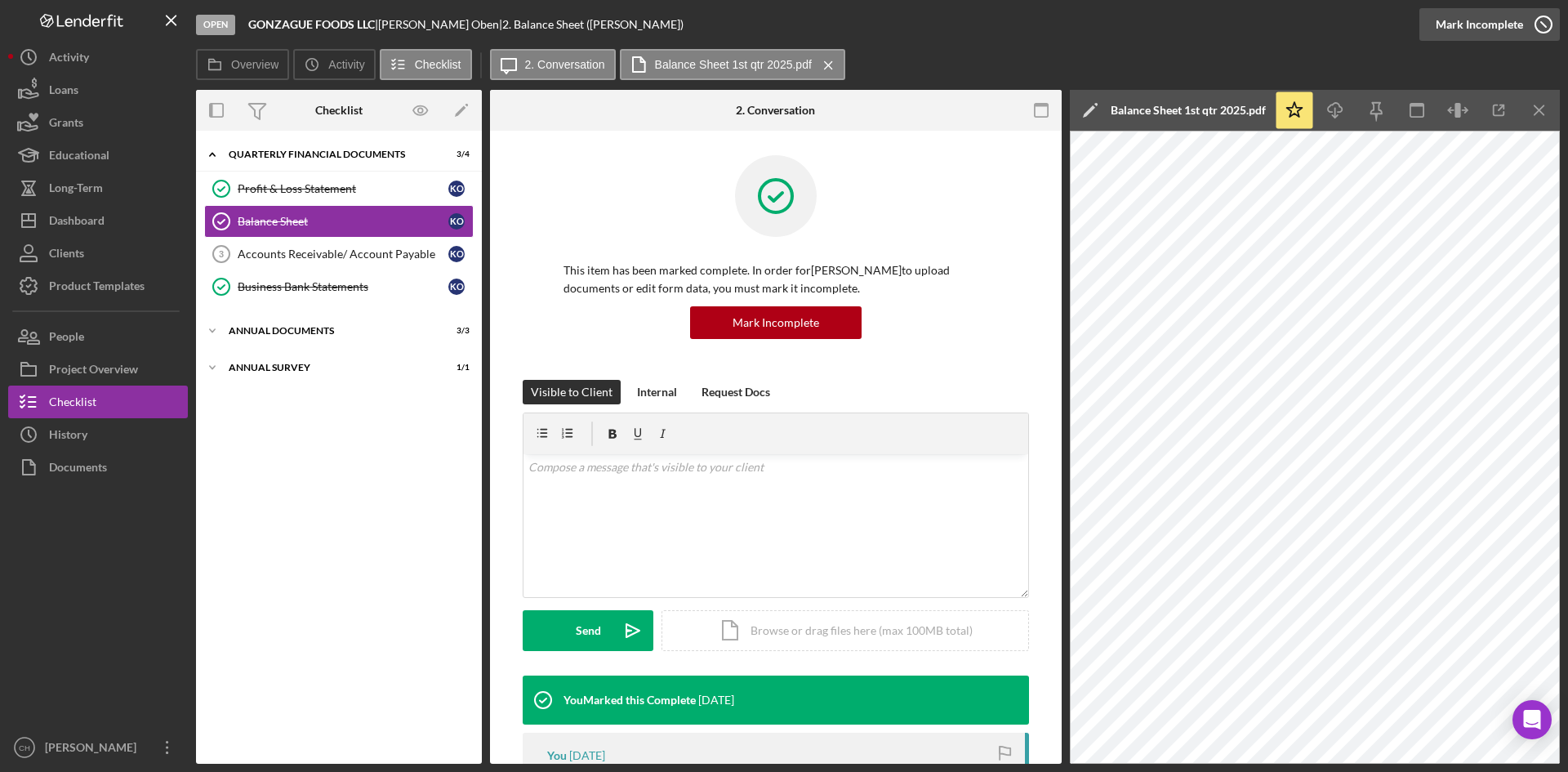
click at [1474, 21] on div "Mark Incomplete" at bounding box center [1479, 24] width 87 height 33
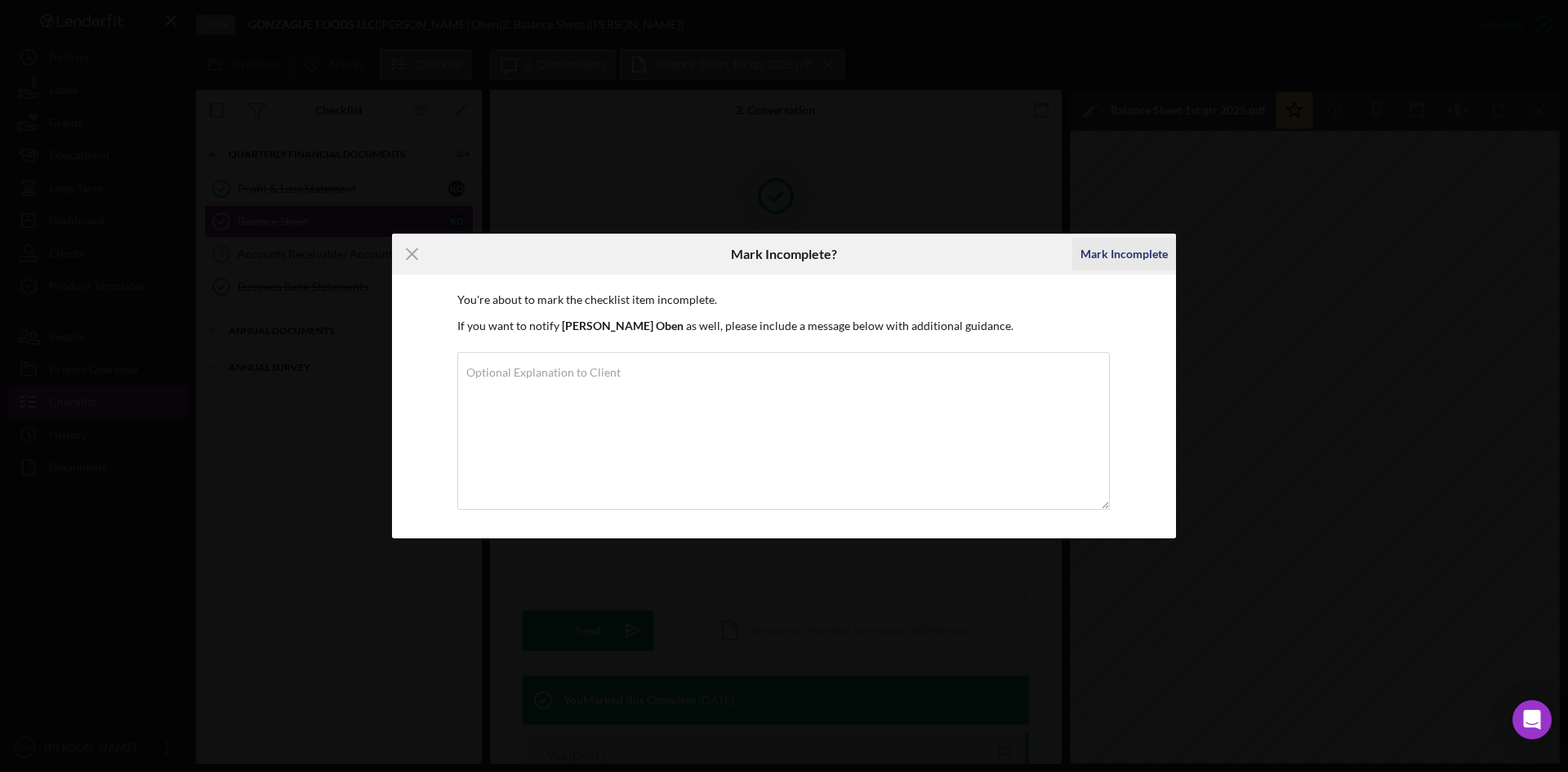
click at [1122, 255] on div "Mark Incomplete" at bounding box center [1124, 253] width 87 height 33
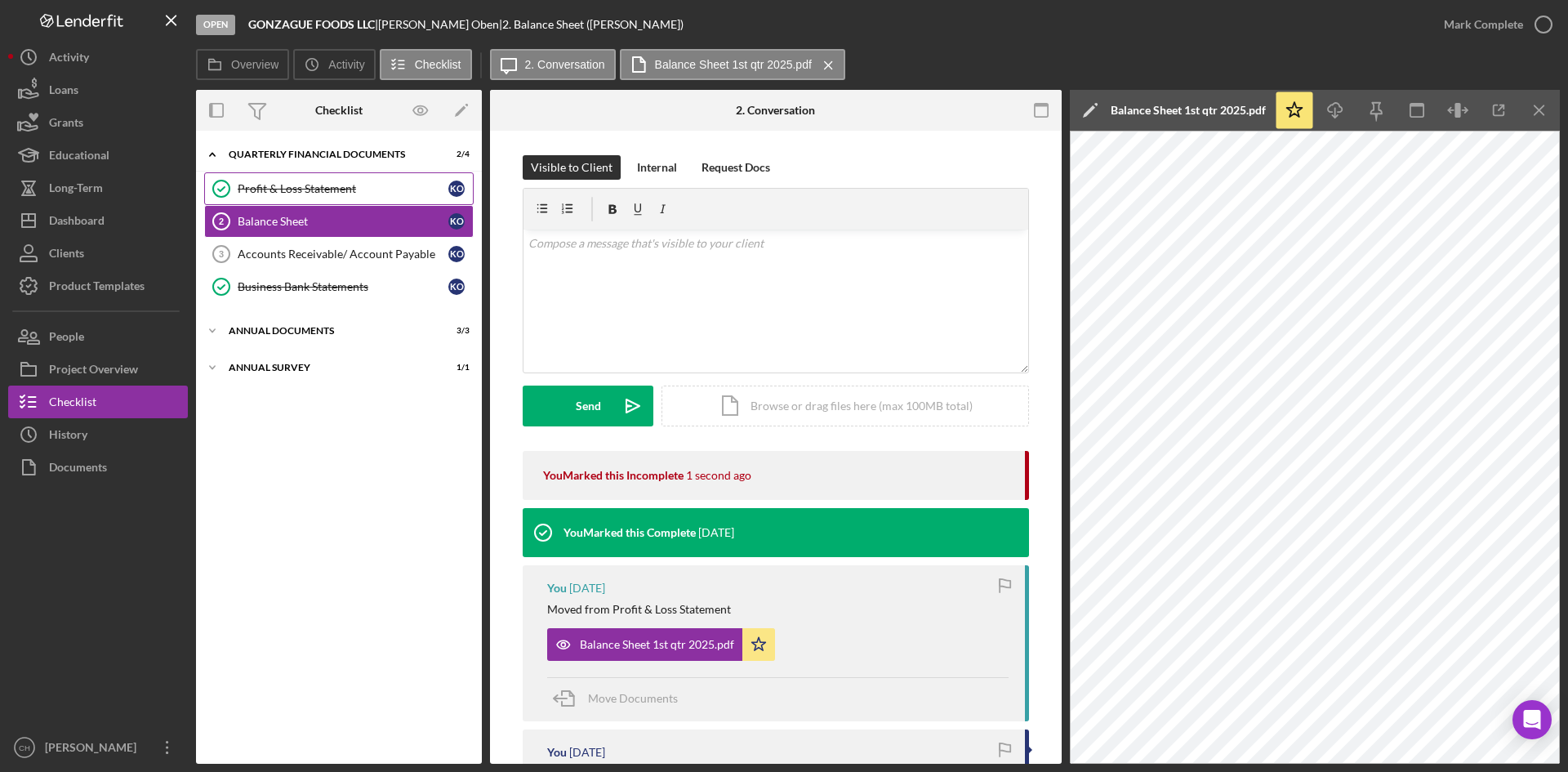
click at [353, 179] on link "Profit & Loss Statement Profit & Loss Statement K O" at bounding box center [339, 188] width 269 height 33
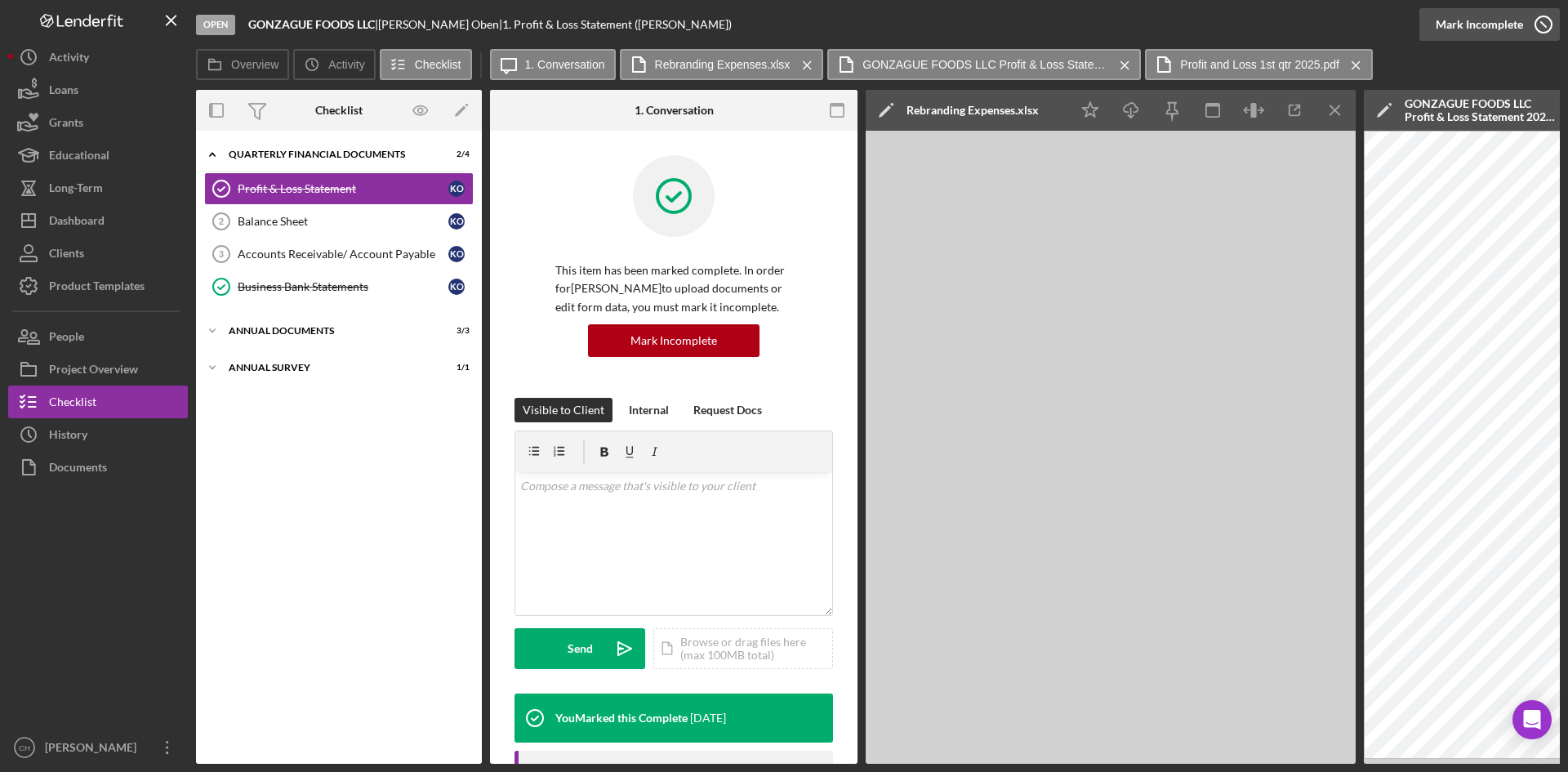
click at [1493, 25] on div "Mark Incomplete" at bounding box center [1479, 24] width 87 height 33
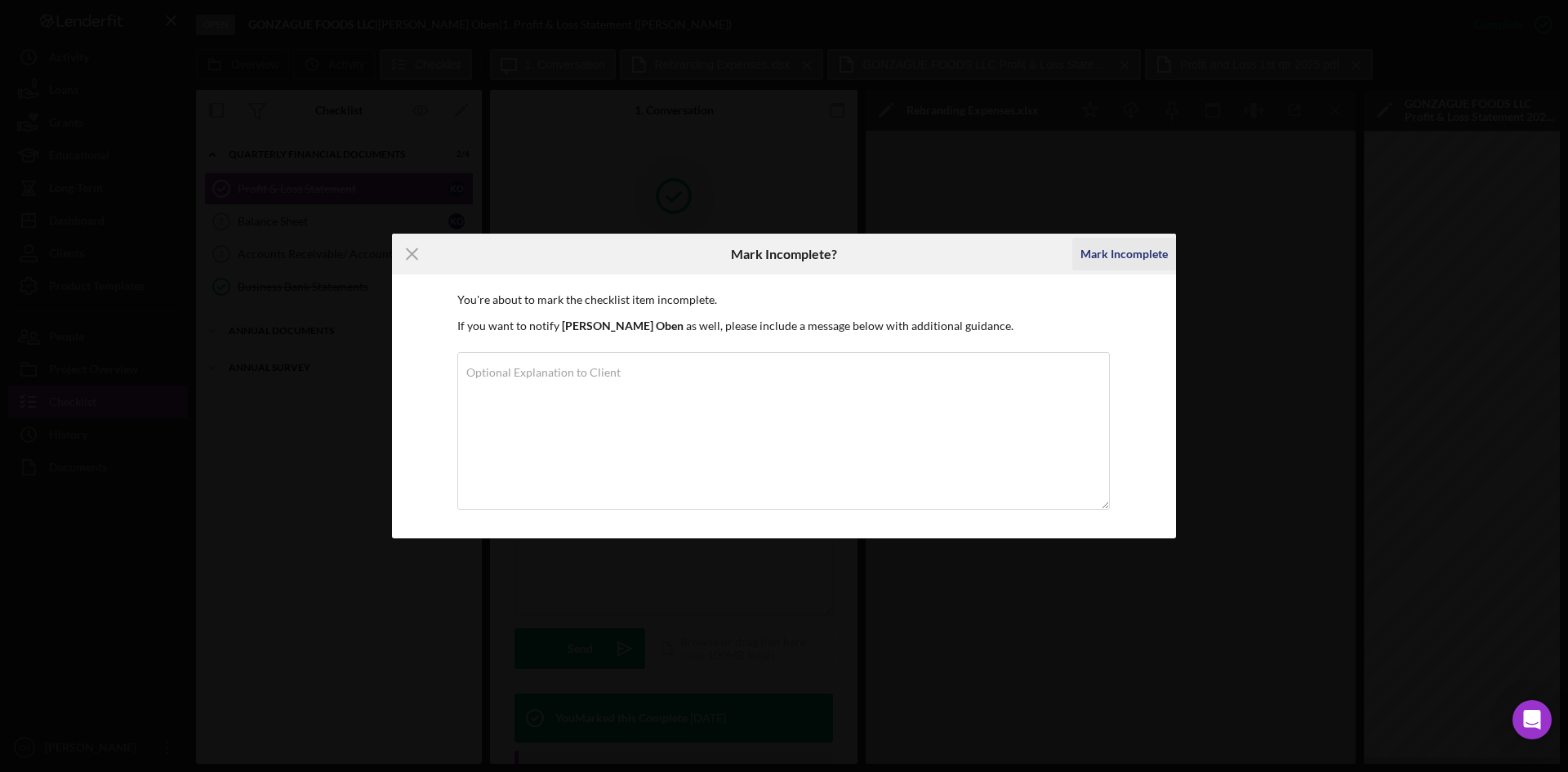
click at [1107, 256] on div "Mark Incomplete" at bounding box center [1124, 253] width 87 height 33
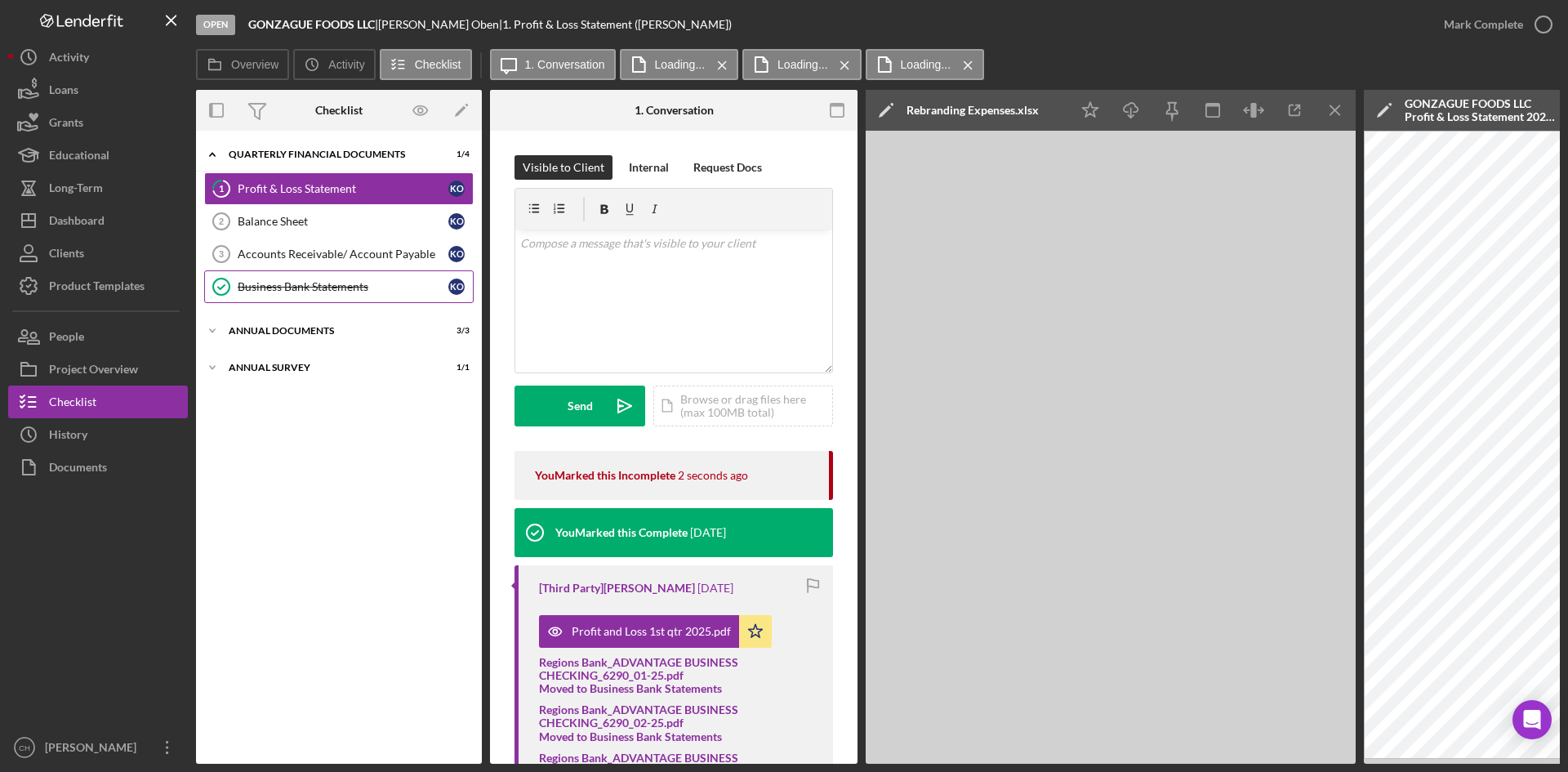
click at [331, 280] on div "Business Bank Statements" at bounding box center [343, 287] width 211 height 13
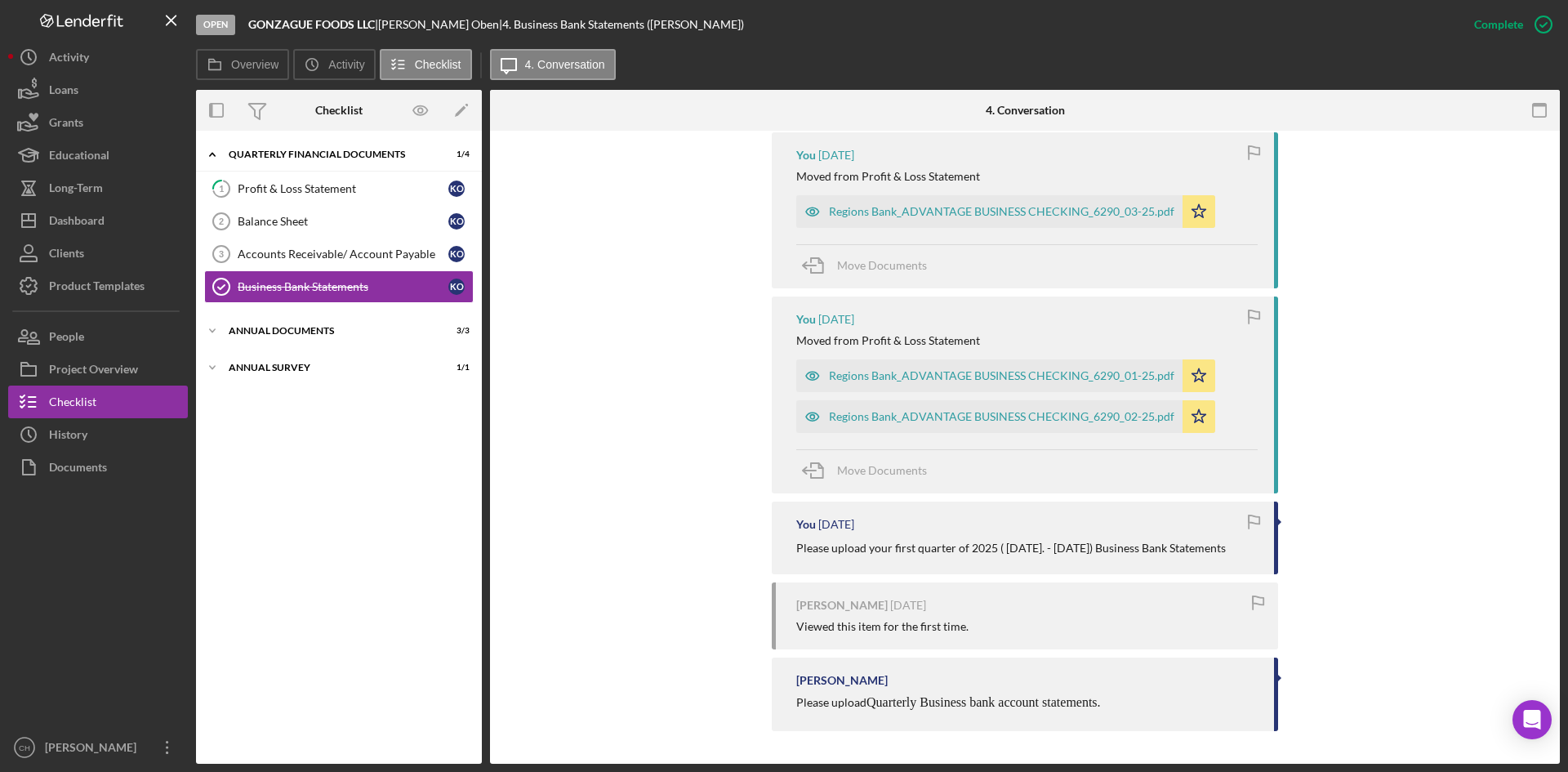
scroll to position [519, 0]
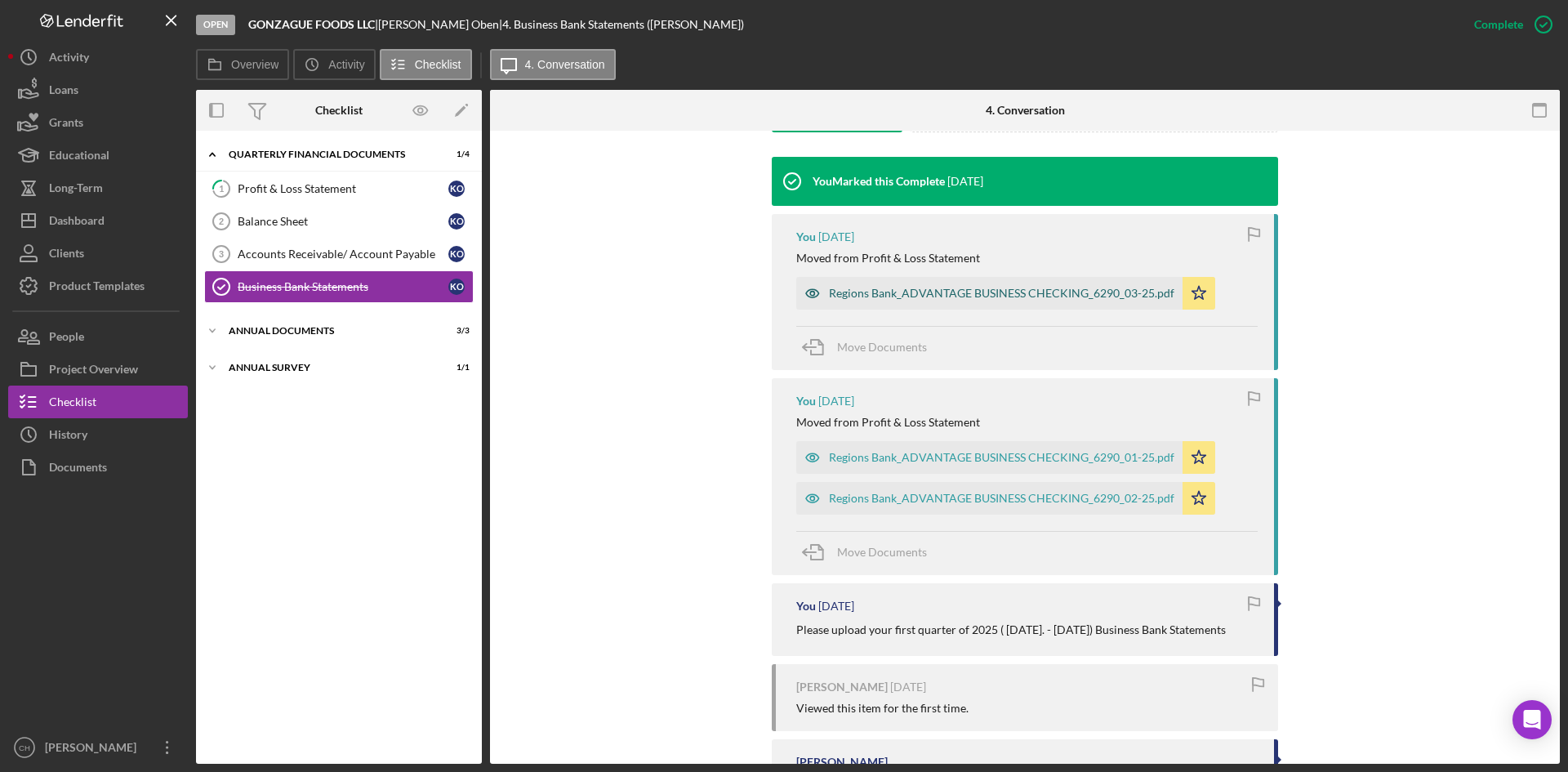
click at [960, 293] on div "Regions Bank_ADVANTAGE BUSINESS CHECKING_6290_03-25.pdf" at bounding box center [1001, 294] width 345 height 13
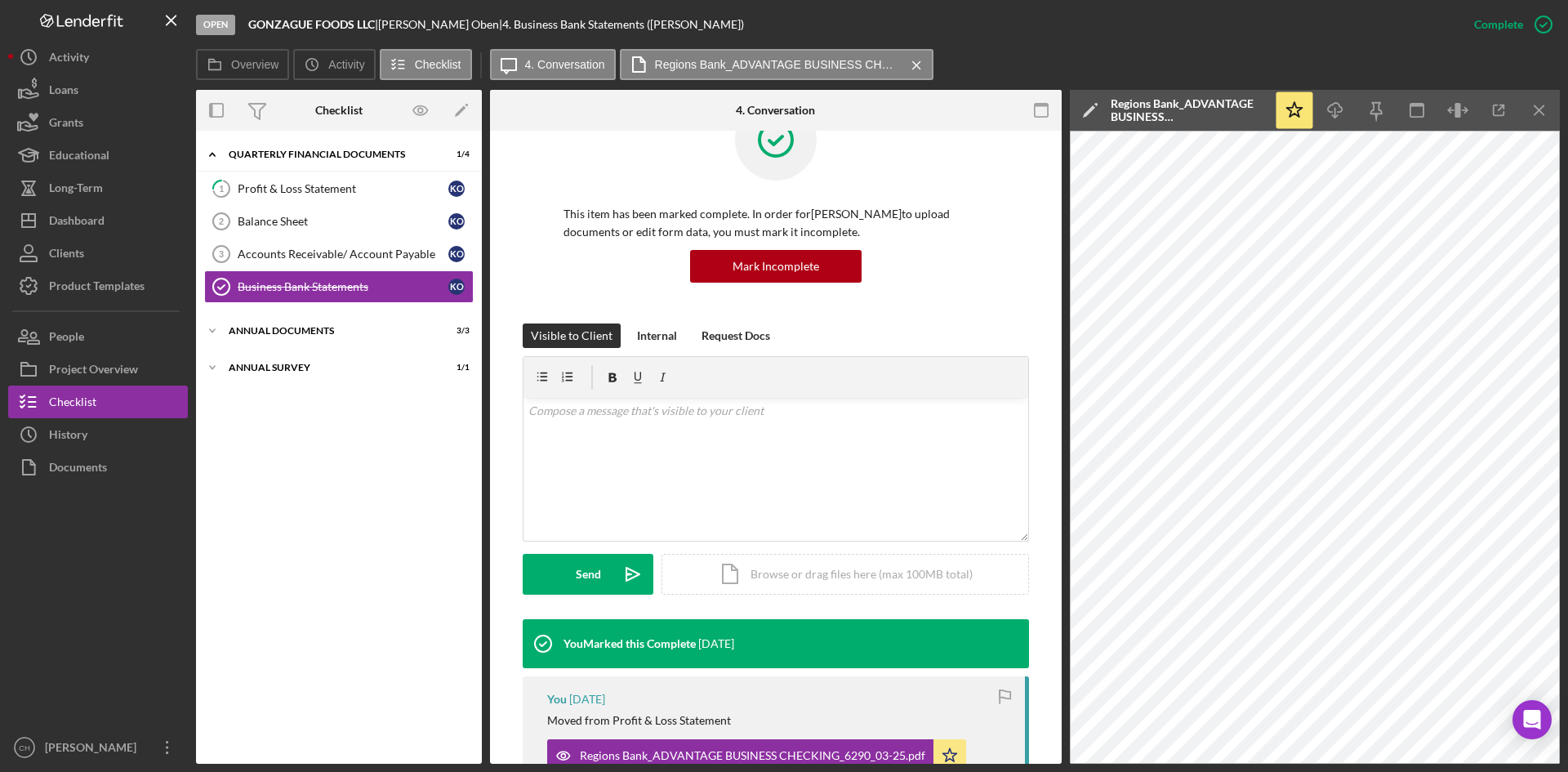
scroll to position [0, 0]
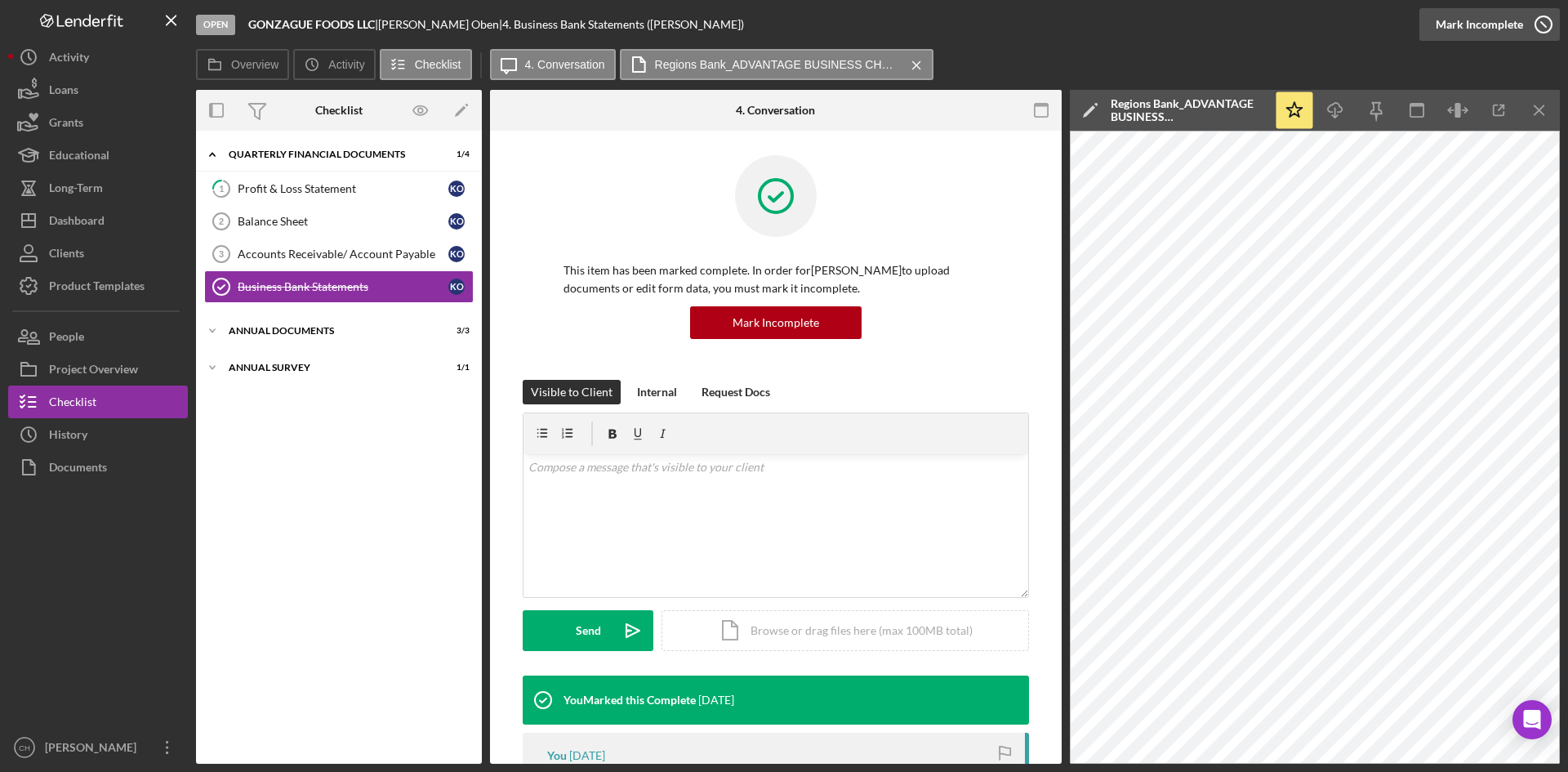
click at [1490, 26] on div "Mark Incomplete" at bounding box center [1479, 24] width 87 height 33
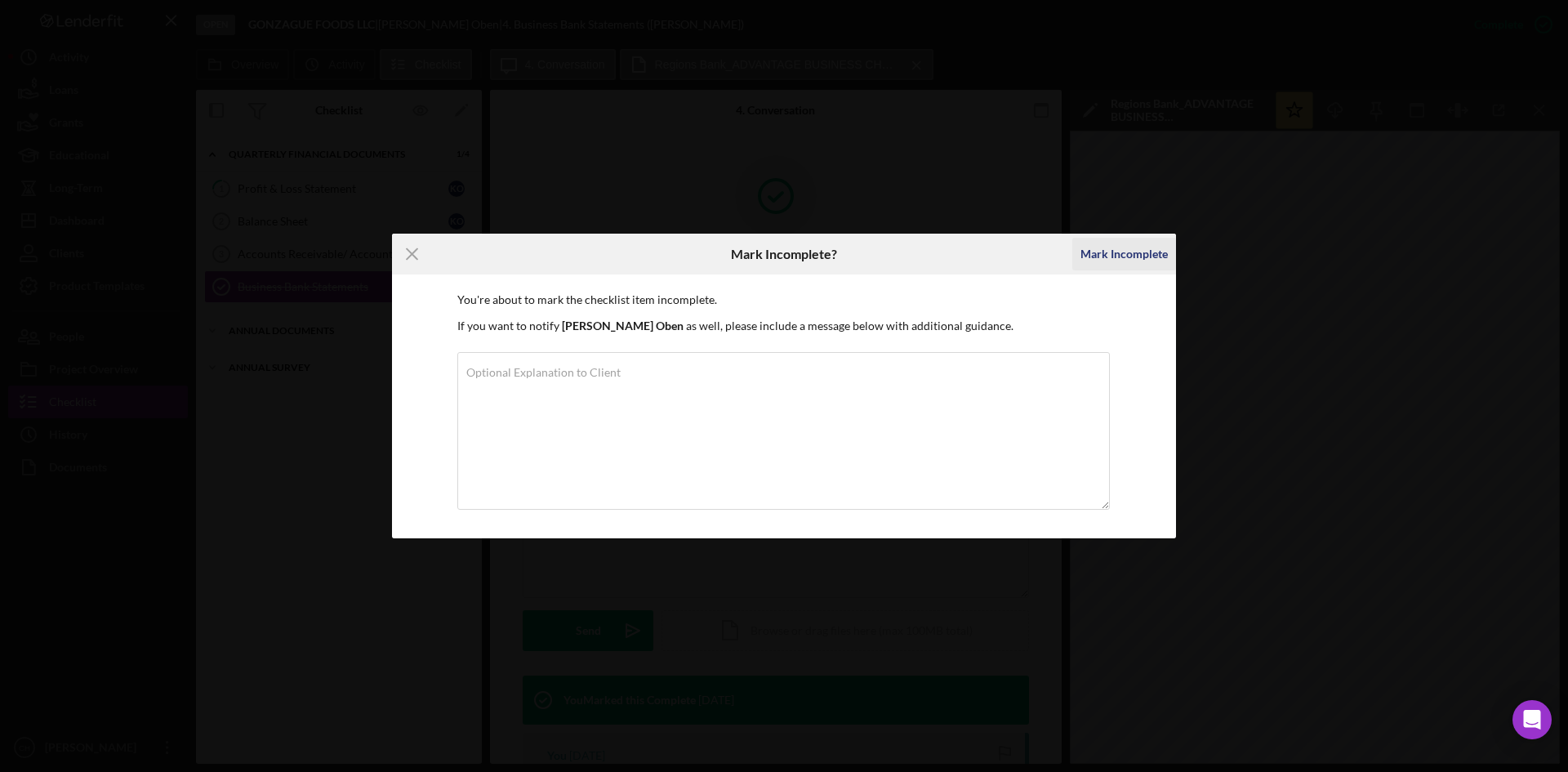
click at [1126, 253] on div "Mark Incomplete" at bounding box center [1124, 253] width 87 height 33
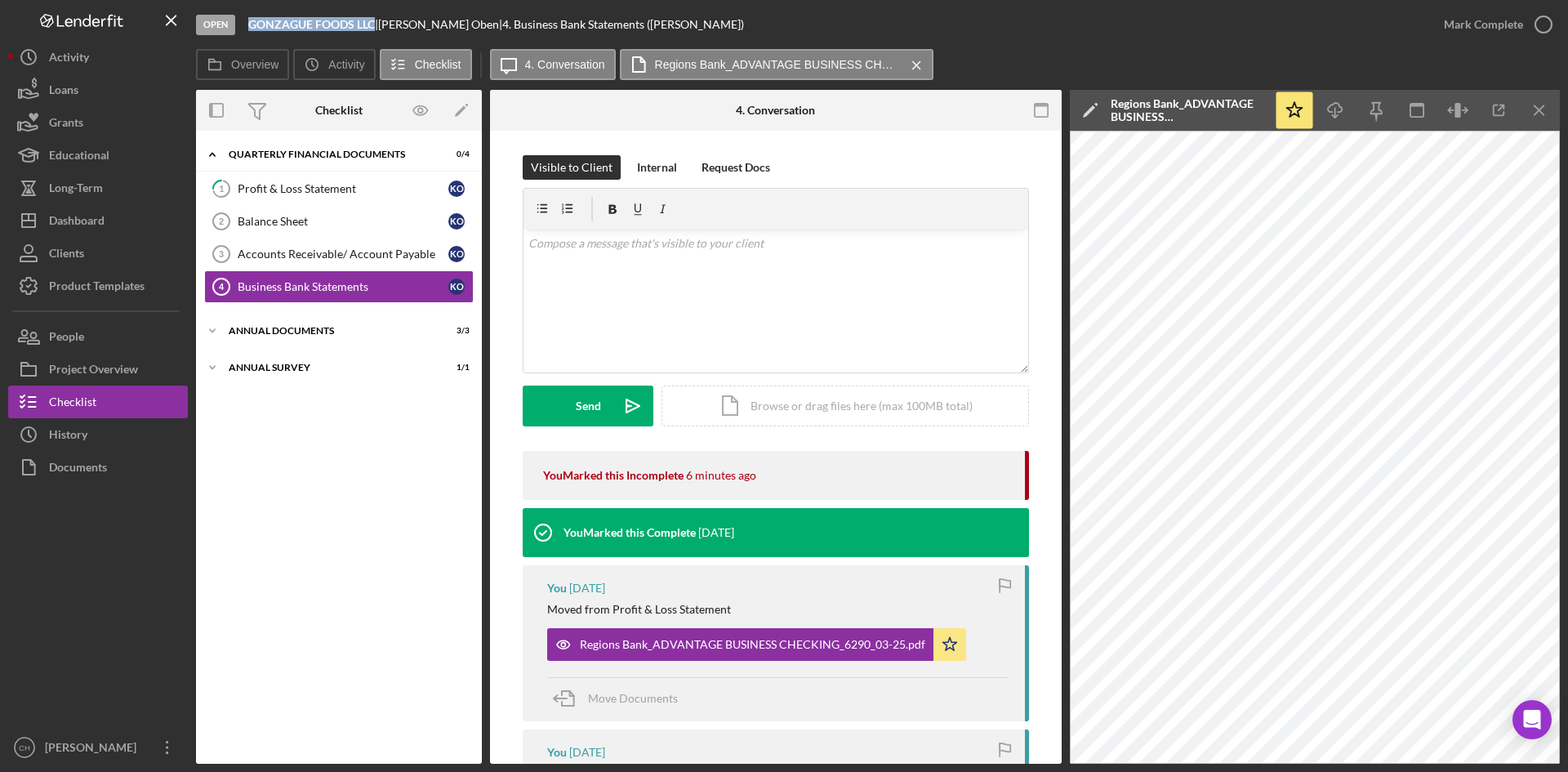
drag, startPoint x: 375, startPoint y: 25, endPoint x: 244, endPoint y: 24, distance: 131.0
click at [244, 24] on div "Open GONZAGUE FOODS LLC | [PERSON_NAME] | 4. Business Bank Statements ([PERSON_…" at bounding box center [811, 24] width 1232 height 49
copy b "GONZAGUE FOODS LLC"
click at [68, 335] on div "People" at bounding box center [67, 339] width 35 height 37
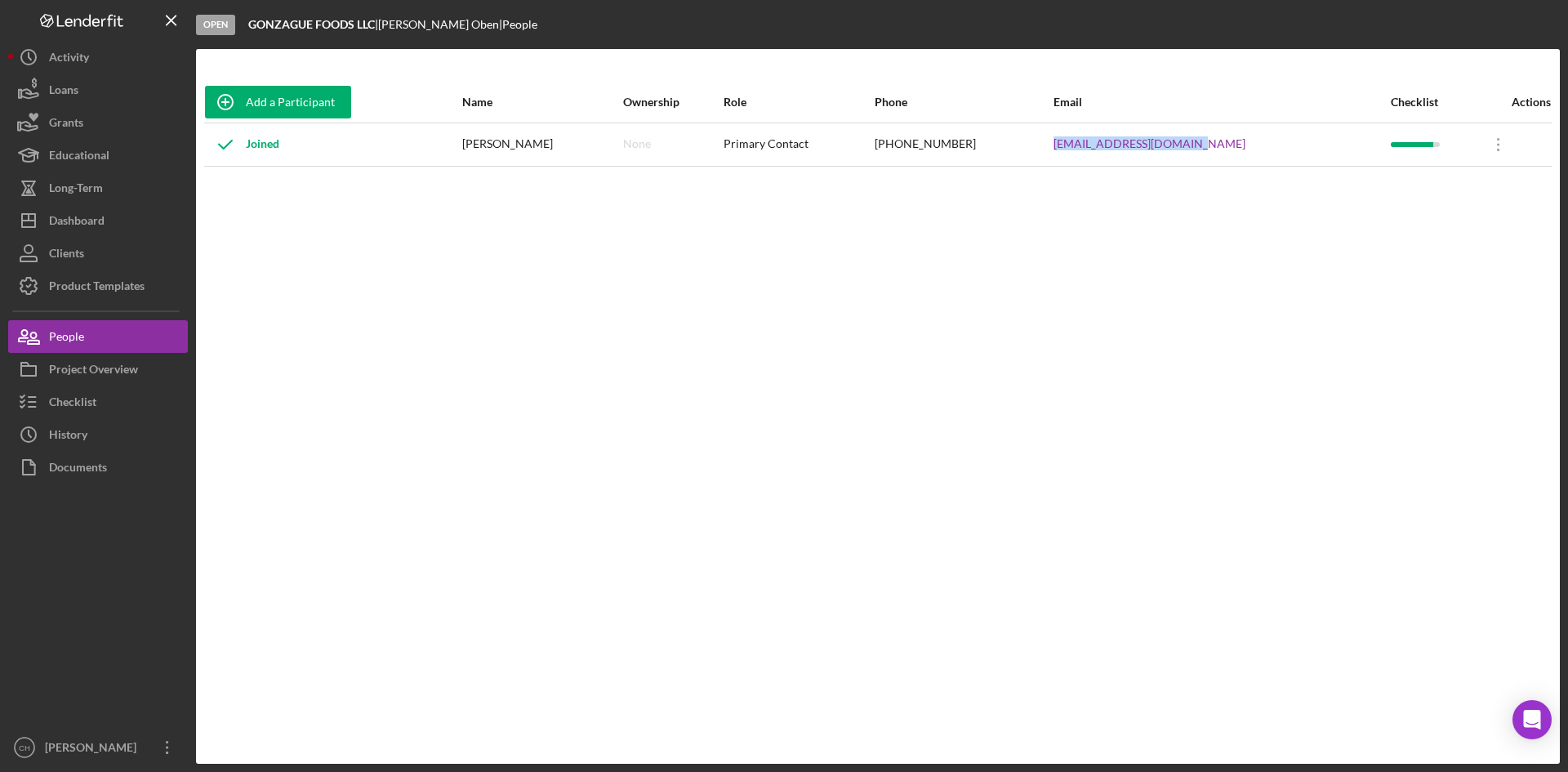
drag, startPoint x: 1221, startPoint y: 145, endPoint x: 1044, endPoint y: 148, distance: 177.0
click at [1044, 148] on tr "Joined [PERSON_NAME] None Primary Contact [PHONE_NUMBER] [EMAIL_ADDRESS][DOMAIN…" at bounding box center [877, 144] width 1347 height 43
copy tr "[EMAIL_ADDRESS][DOMAIN_NAME]"
click at [68, 332] on div "People" at bounding box center [67, 339] width 35 height 37
click at [71, 333] on div "People" at bounding box center [67, 339] width 35 height 37
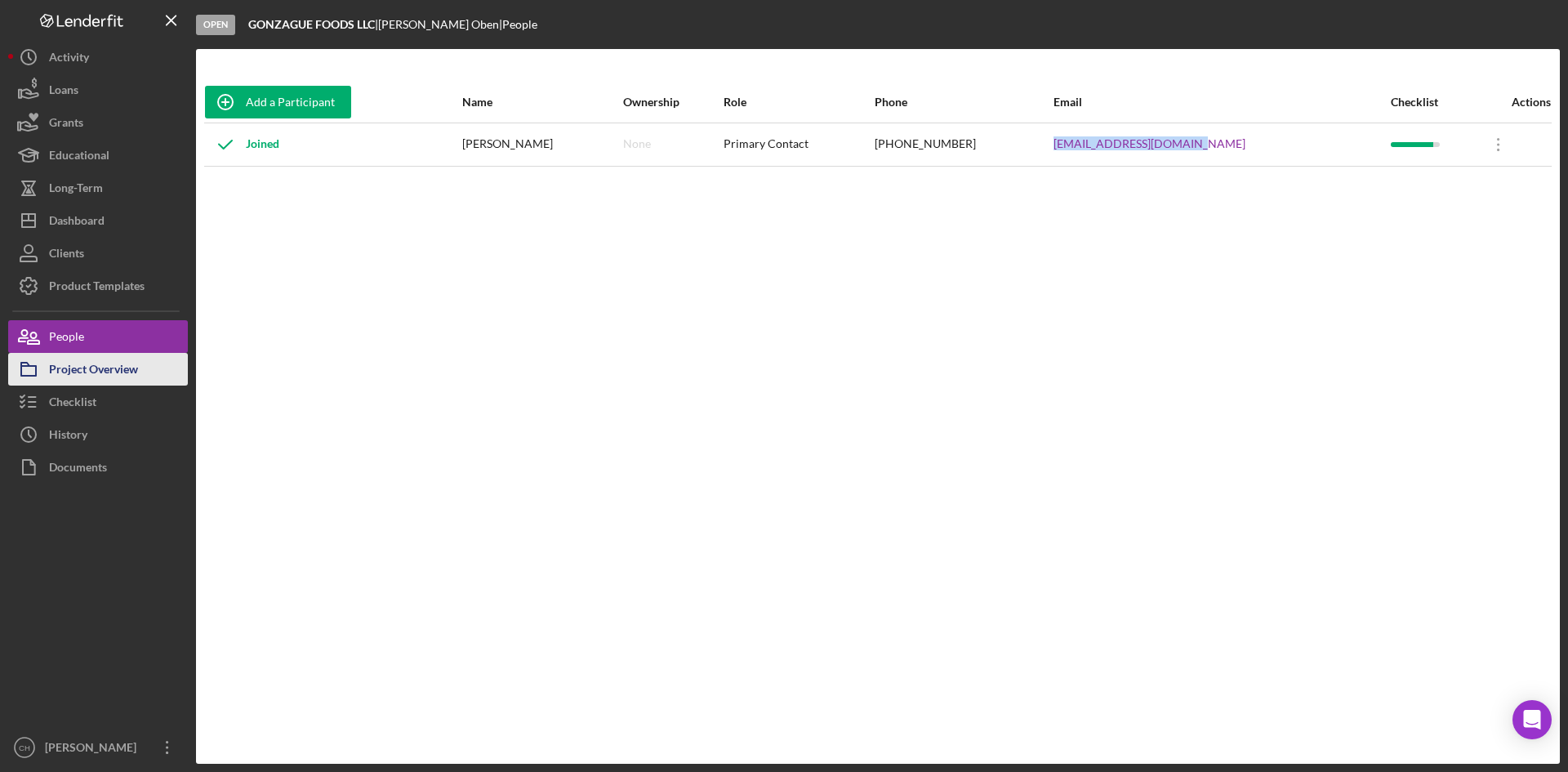
click at [77, 375] on div "Project Overview" at bounding box center [94, 371] width 89 height 37
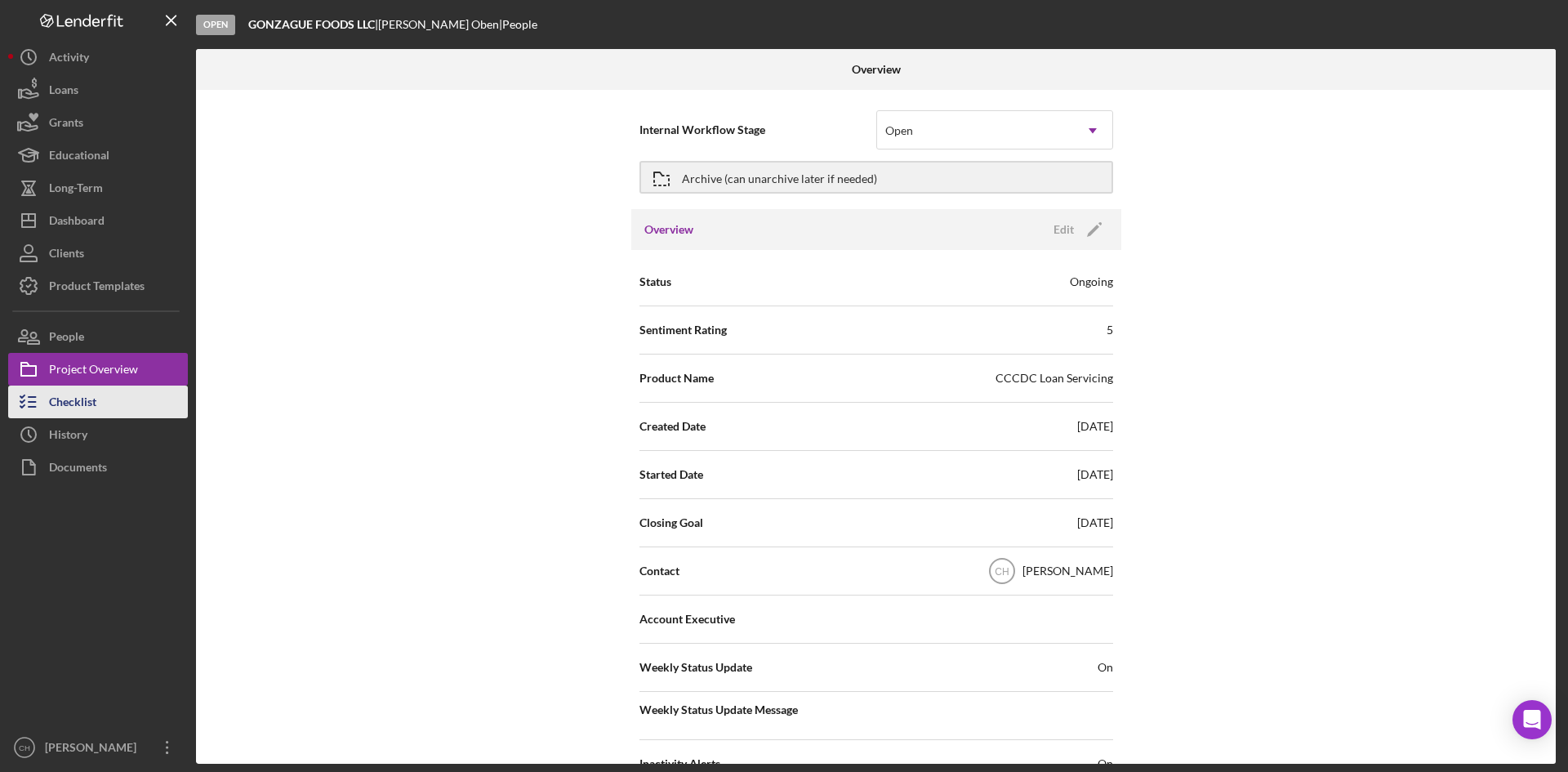
click at [74, 401] on div "Checklist" at bounding box center [73, 404] width 48 height 37
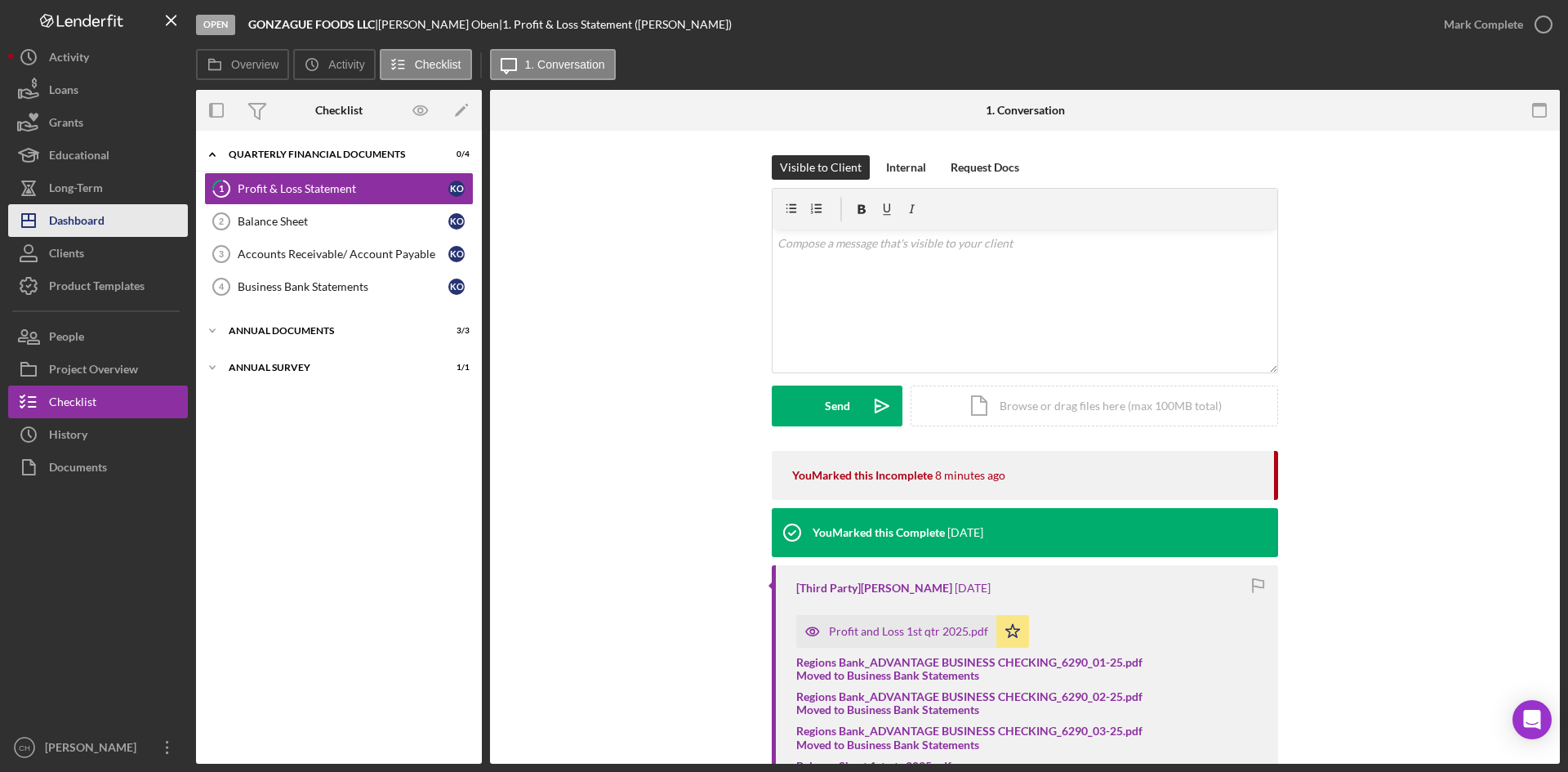
click at [80, 222] on div "Dashboard" at bounding box center [77, 222] width 55 height 37
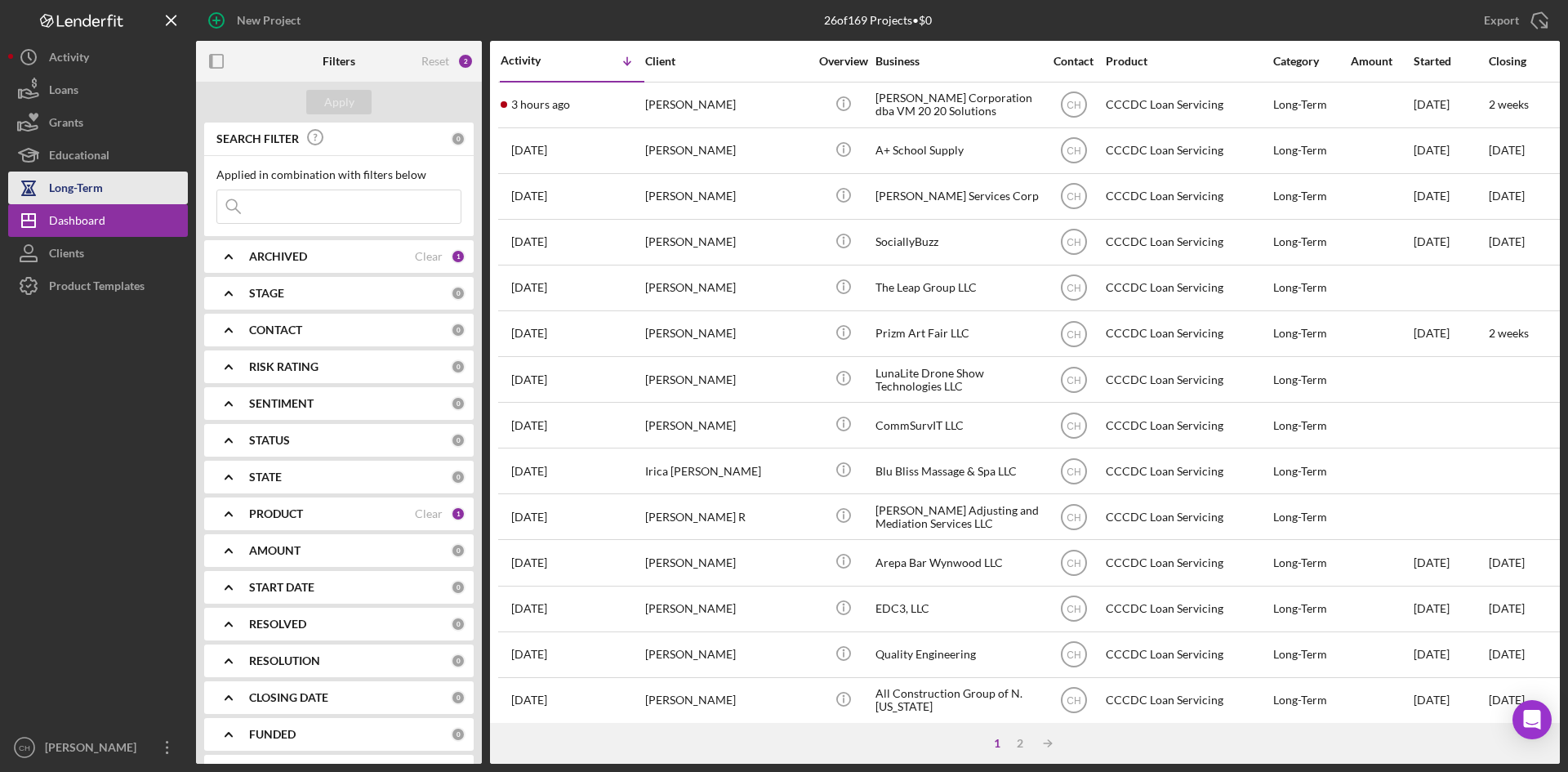
click at [68, 191] on div "Long-Term" at bounding box center [76, 190] width 54 height 37
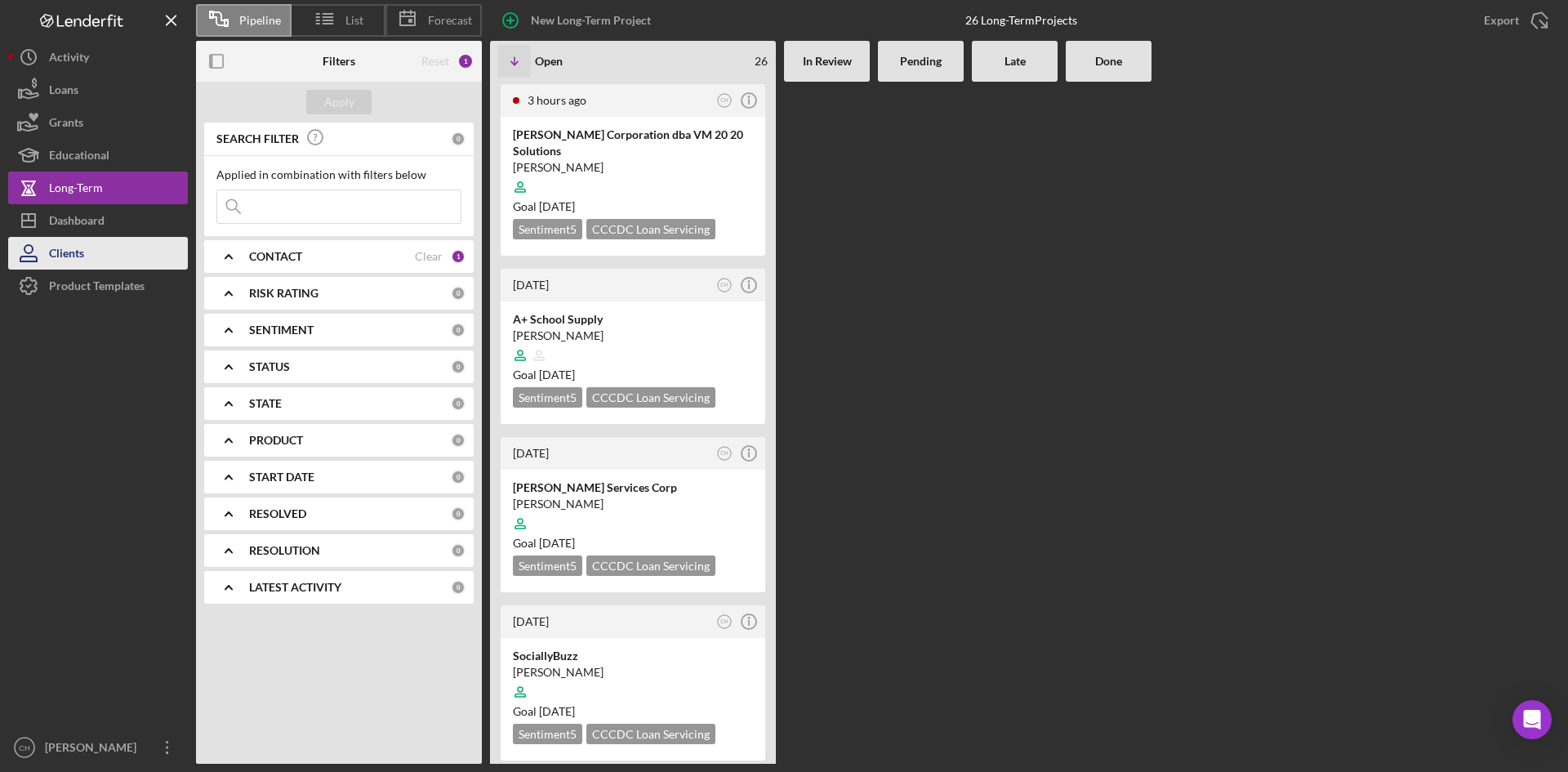
click at [90, 254] on button "Clients" at bounding box center [98, 253] width 180 height 33
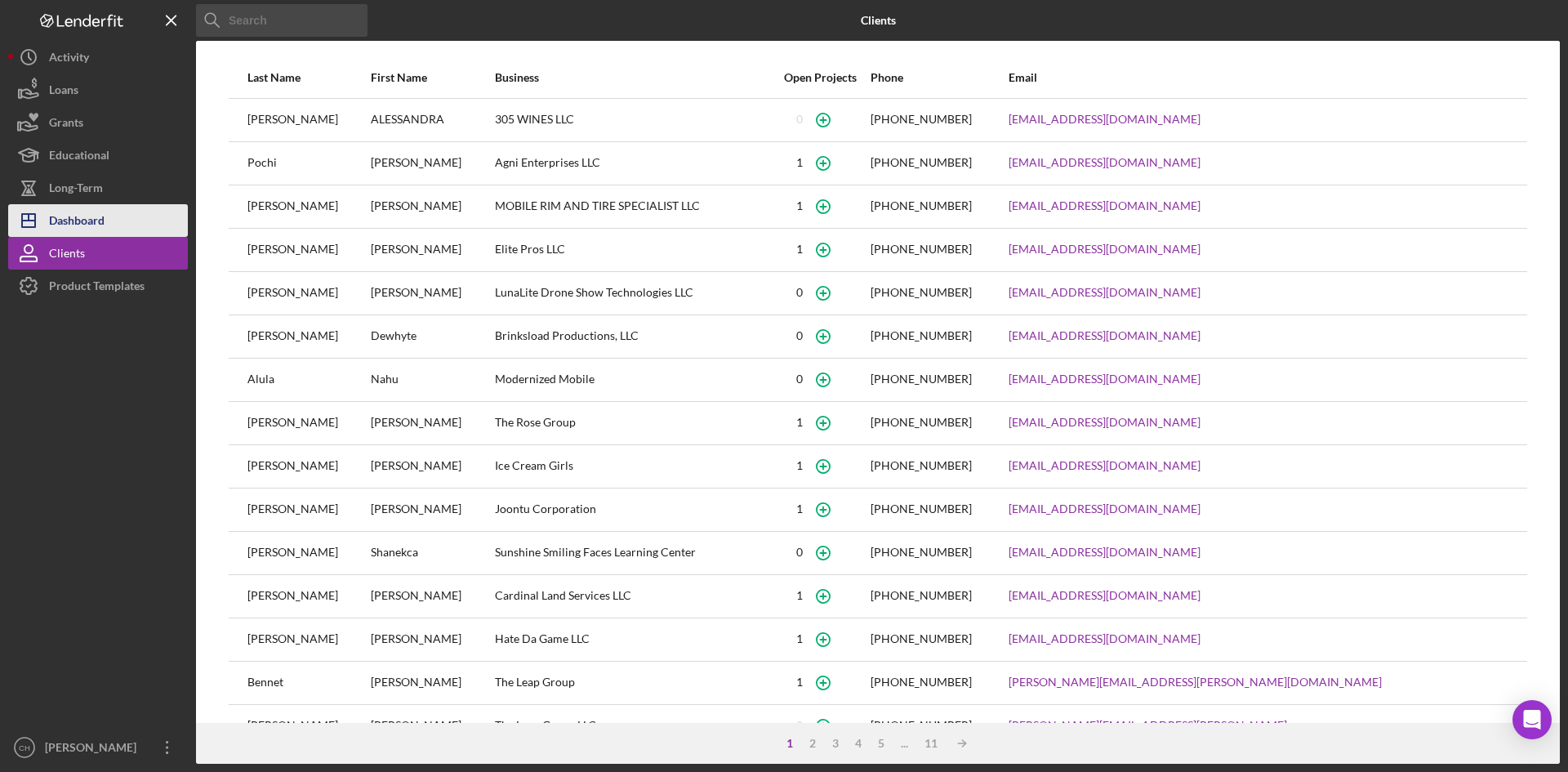
click at [82, 229] on div "Dashboard" at bounding box center [77, 222] width 55 height 37
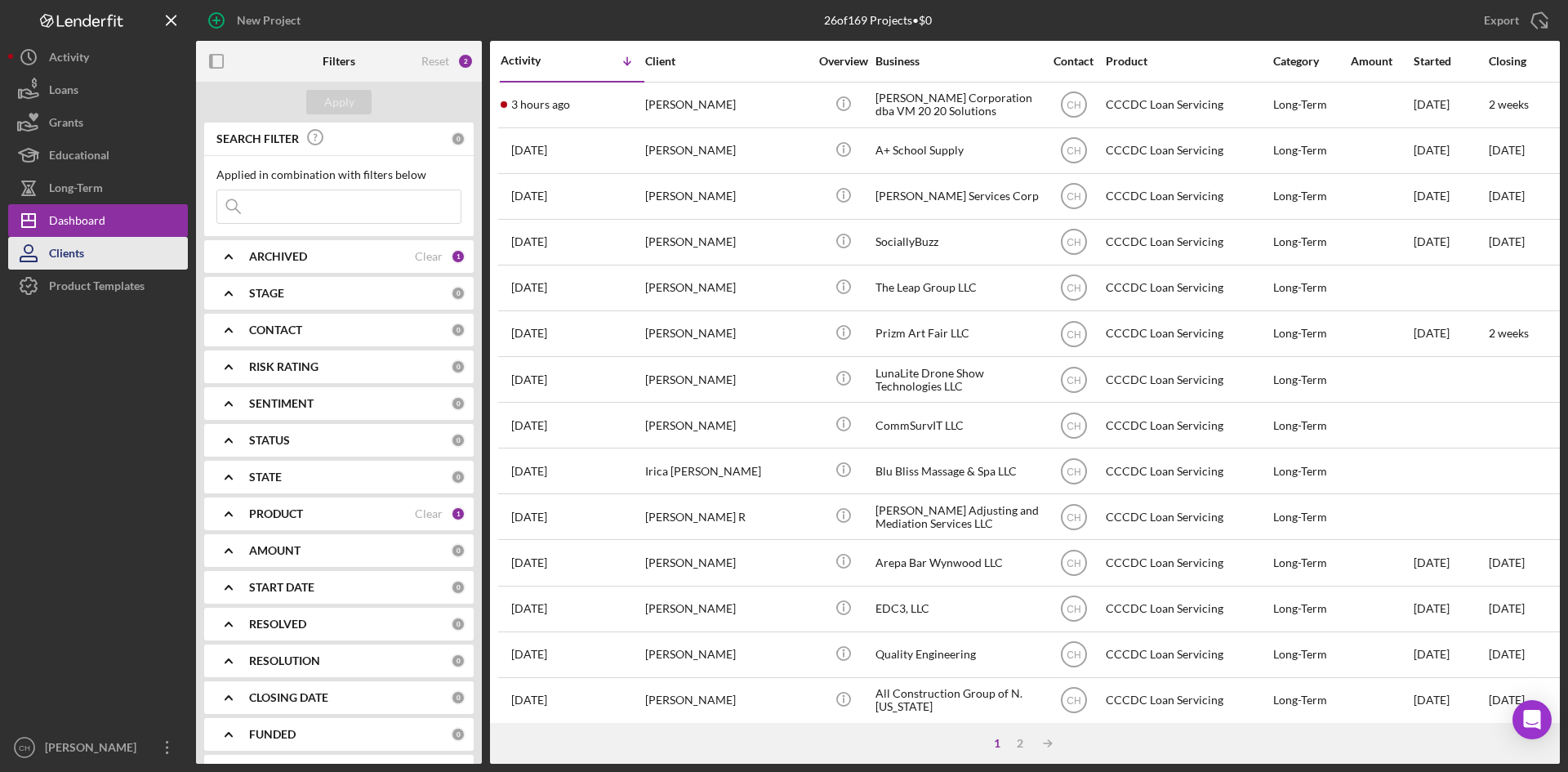
click at [78, 241] on div "Clients" at bounding box center [67, 255] width 35 height 37
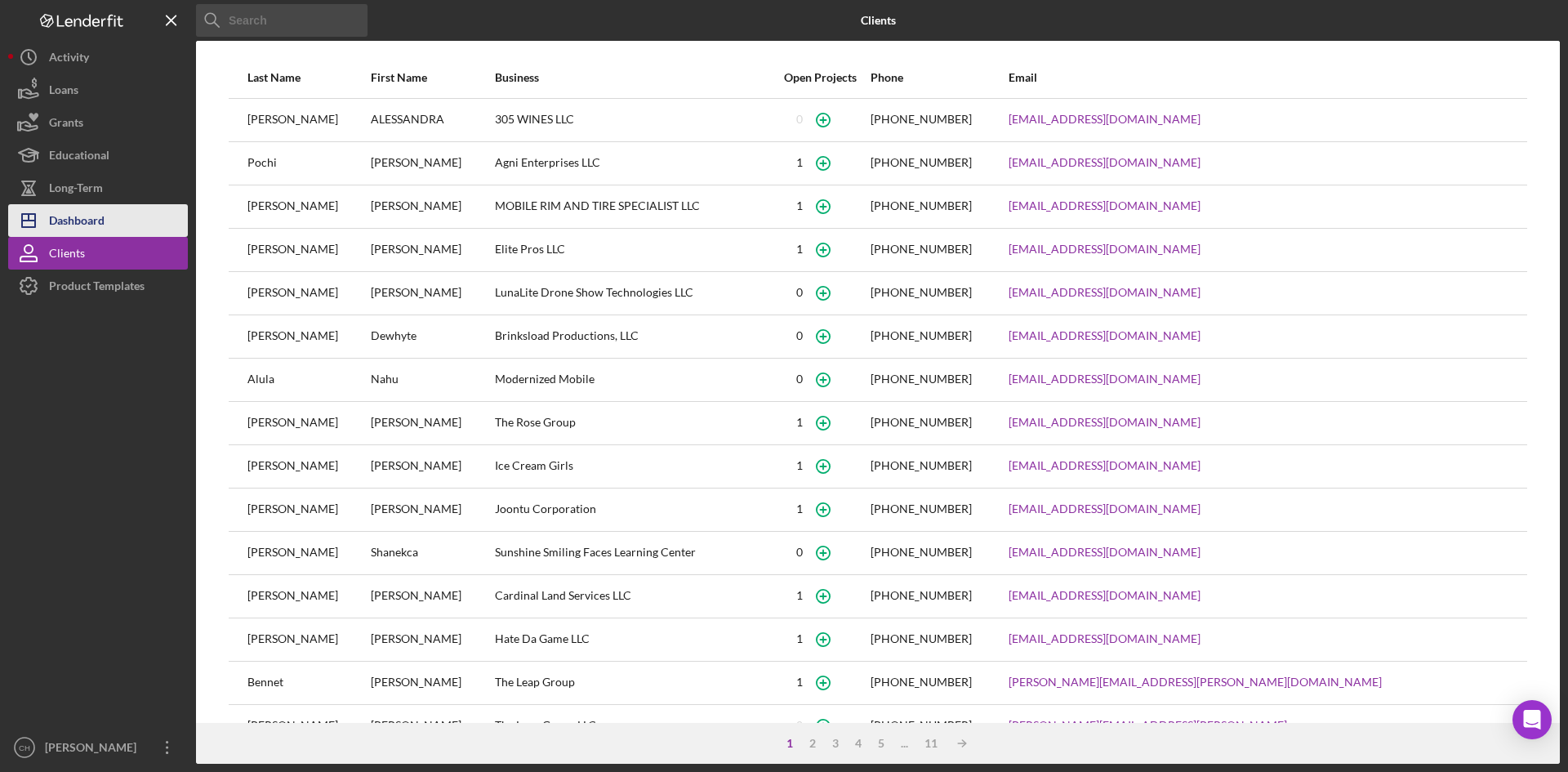
click at [74, 224] on div "Dashboard" at bounding box center [77, 222] width 55 height 37
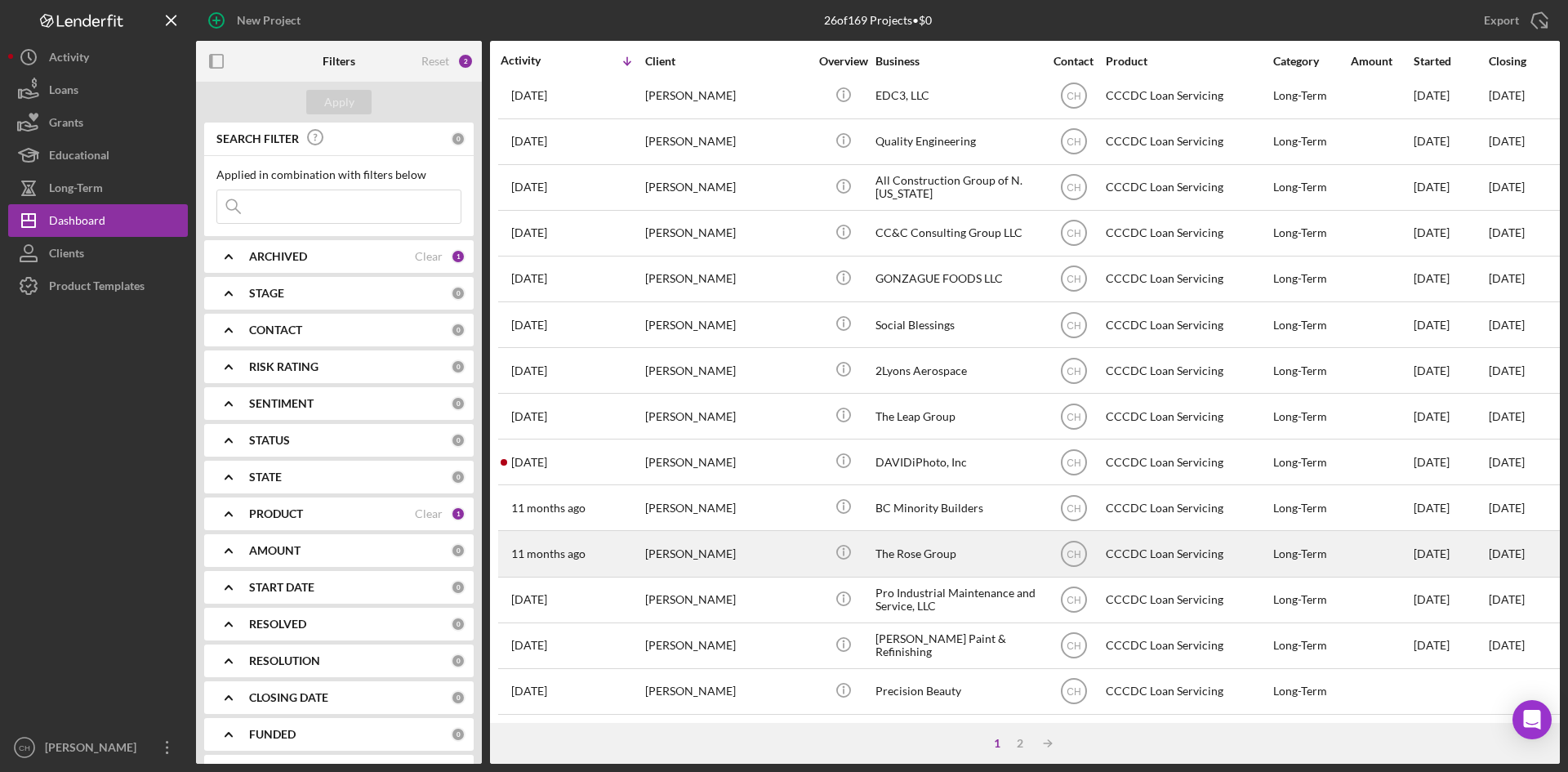
scroll to position [443, 0]
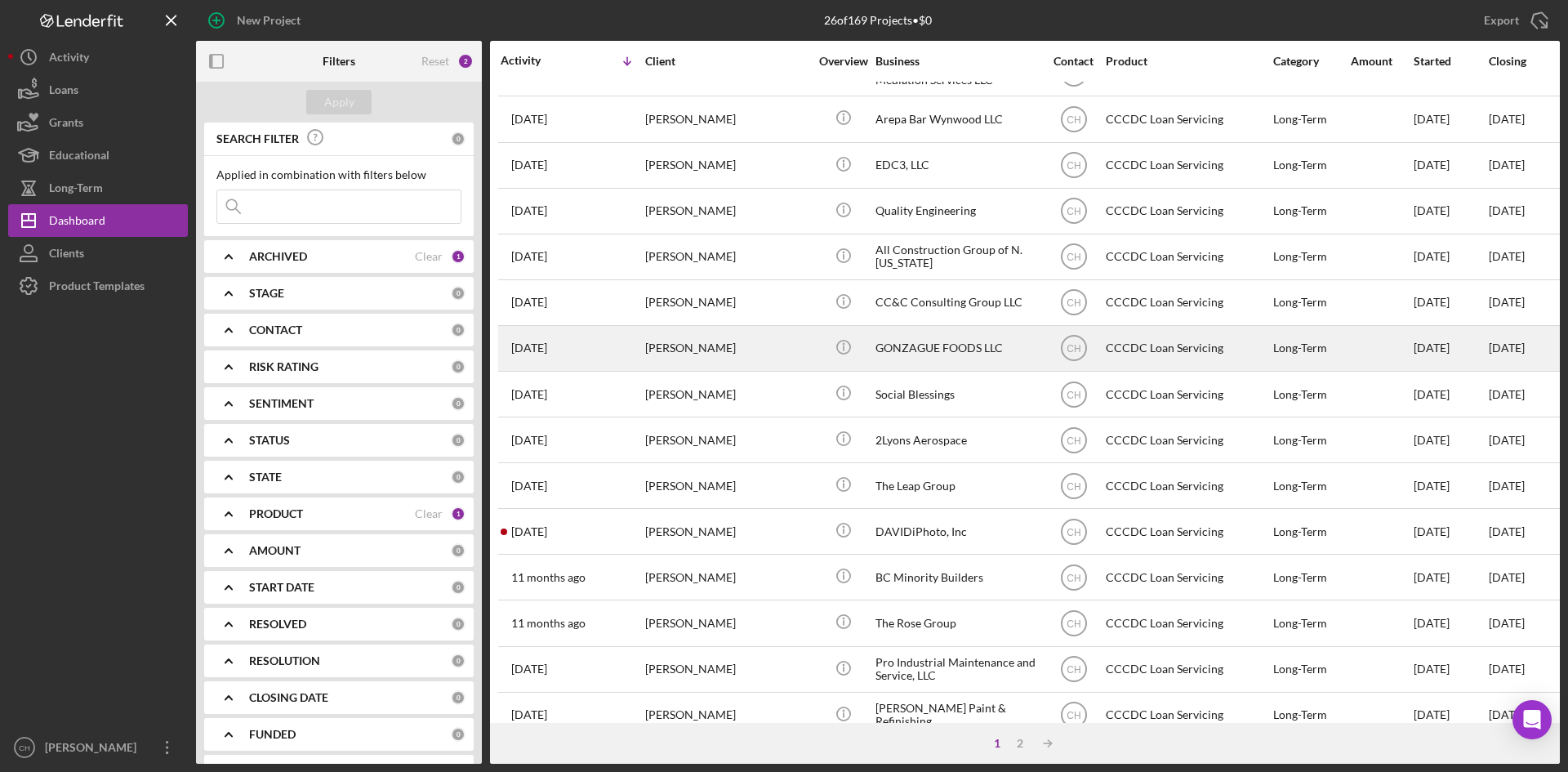
click at [638, 341] on div "[DATE] [PERSON_NAME]" at bounding box center [572, 349] width 143 height 43
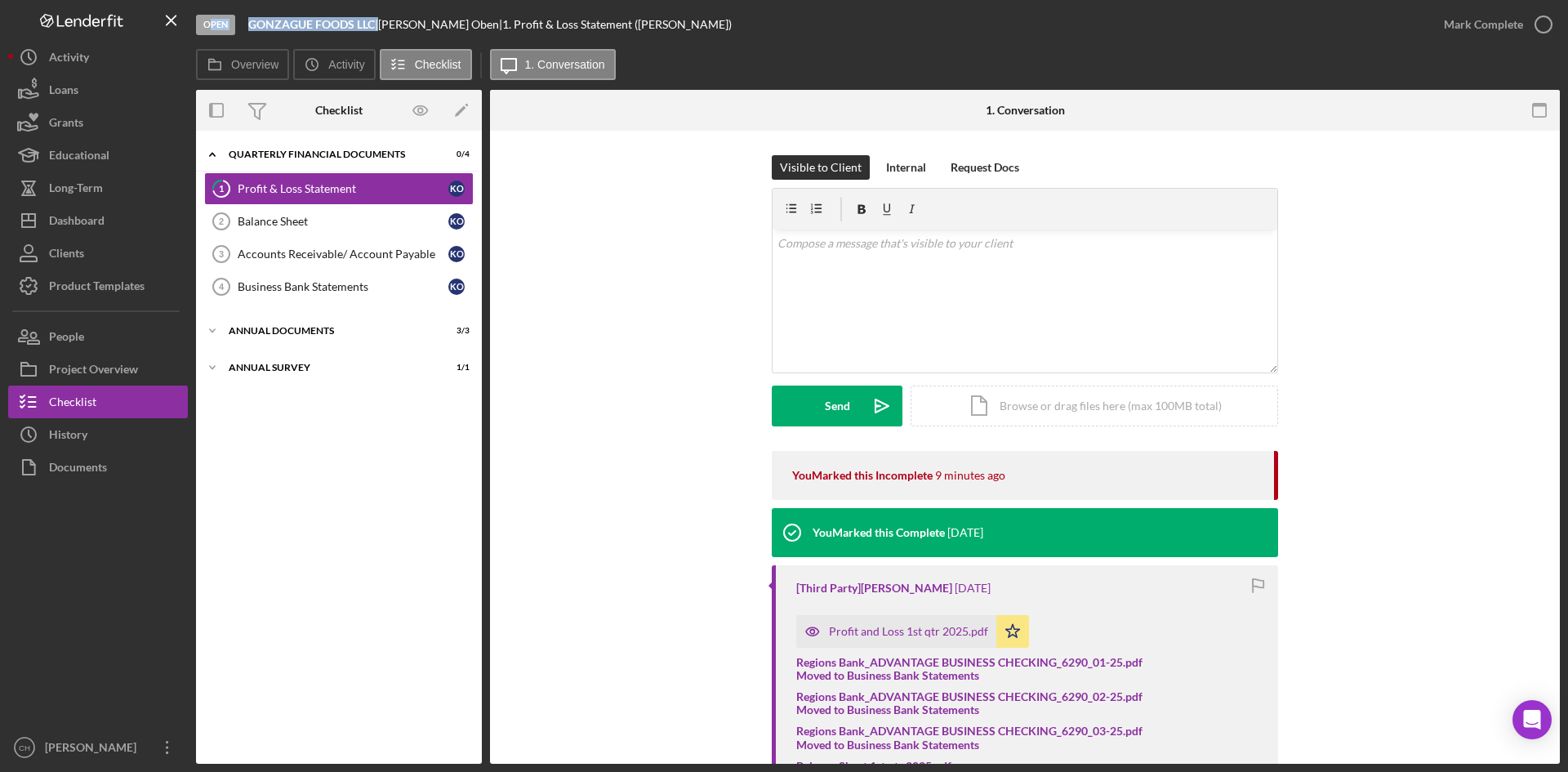
drag, startPoint x: 378, startPoint y: 26, endPoint x: 212, endPoint y: 26, distance: 166.0
click at [212, 26] on div "Open GONZAGUE FOODS LLC | [PERSON_NAME] | 1. Profit & Loss Statement ([PERSON_N…" at bounding box center [811, 24] width 1232 height 49
click at [94, 343] on button "People" at bounding box center [98, 336] width 180 height 33
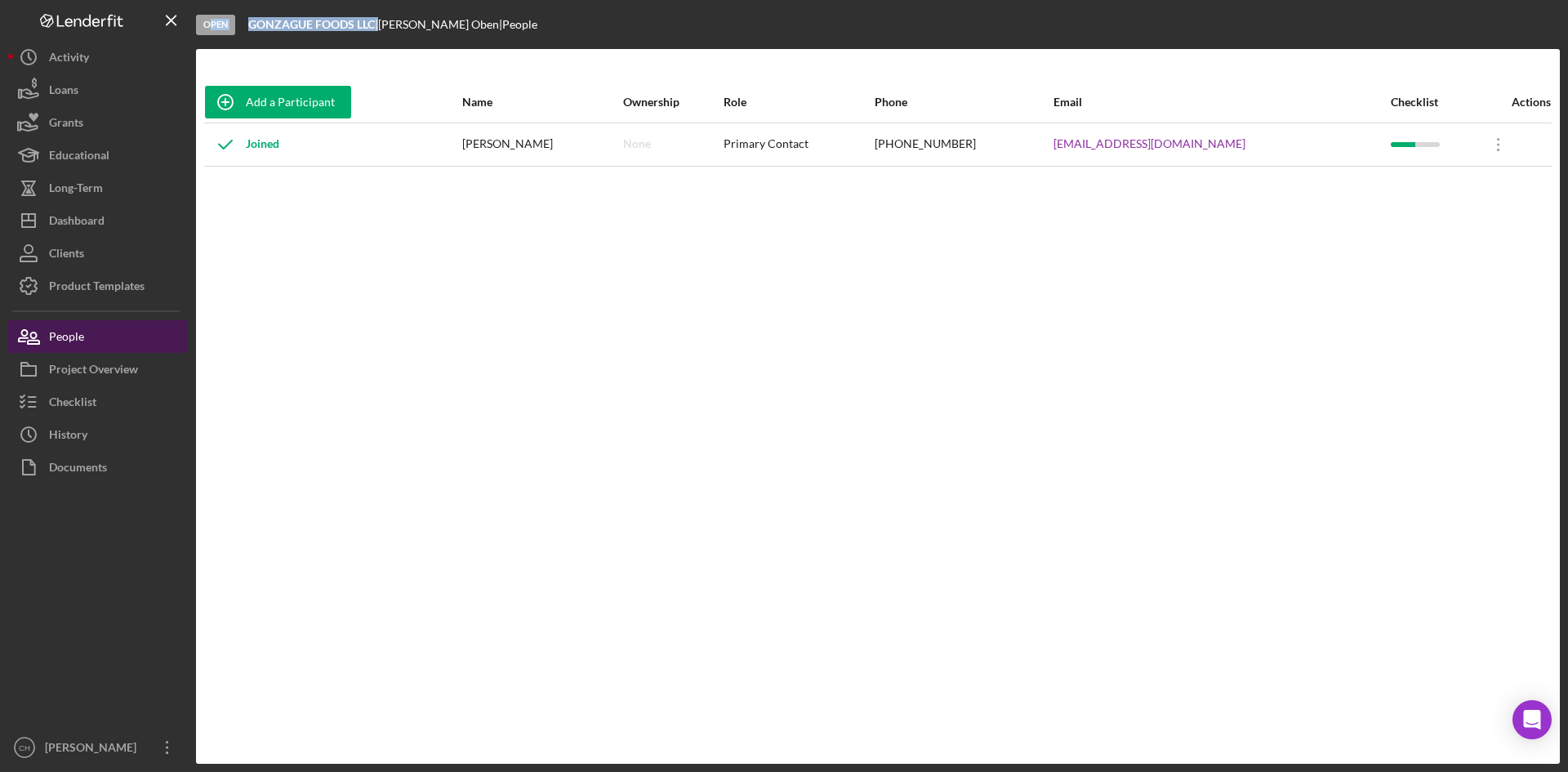
click at [84, 331] on button "People" at bounding box center [98, 336] width 180 height 33
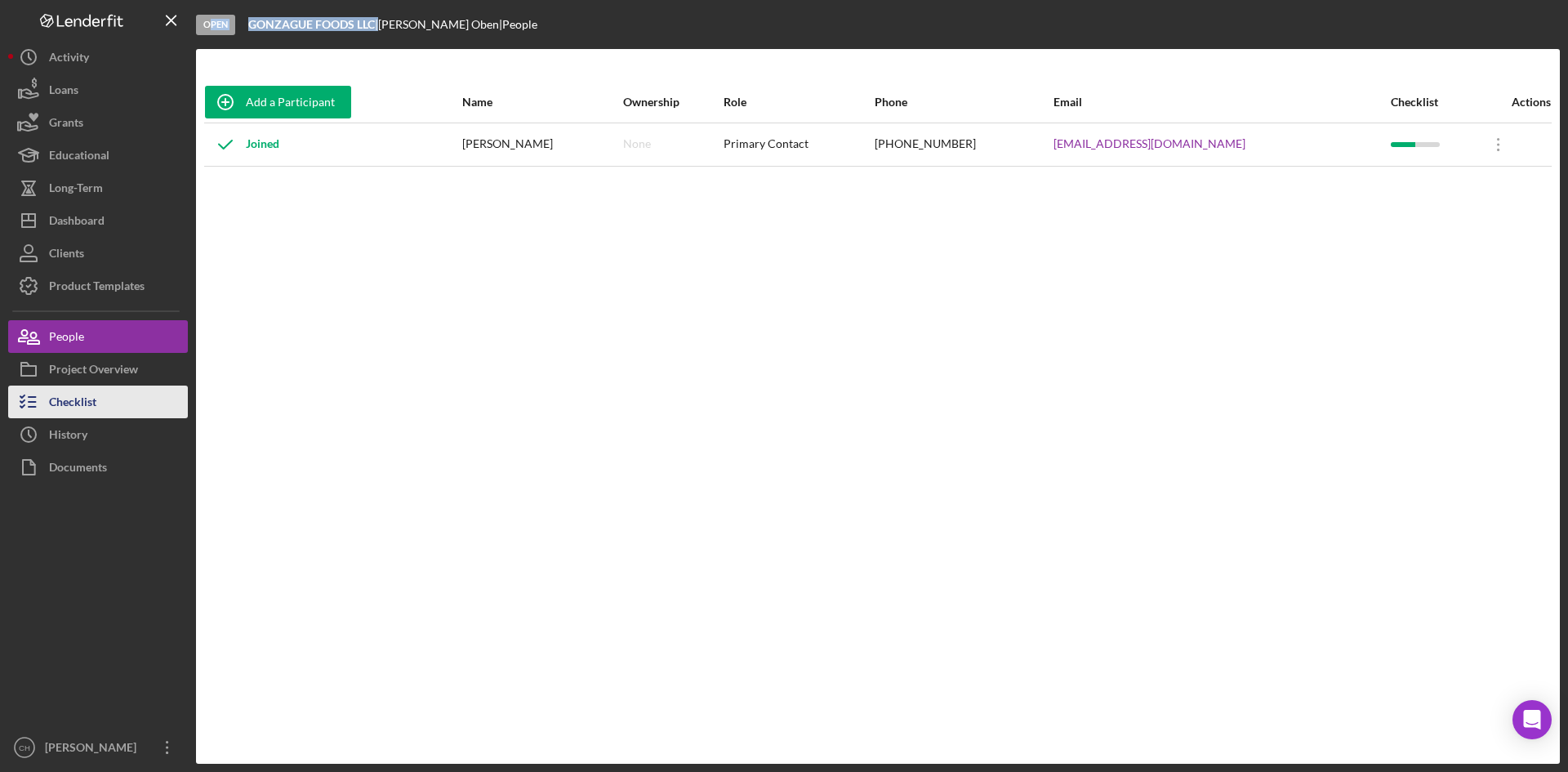
click at [110, 411] on button "Checklist" at bounding box center [98, 401] width 180 height 33
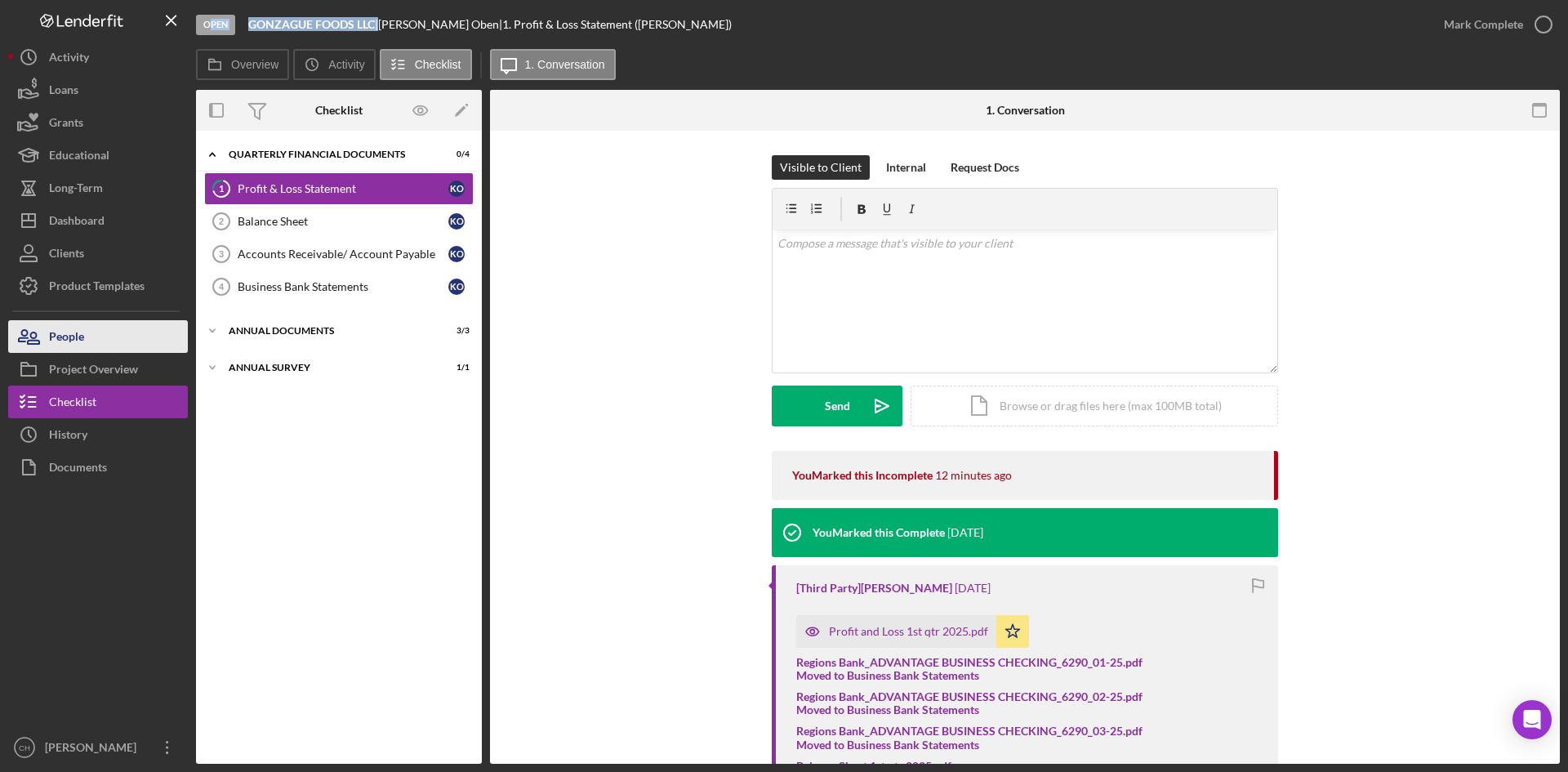
click at [86, 338] on button "People" at bounding box center [98, 336] width 180 height 33
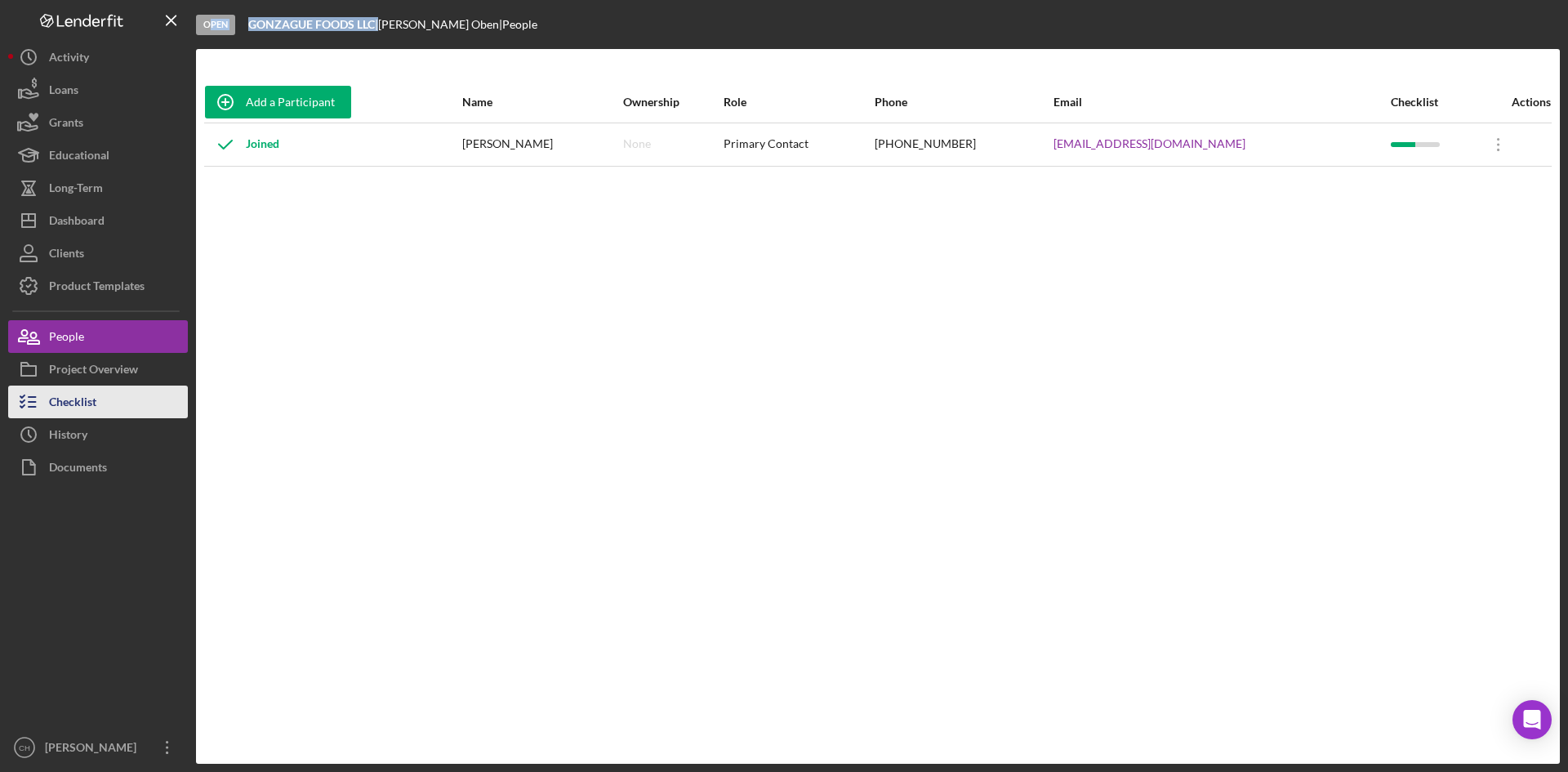
click at [86, 403] on div "Checklist" at bounding box center [73, 404] width 48 height 37
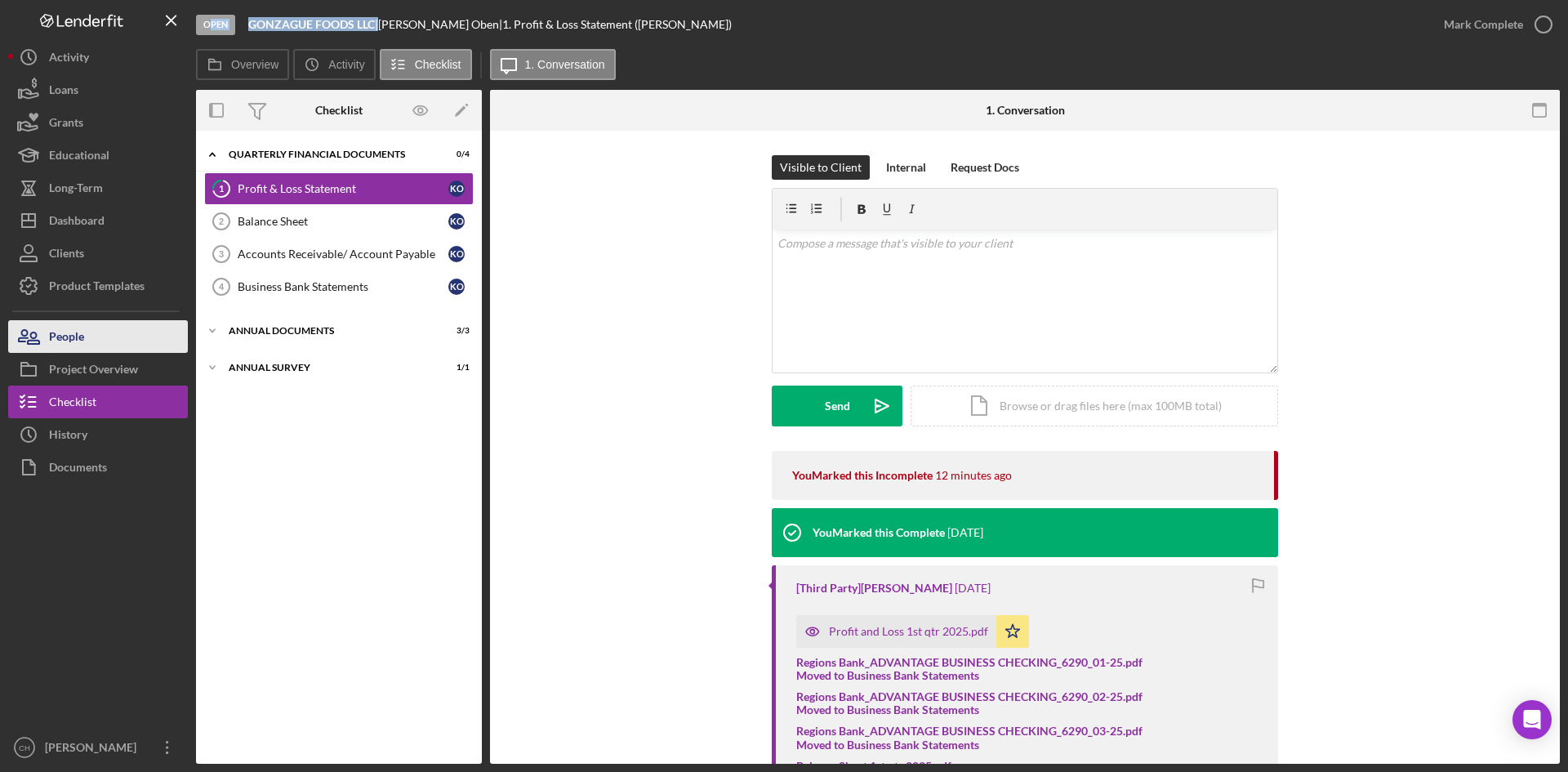
click at [73, 325] on div "People" at bounding box center [67, 339] width 35 height 37
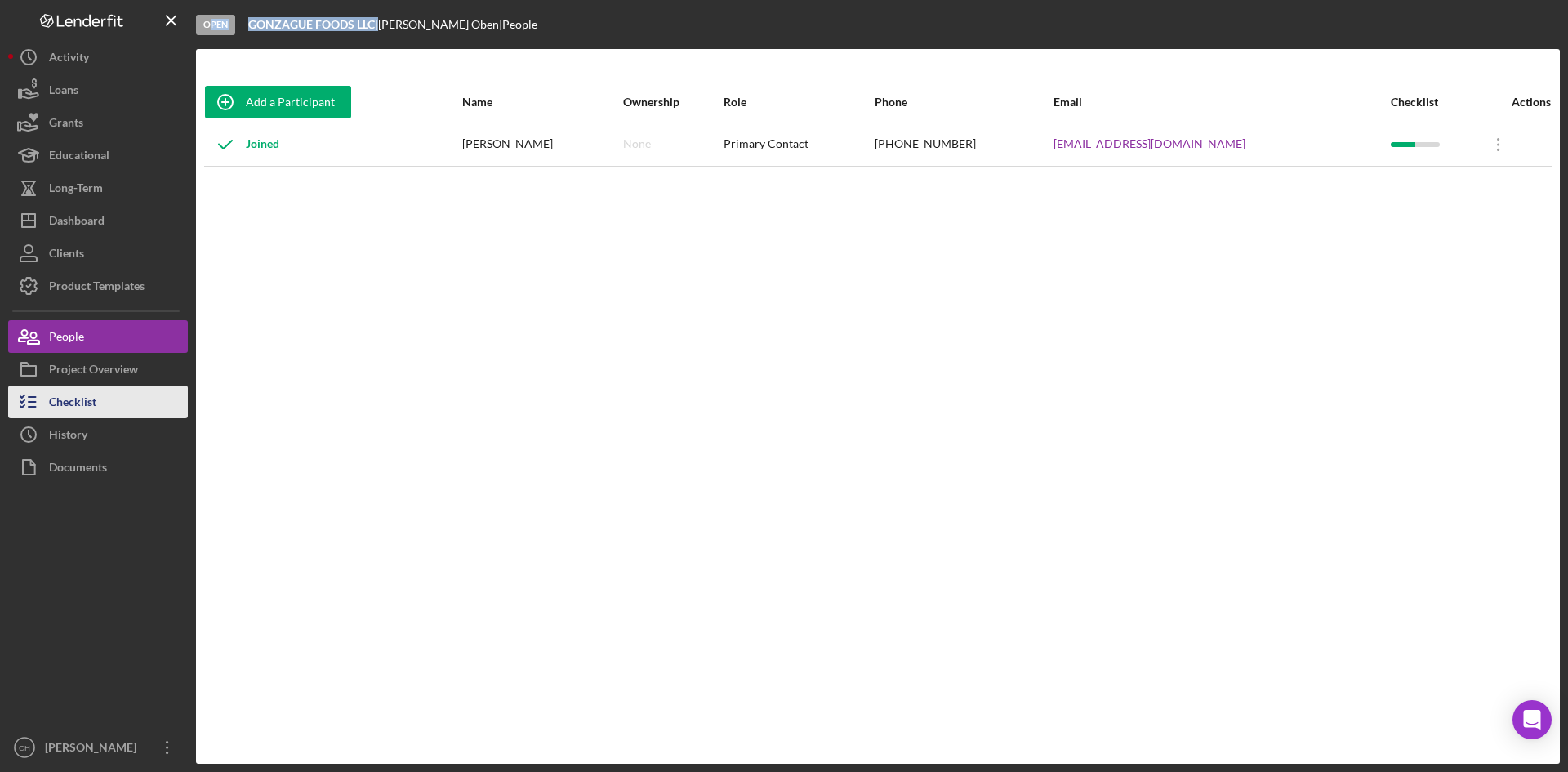
click at [82, 405] on div "Checklist" at bounding box center [73, 404] width 48 height 37
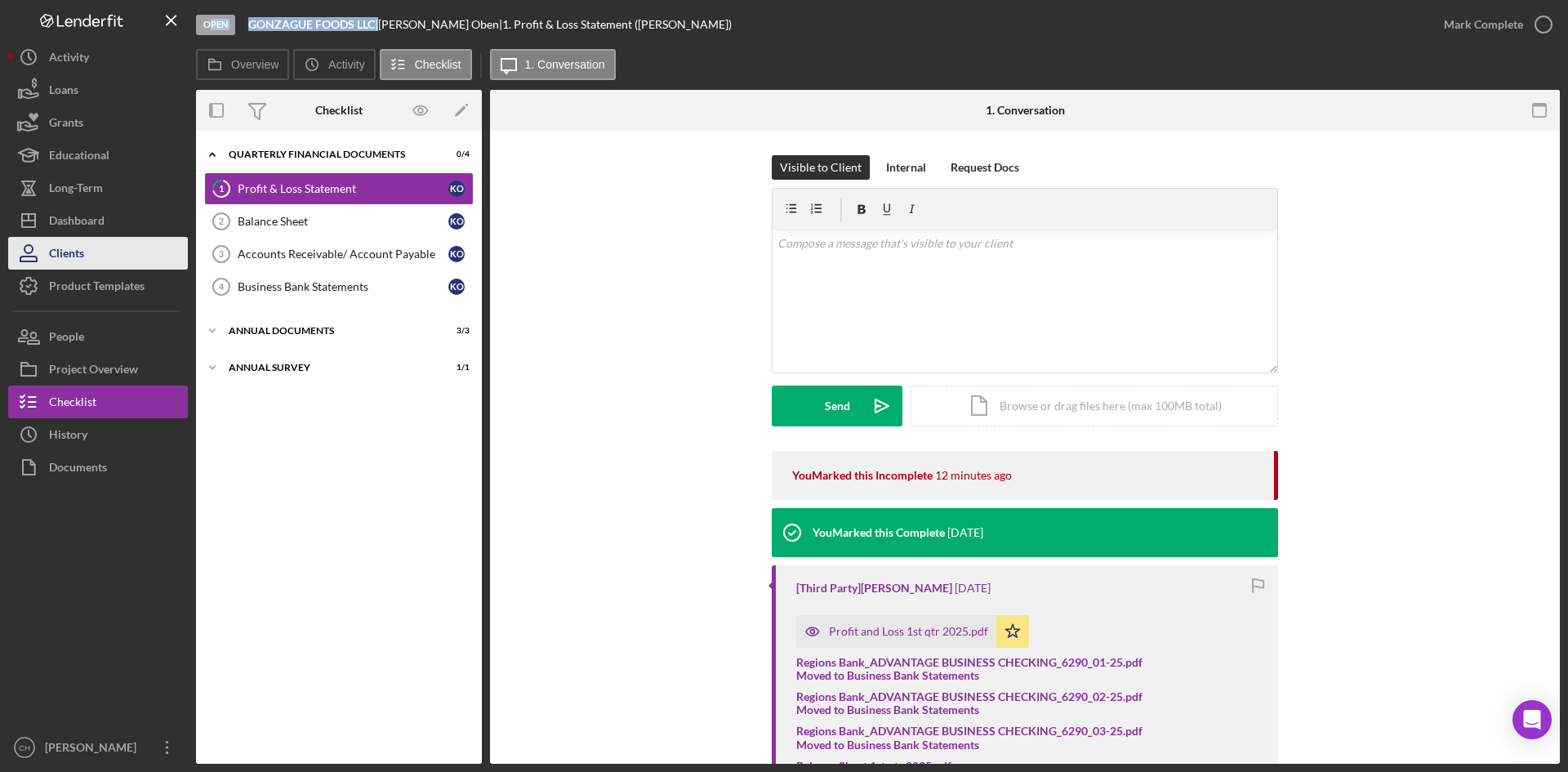
click at [95, 258] on button "Clients" at bounding box center [98, 253] width 180 height 33
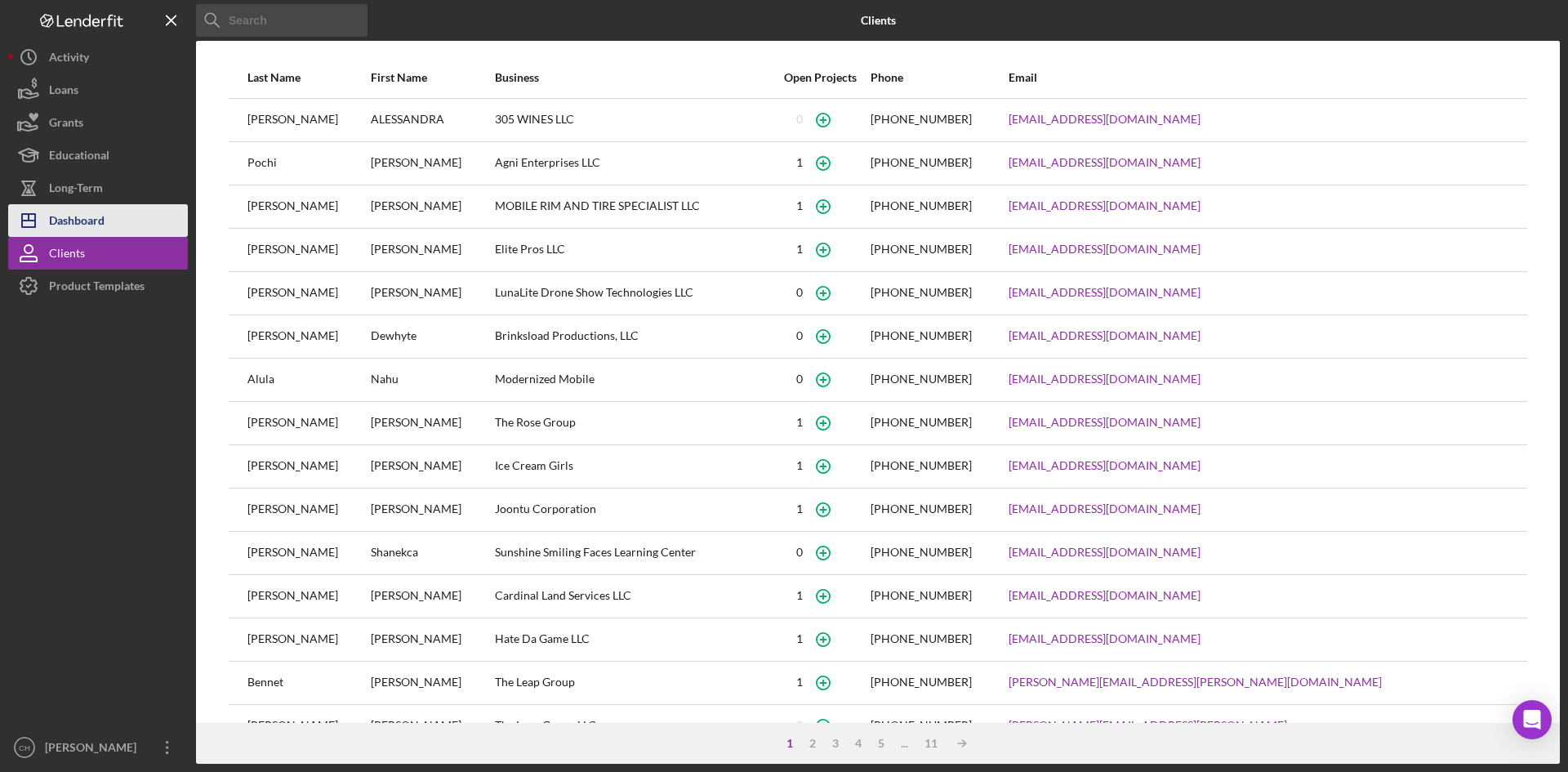
click at [115, 228] on button "Icon/Dashboard Dashboard" at bounding box center [98, 220] width 180 height 33
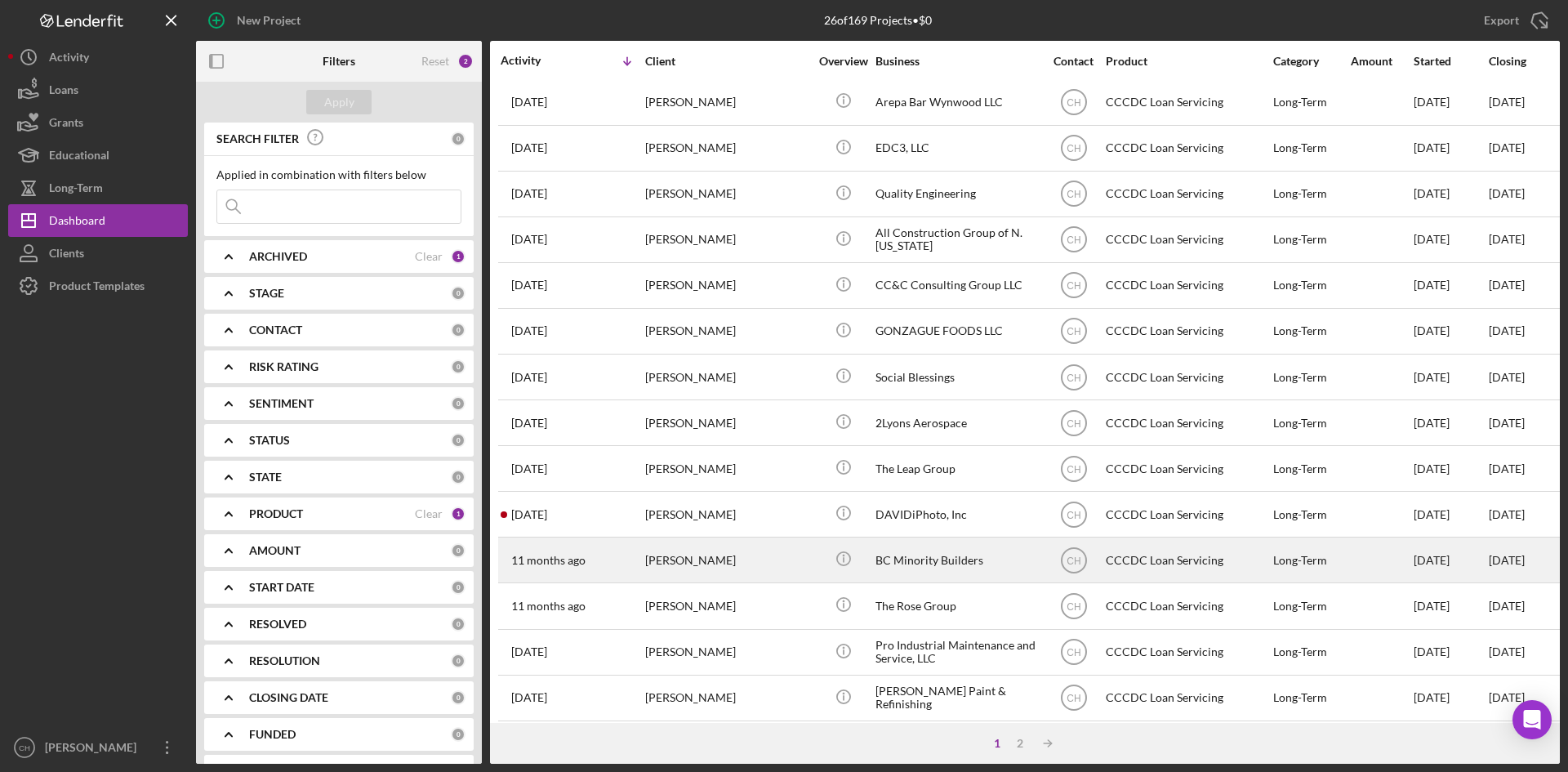
scroll to position [525, 0]
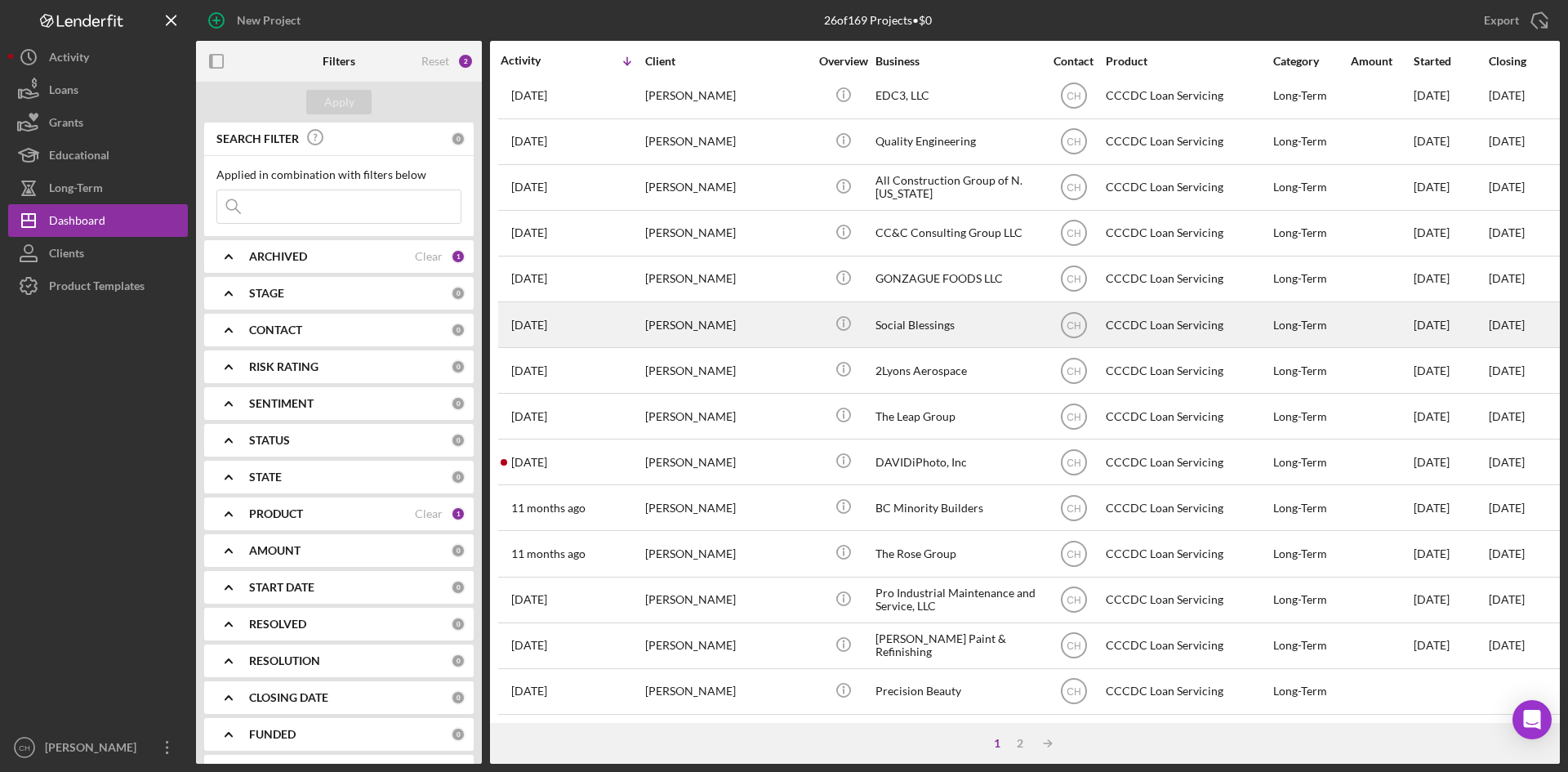
click at [717, 317] on div "[PERSON_NAME]" at bounding box center [727, 325] width 163 height 43
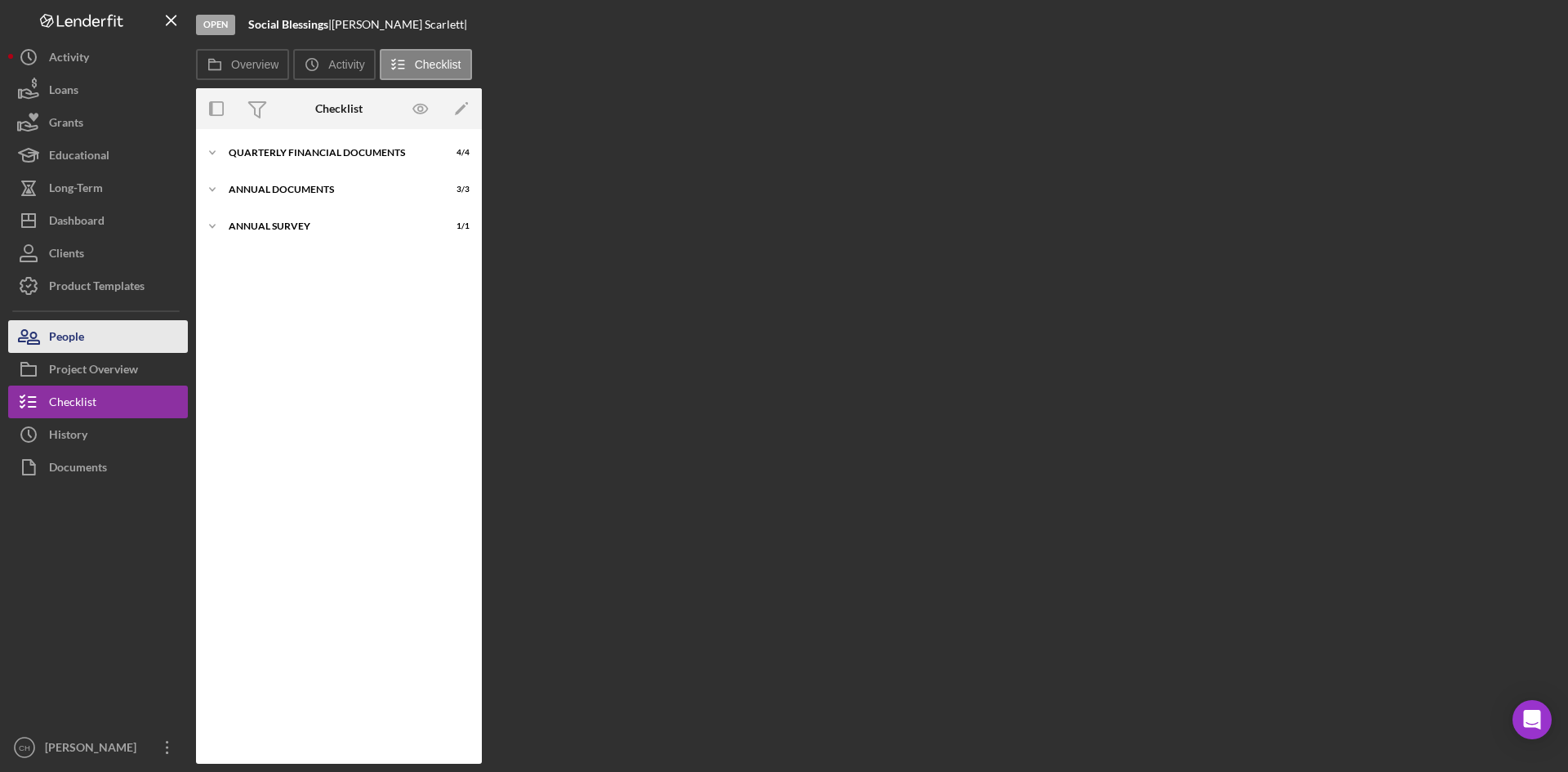
click at [89, 347] on button "People" at bounding box center [98, 336] width 180 height 33
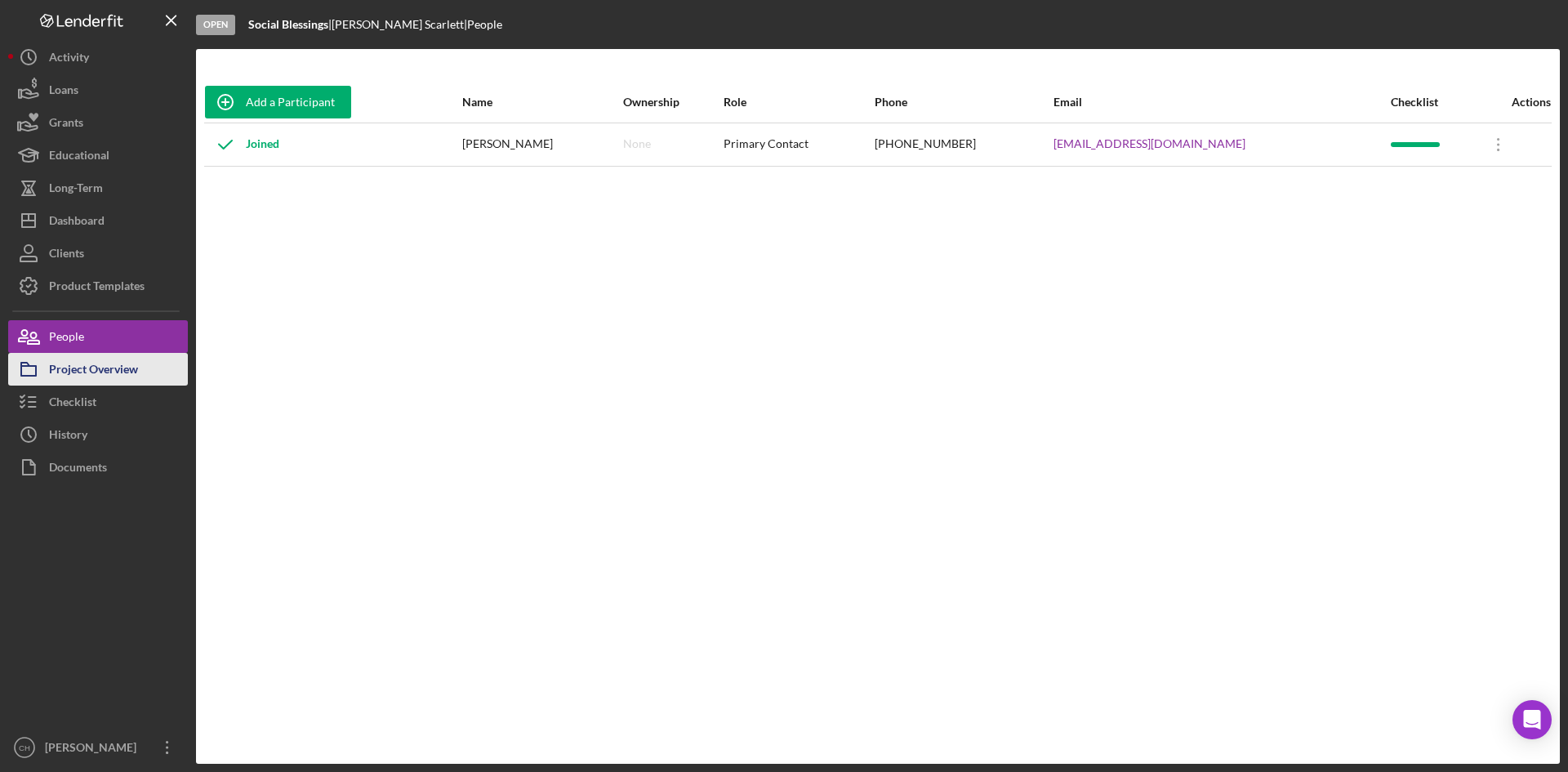
click at [105, 373] on div "Project Overview" at bounding box center [94, 371] width 89 height 37
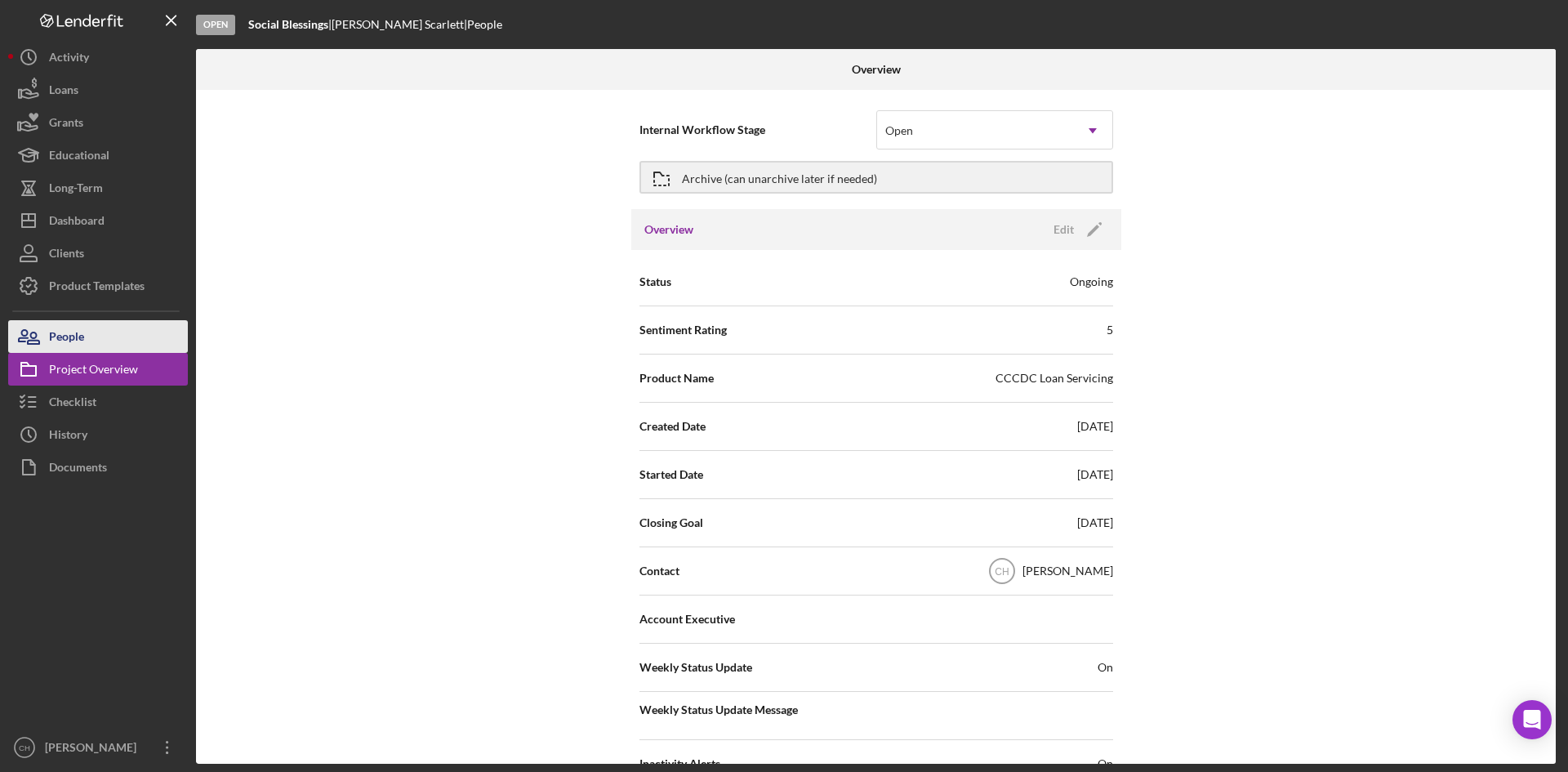
click at [86, 335] on button "People" at bounding box center [98, 336] width 180 height 33
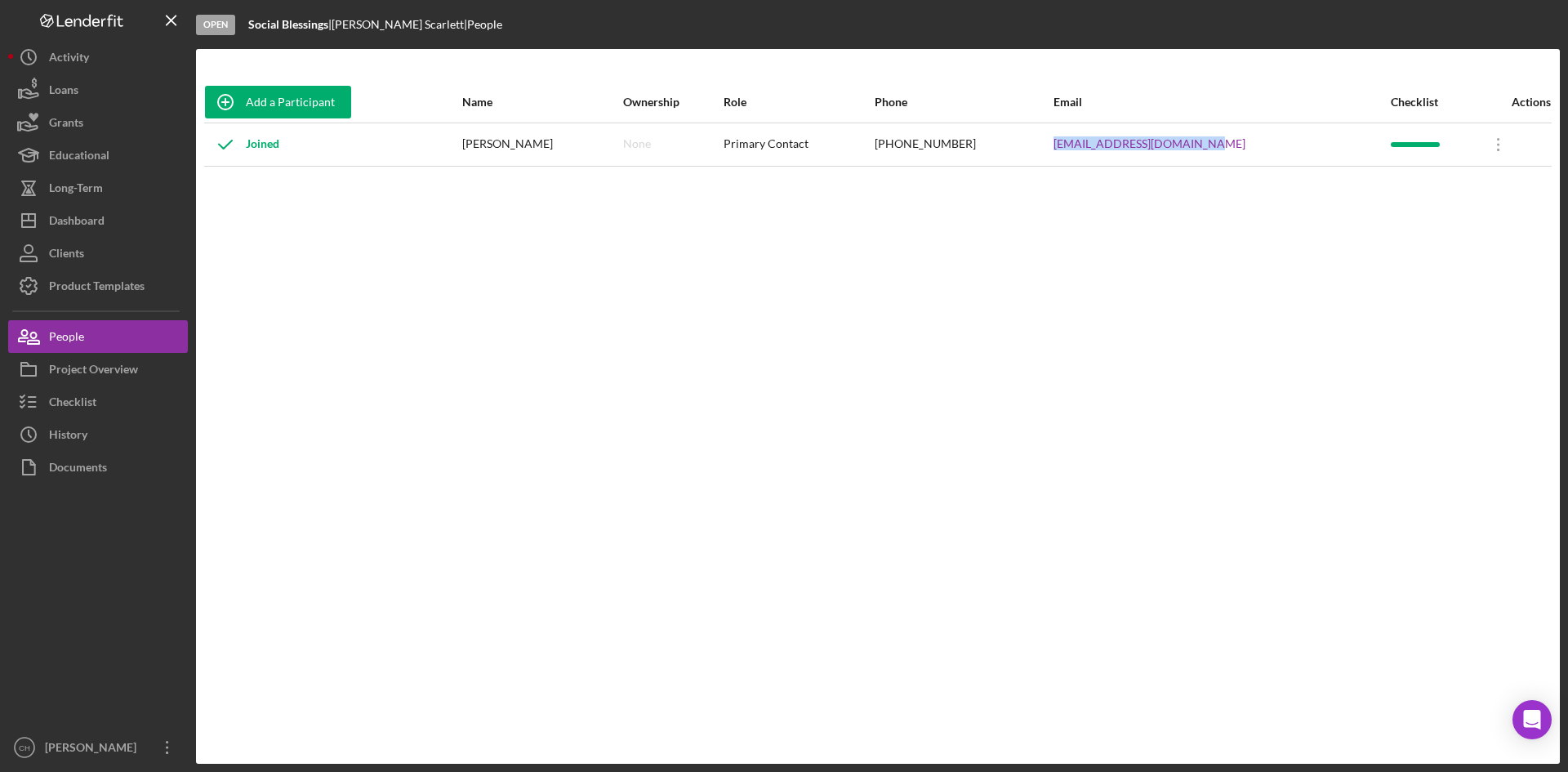
drag, startPoint x: 1267, startPoint y: 146, endPoint x: 1090, endPoint y: 148, distance: 177.0
click at [1090, 148] on tr "Joined [PERSON_NAME] None Primary Contact [PHONE_NUMBER] [EMAIL_ADDRESS][DOMAIN…" at bounding box center [877, 144] width 1347 height 43
copy tr "[EMAIL_ADDRESS][DOMAIN_NAME]"
click at [100, 253] on button "Clients" at bounding box center [98, 253] width 180 height 33
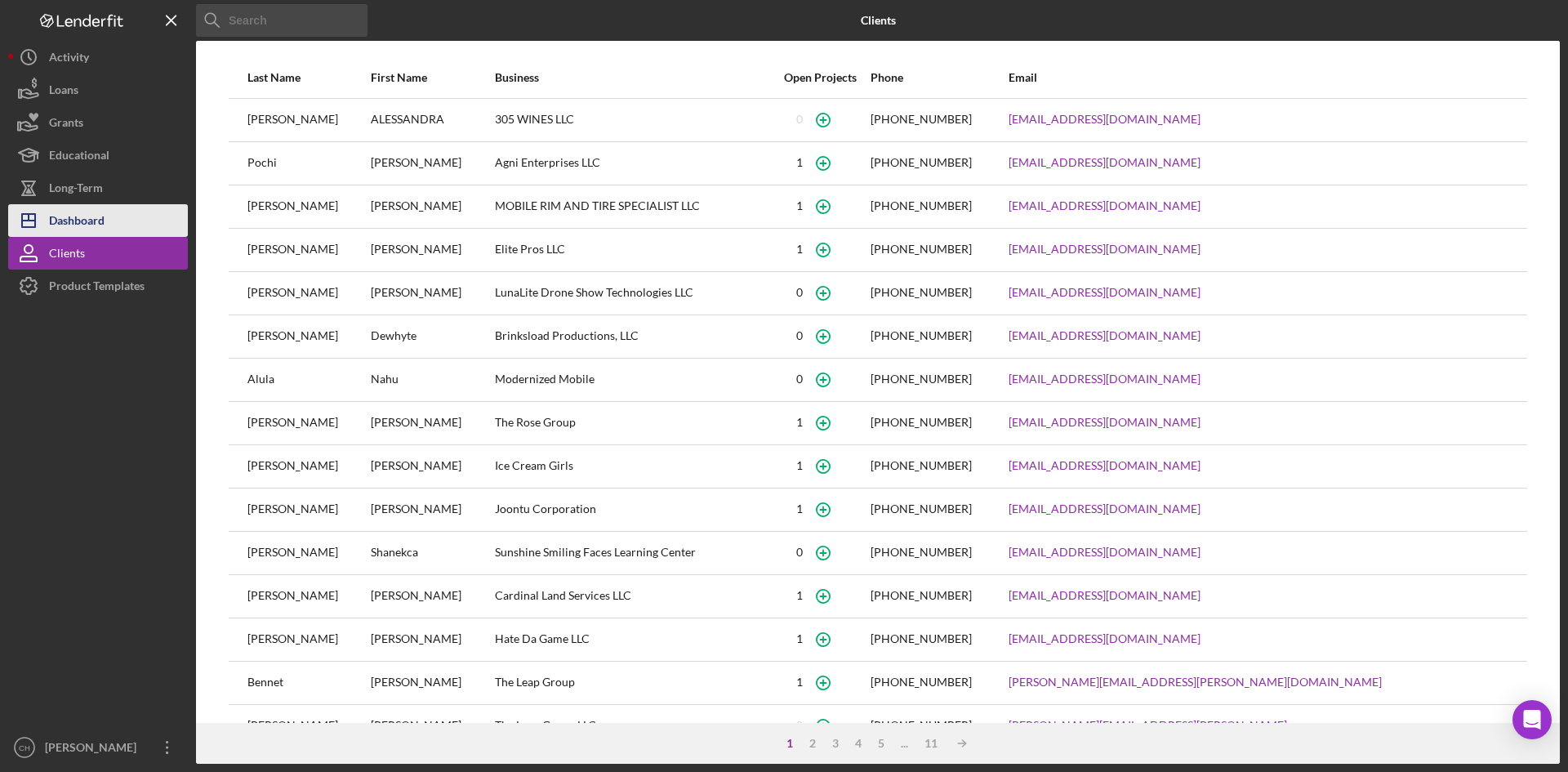
click at [87, 219] on div "Dashboard" at bounding box center [77, 222] width 55 height 37
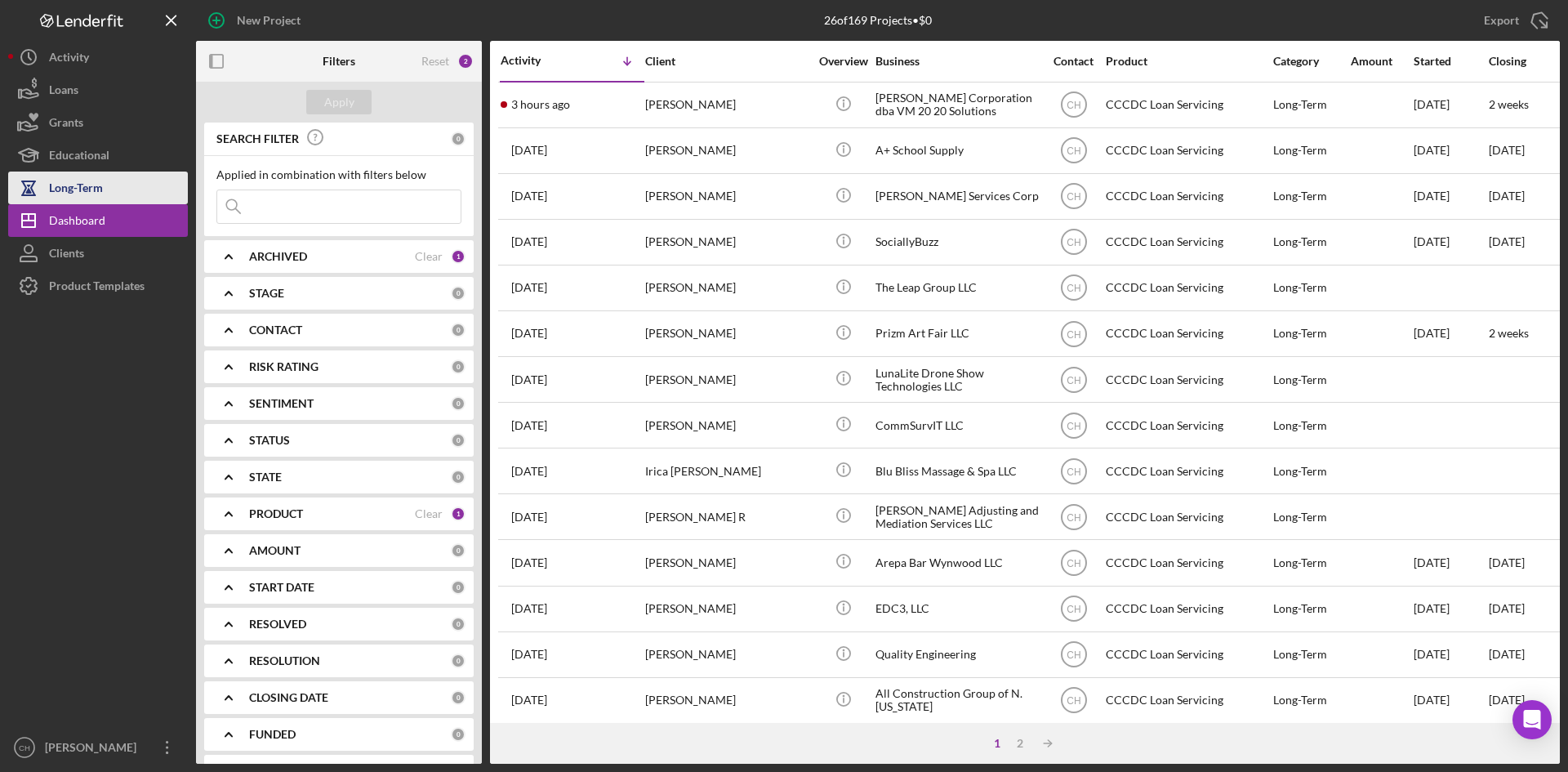
click at [101, 199] on div "Long-Term" at bounding box center [76, 190] width 54 height 37
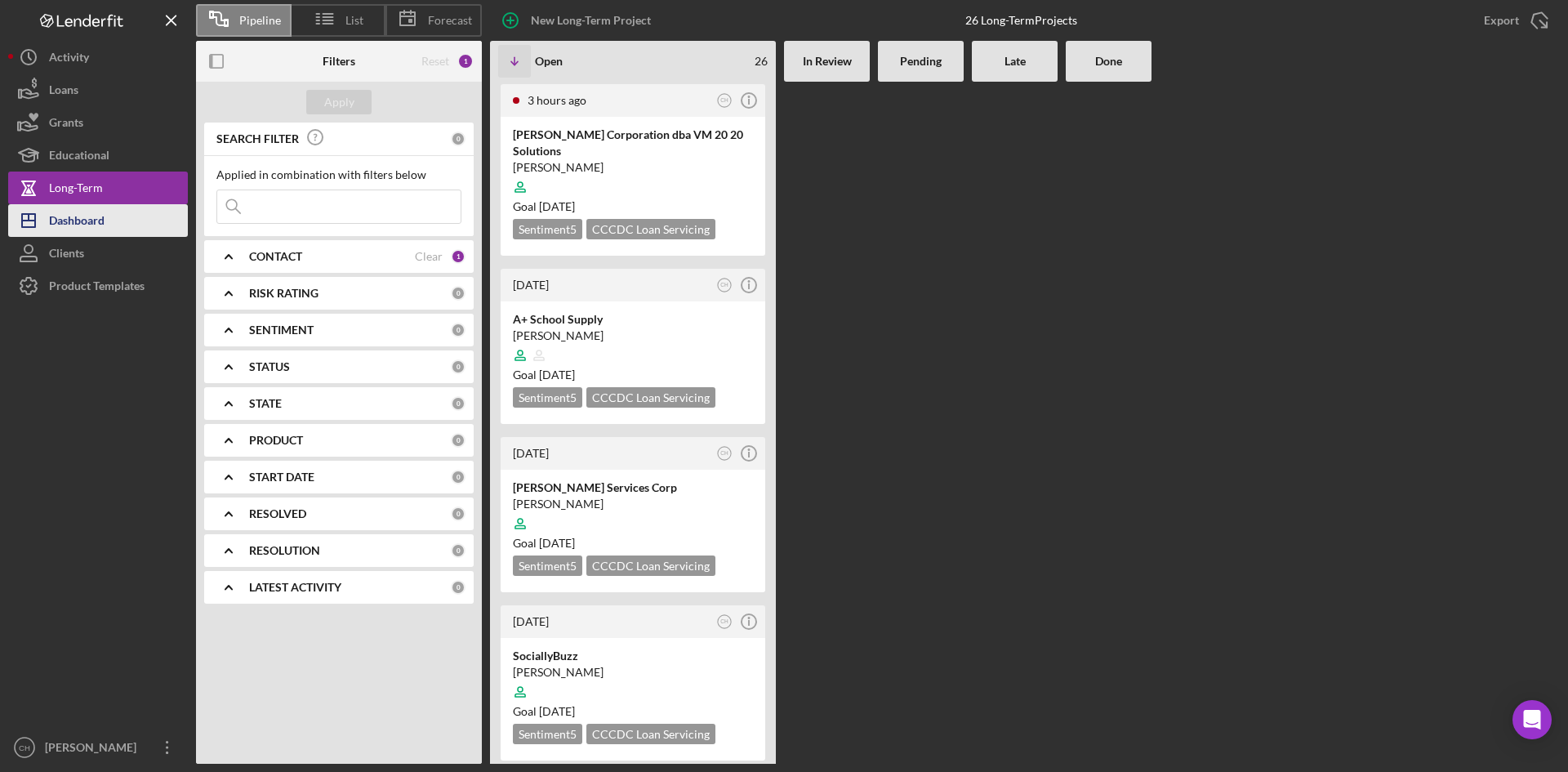
click at [117, 225] on button "Icon/Dashboard Dashboard" at bounding box center [98, 220] width 180 height 33
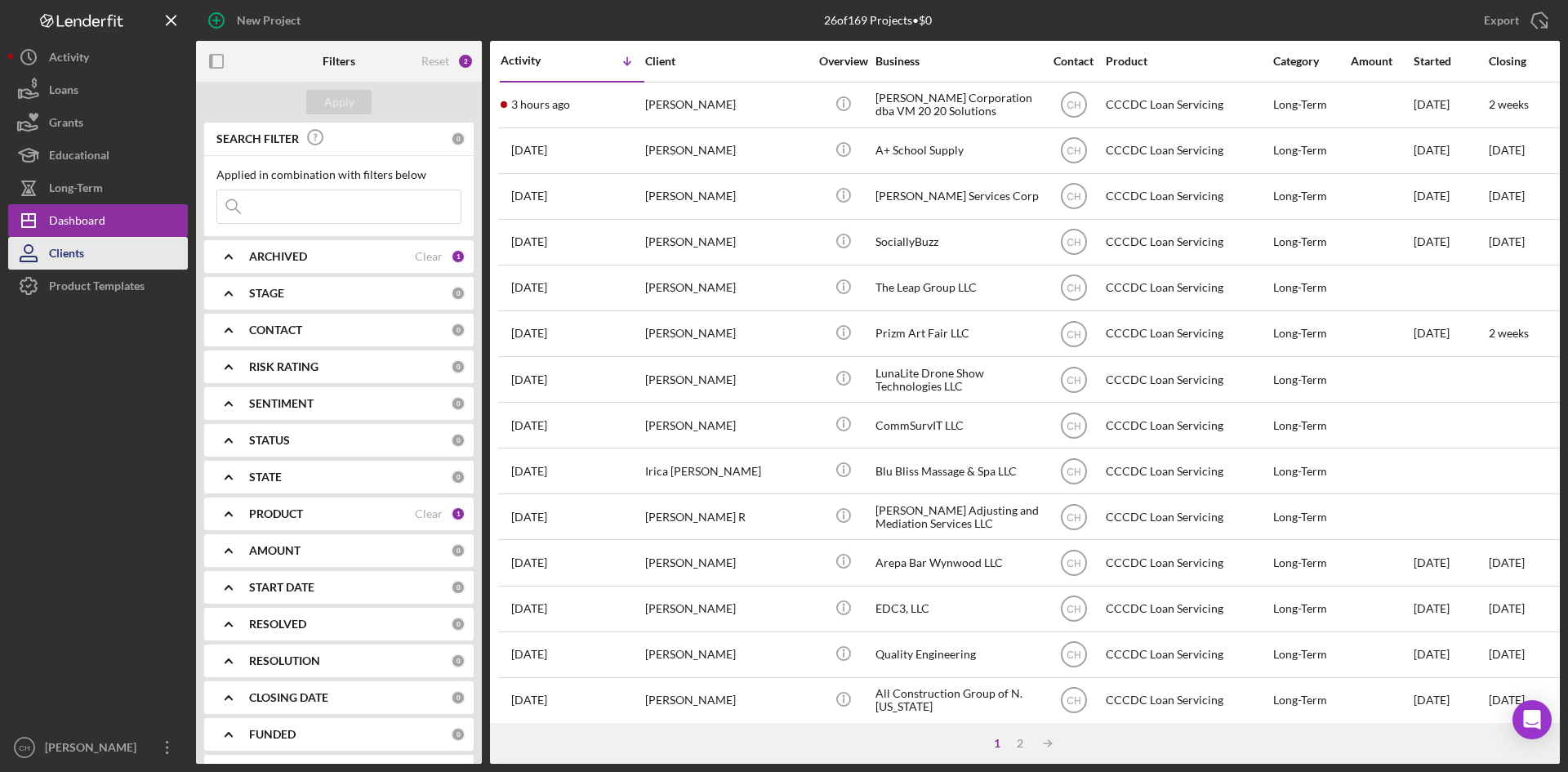
click at [90, 253] on button "Clients" at bounding box center [98, 253] width 180 height 33
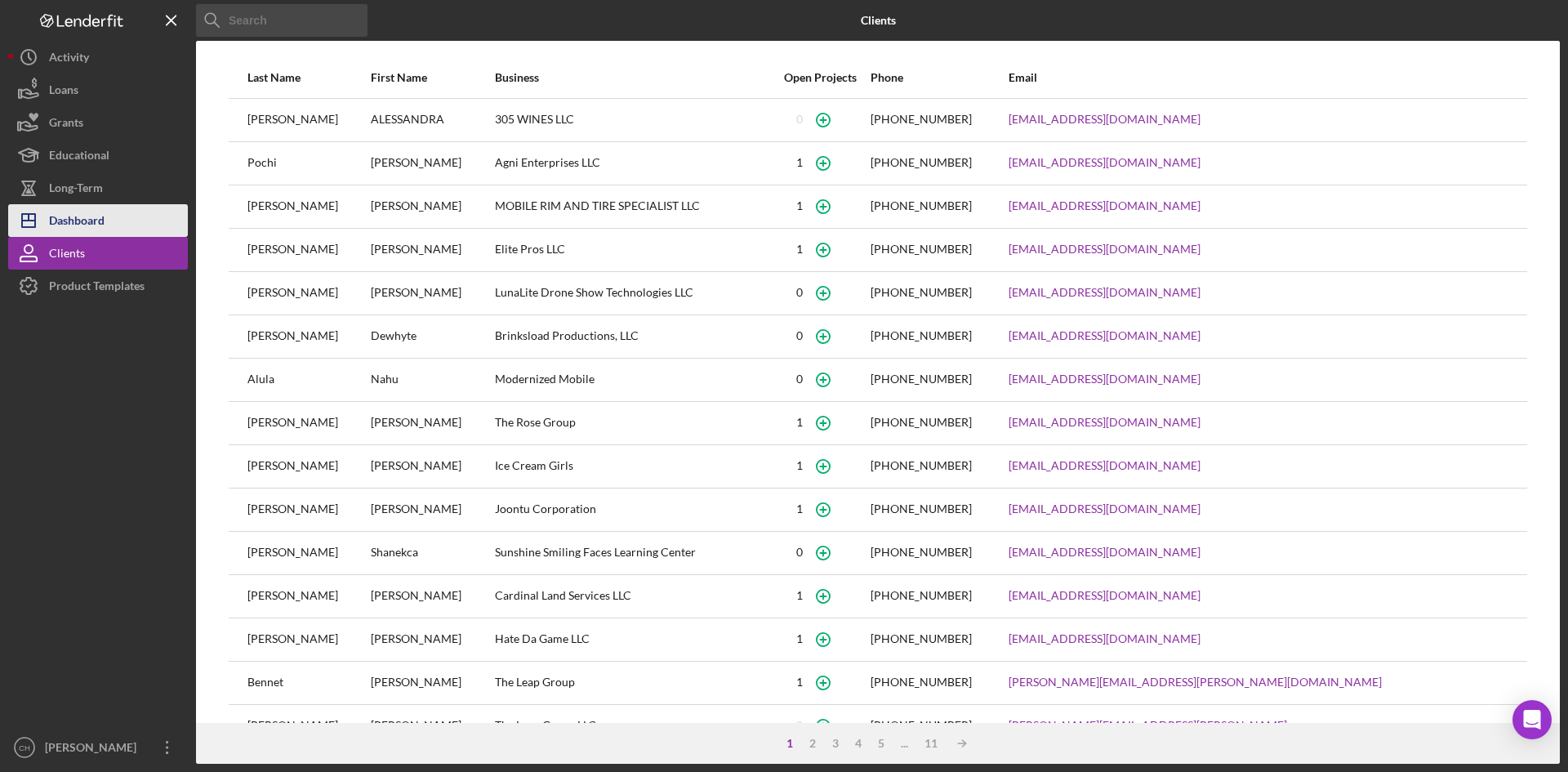
click at [106, 212] on button "Icon/Dashboard Dashboard" at bounding box center [98, 220] width 180 height 33
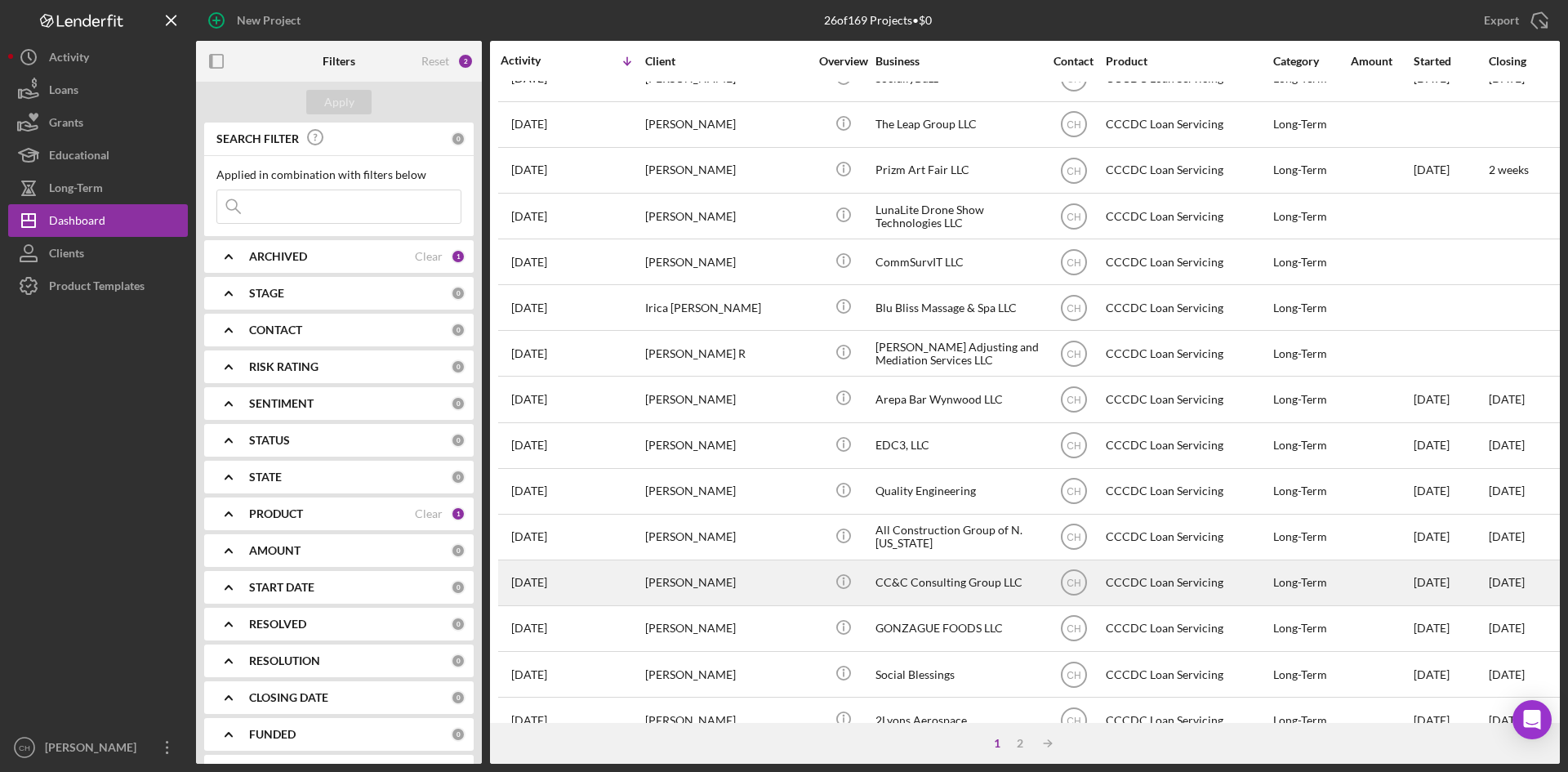
scroll to position [245, 0]
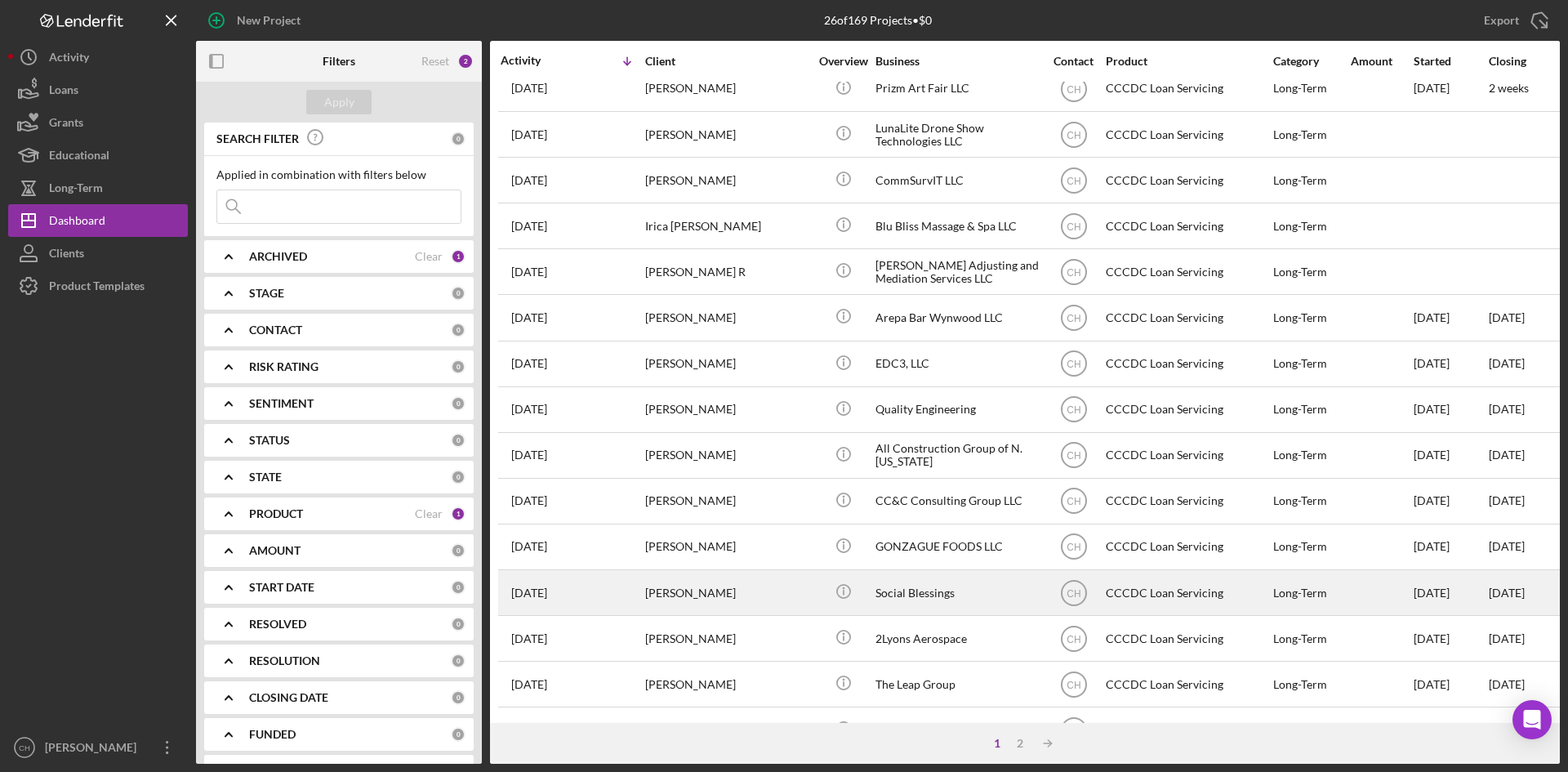
click at [700, 597] on div "[PERSON_NAME]" at bounding box center [727, 593] width 163 height 43
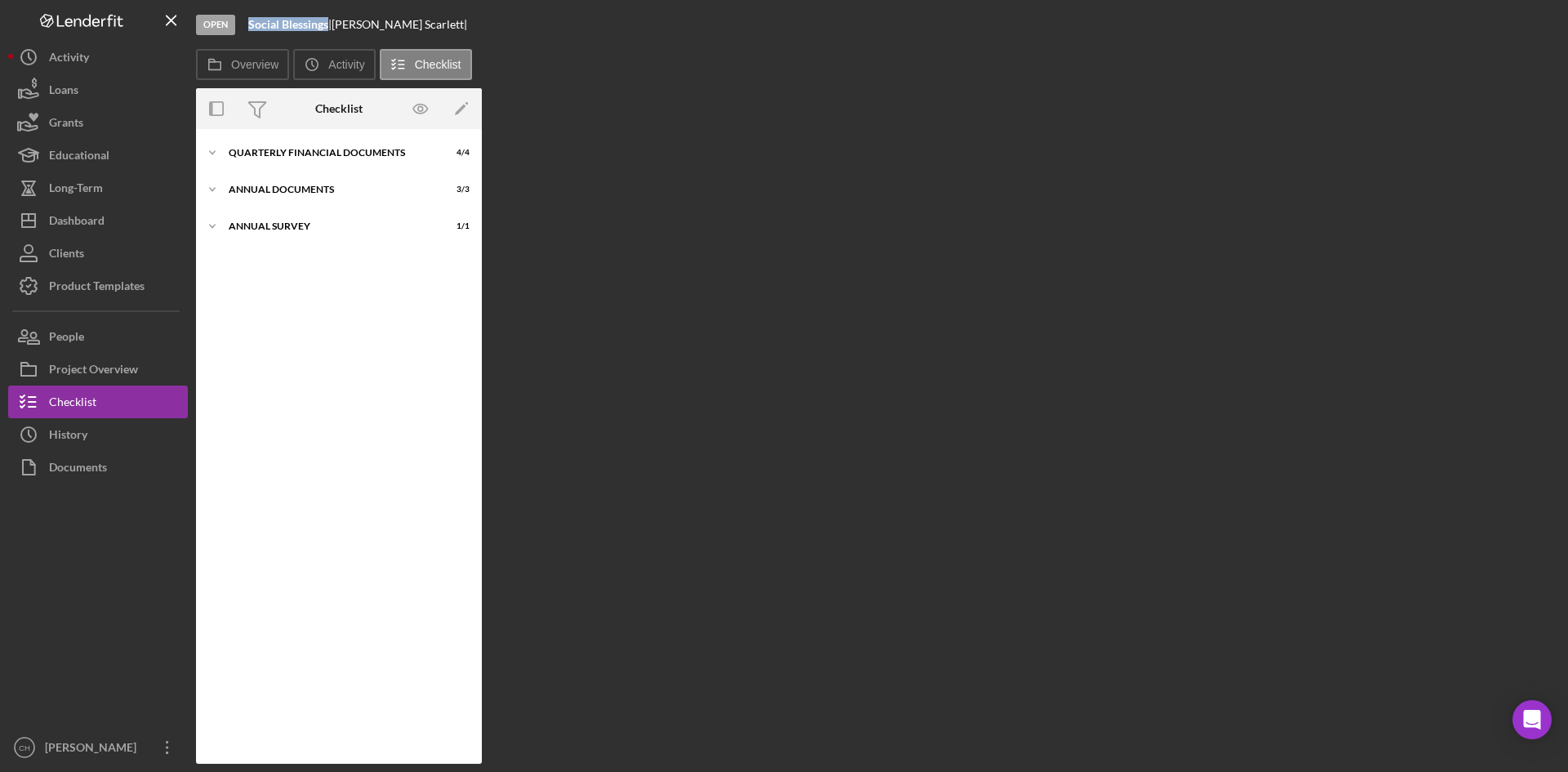
drag, startPoint x: 329, startPoint y: 25, endPoint x: 252, endPoint y: 33, distance: 77.4
click at [252, 33] on div "Open Social Blessings | [PERSON_NAME] |" at bounding box center [877, 24] width 1364 height 49
copy b "Social Blessings"
click at [89, 335] on button "People" at bounding box center [98, 336] width 180 height 33
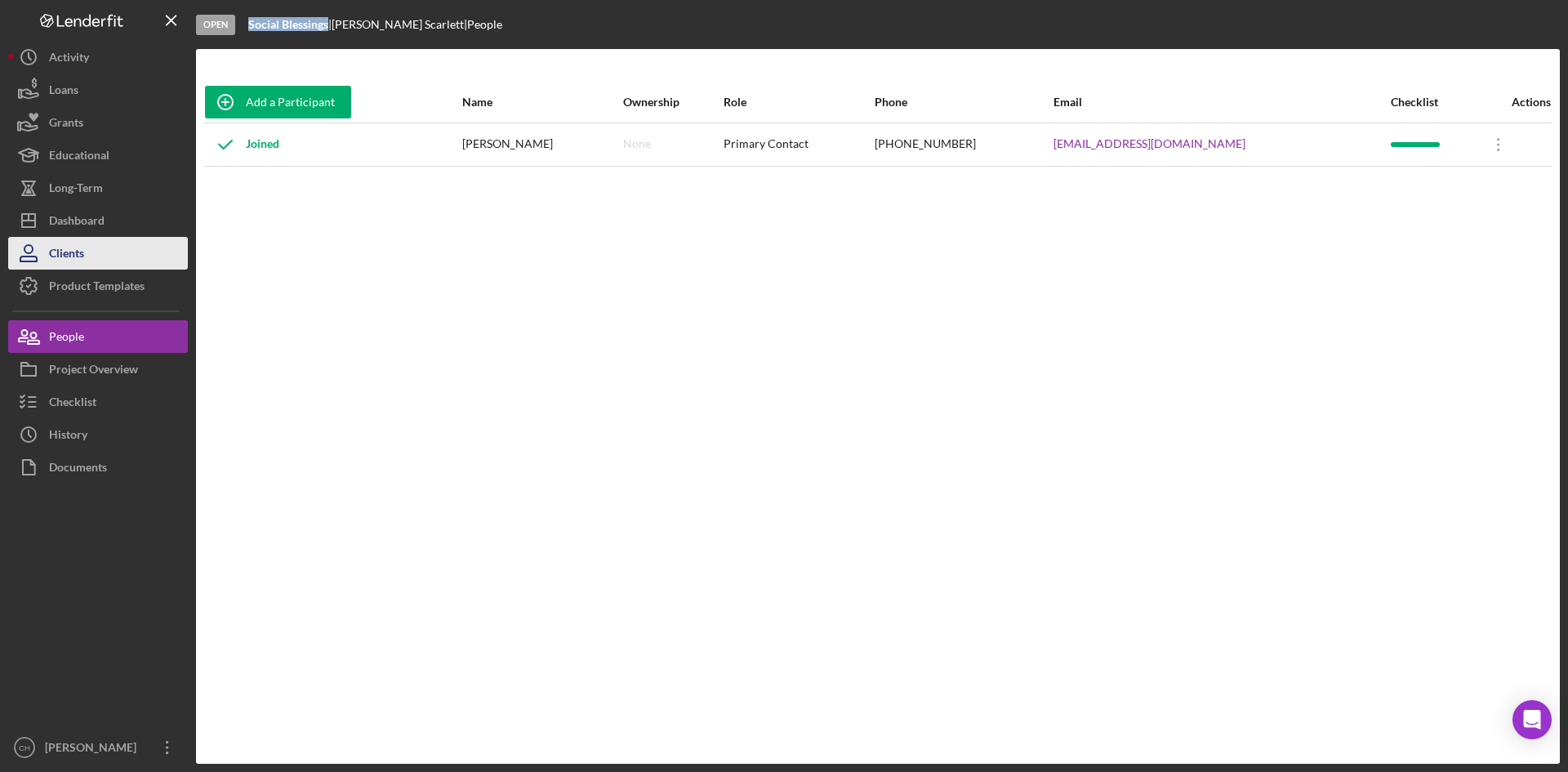
click at [69, 255] on div "Clients" at bounding box center [67, 255] width 35 height 37
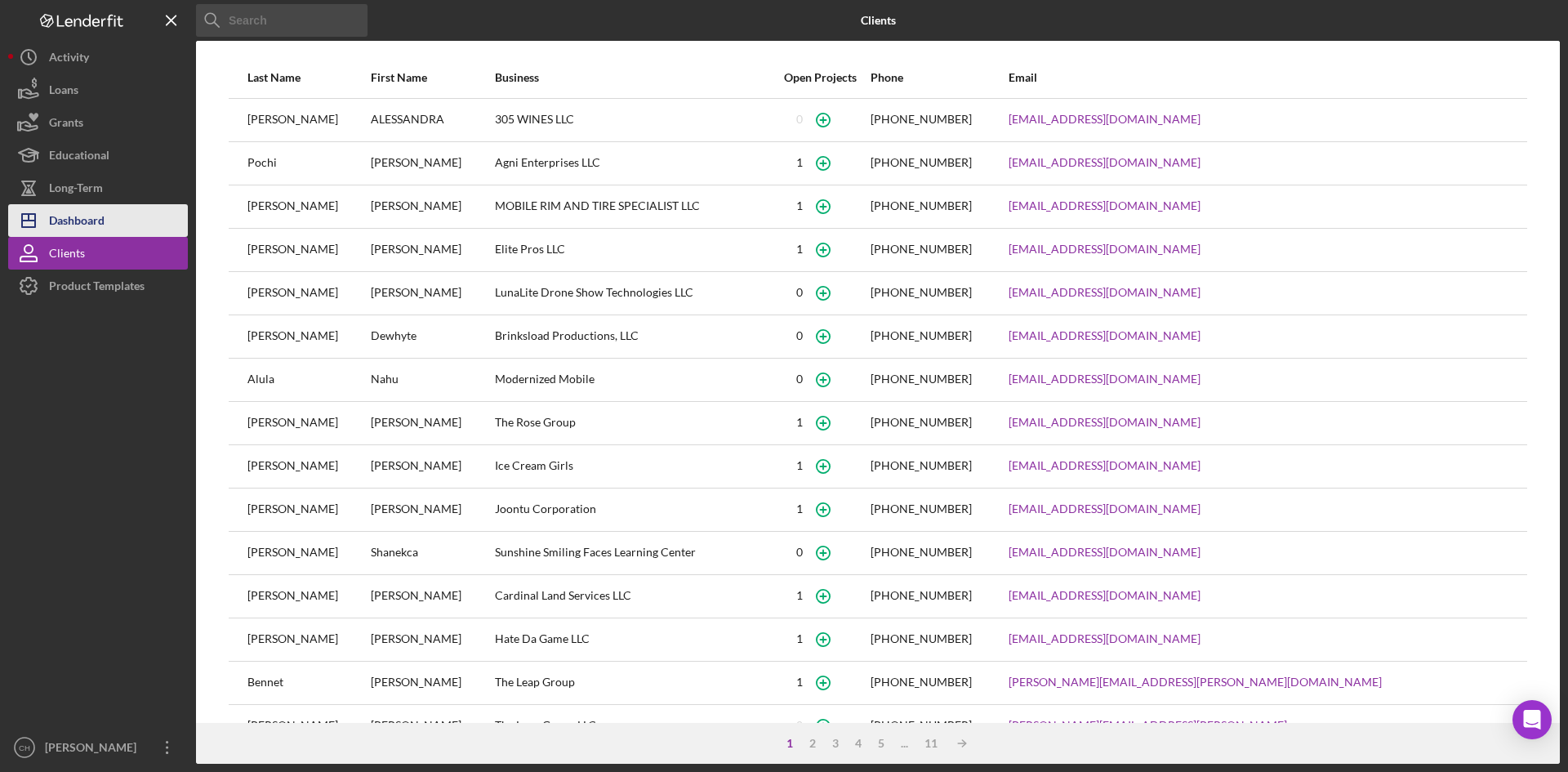
click at [73, 209] on div "Dashboard" at bounding box center [77, 222] width 55 height 37
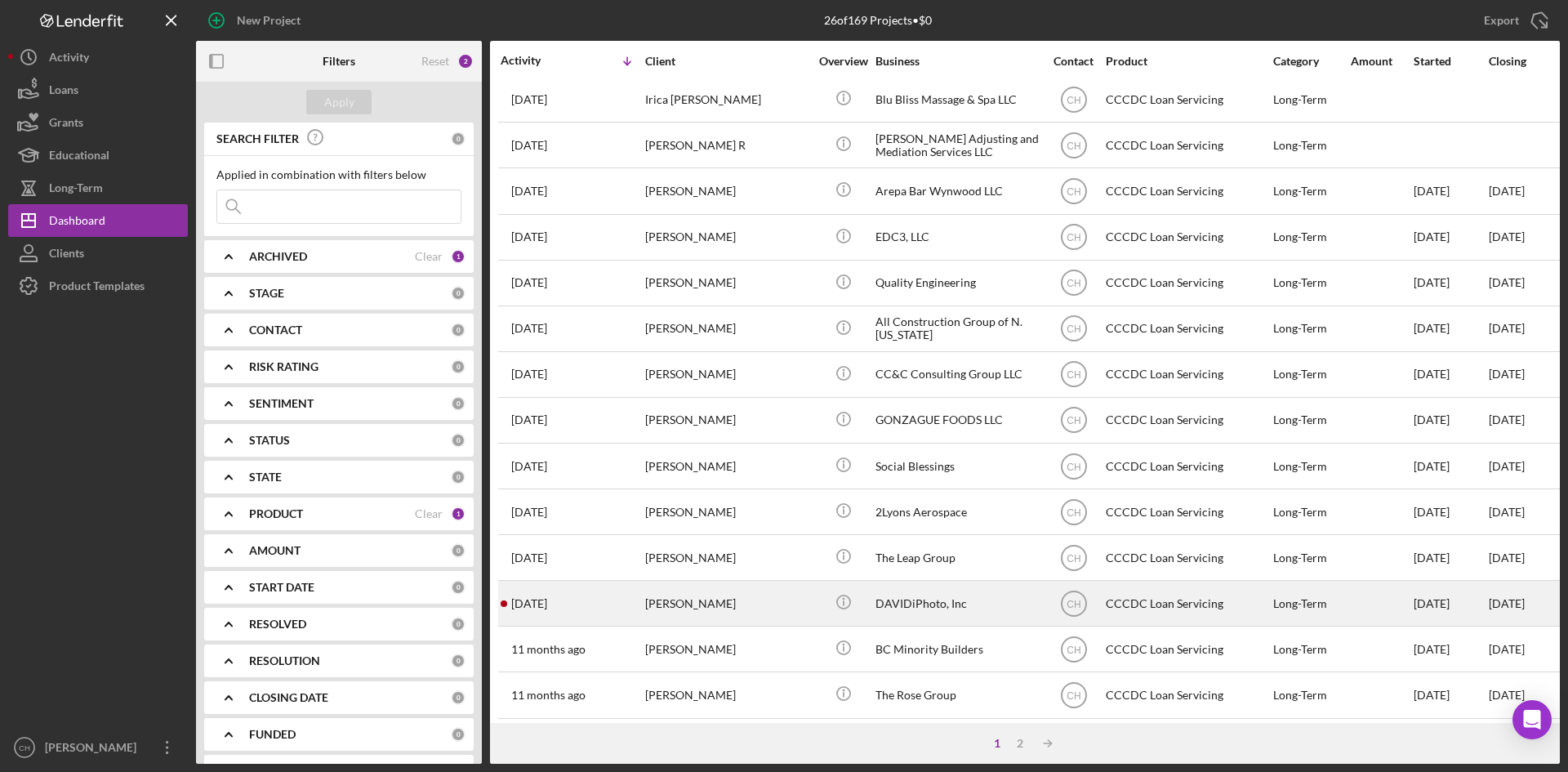
scroll to position [408, 0]
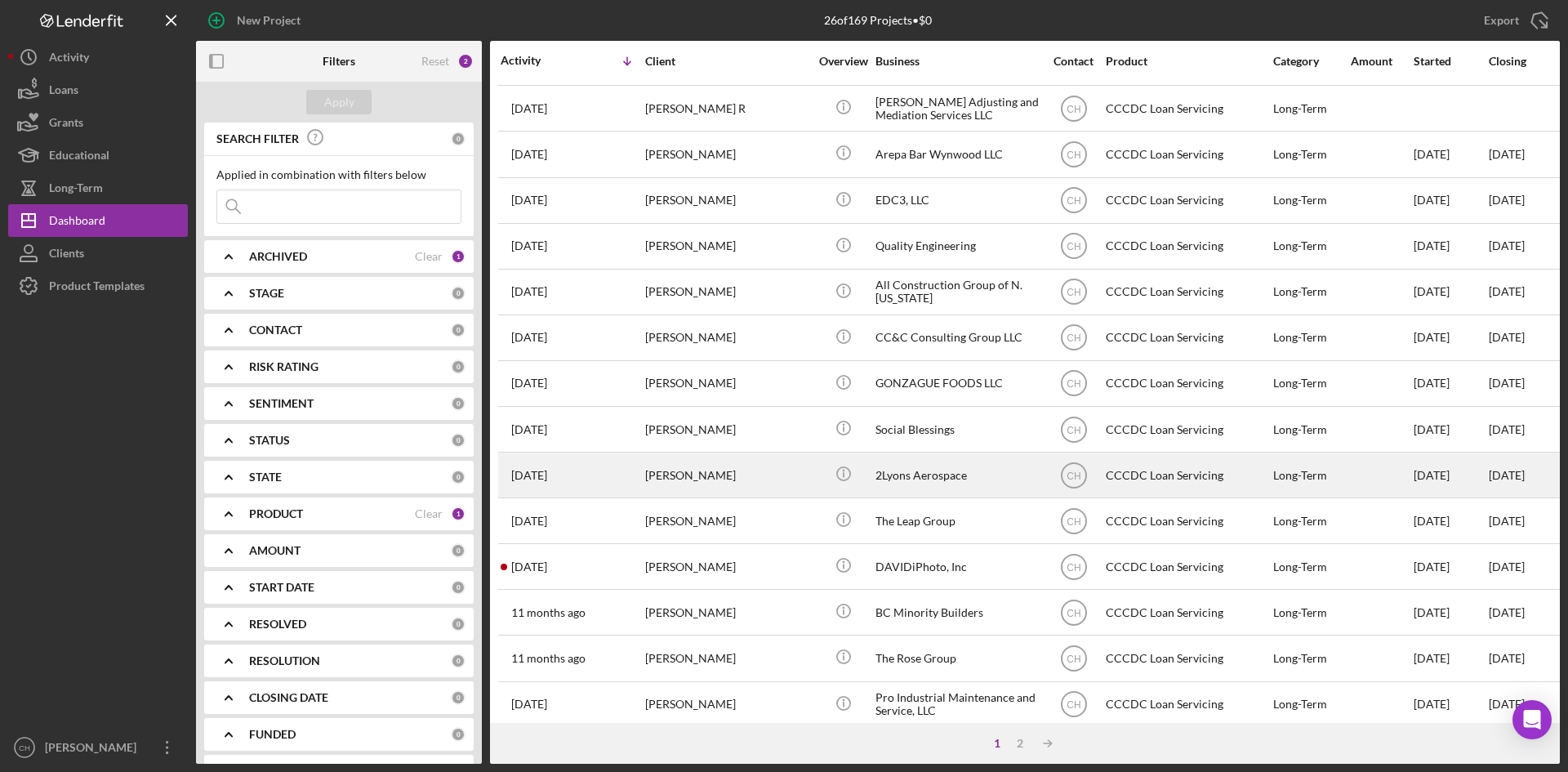
click at [757, 473] on div "[PERSON_NAME]" at bounding box center [727, 475] width 163 height 43
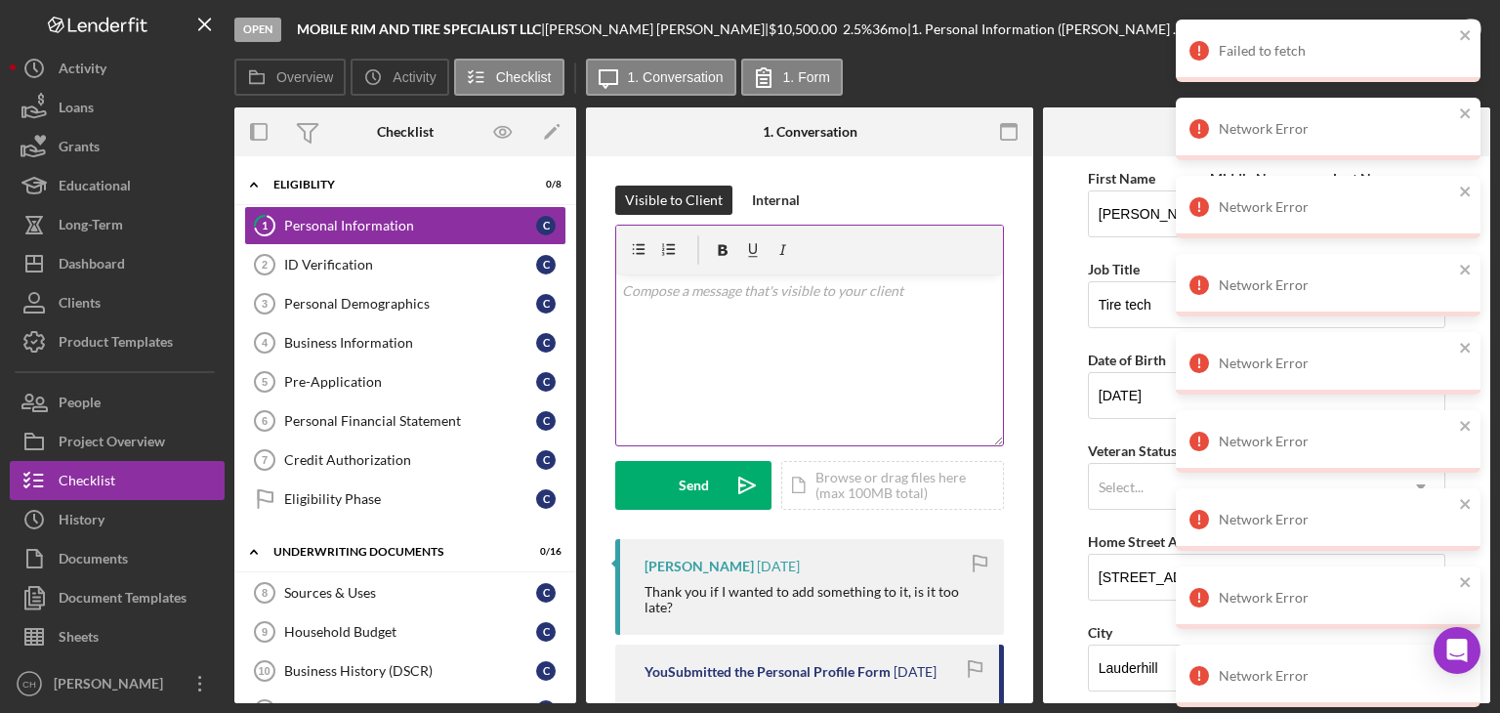
scroll to position [98, 0]
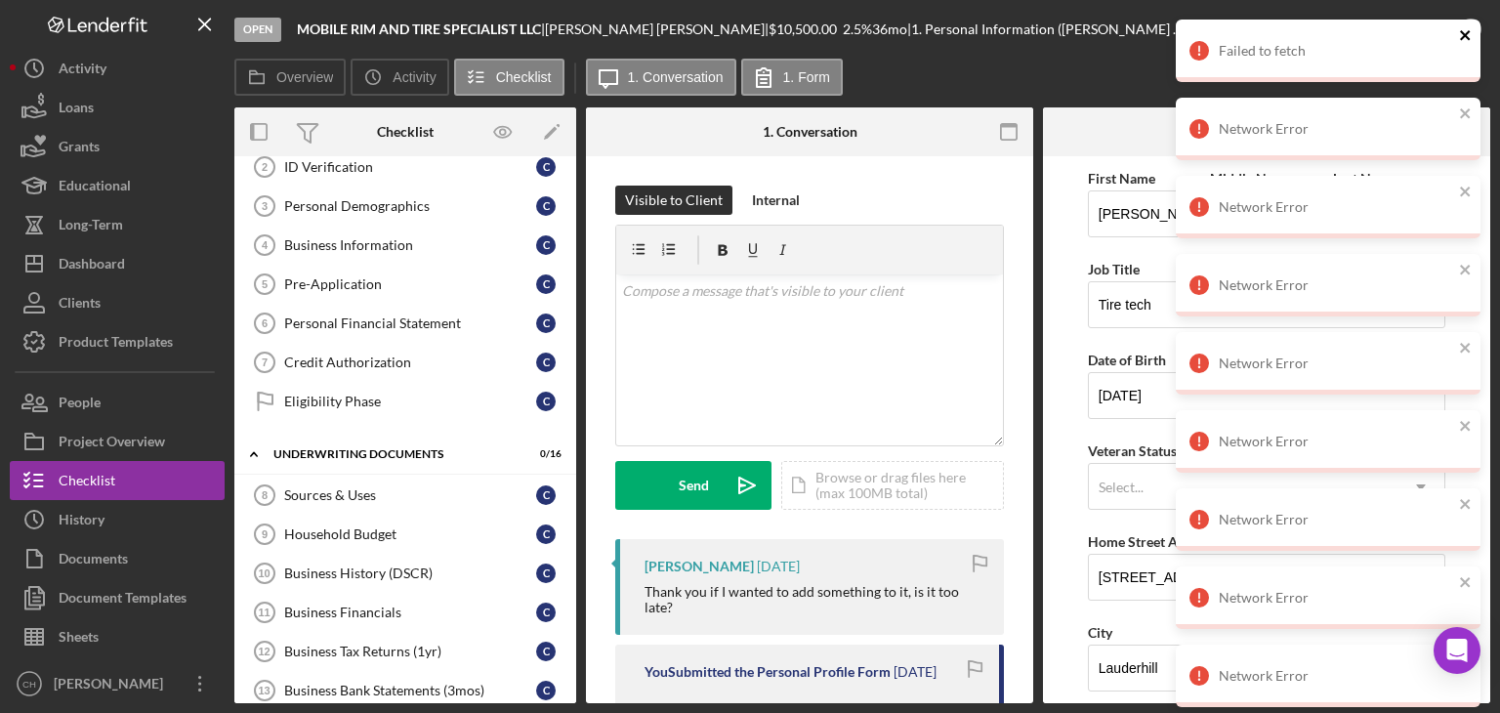
click at [1464, 37] on icon "close" at bounding box center [1465, 35] width 10 height 10
click at [1467, 36] on icon "close" at bounding box center [1465, 35] width 10 height 10
click at [1467, 35] on icon "close" at bounding box center [1466, 35] width 14 height 16
click at [1470, 34] on icon "close" at bounding box center [1466, 35] width 14 height 16
click at [1469, 39] on icon "close" at bounding box center [1465, 35] width 10 height 10
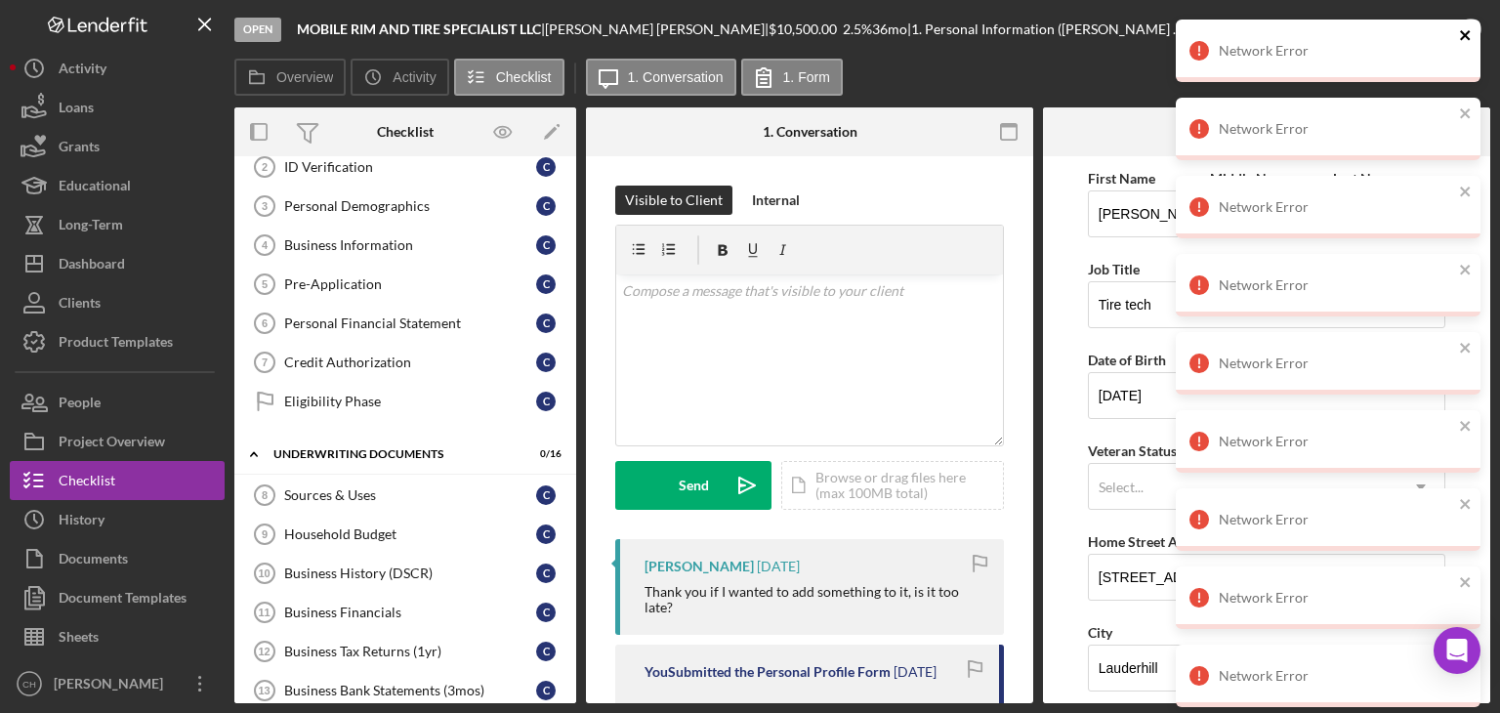
click at [1466, 41] on icon "close" at bounding box center [1466, 35] width 14 height 16
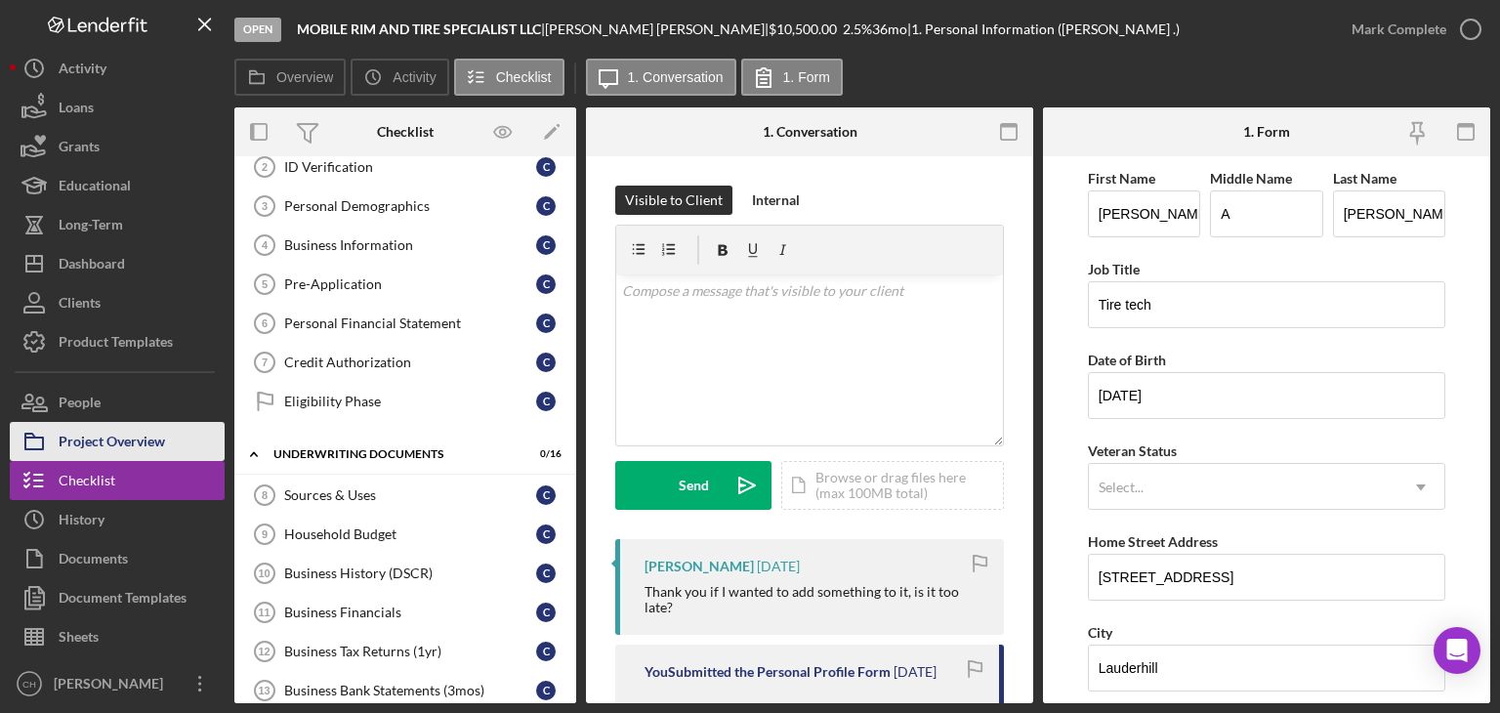
click at [137, 449] on div "Project Overview" at bounding box center [112, 444] width 106 height 44
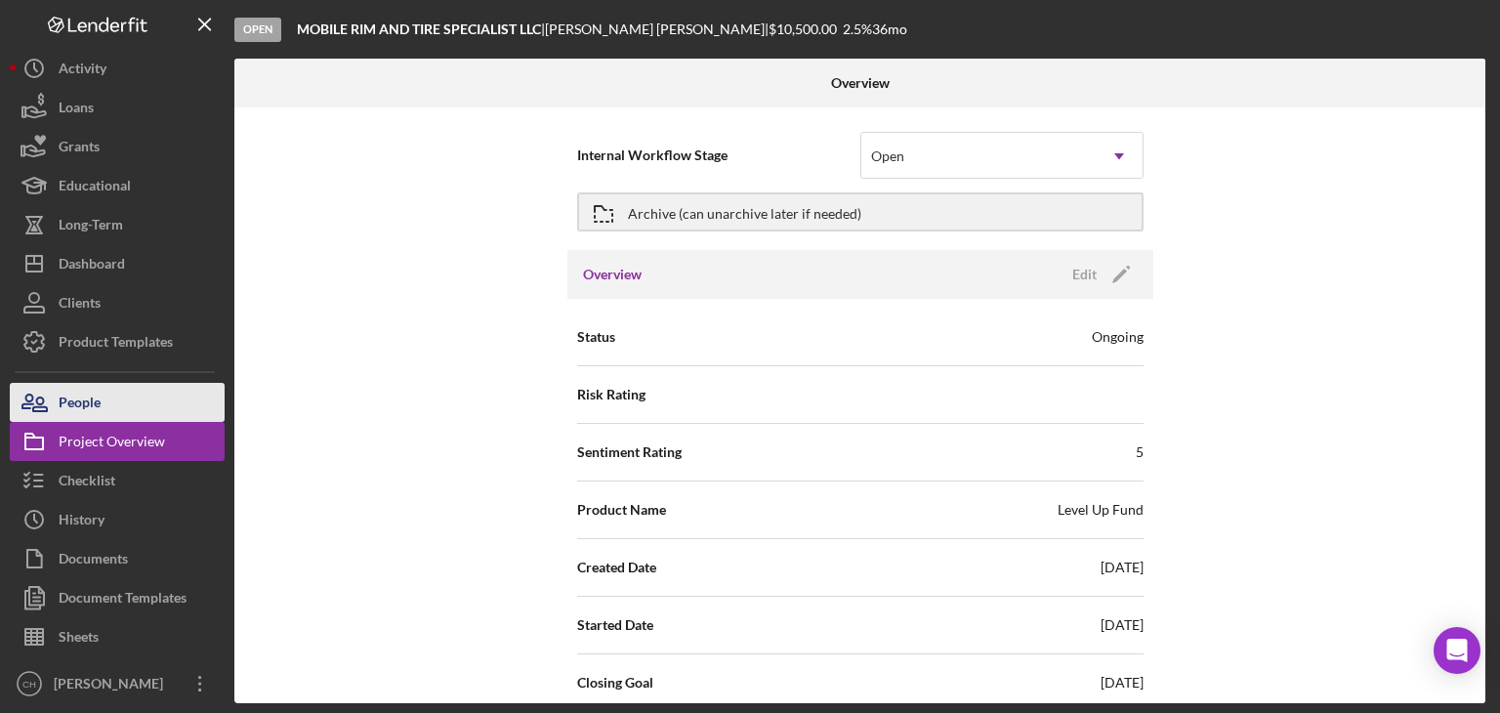
click at [96, 407] on div "People" at bounding box center [80, 405] width 42 height 44
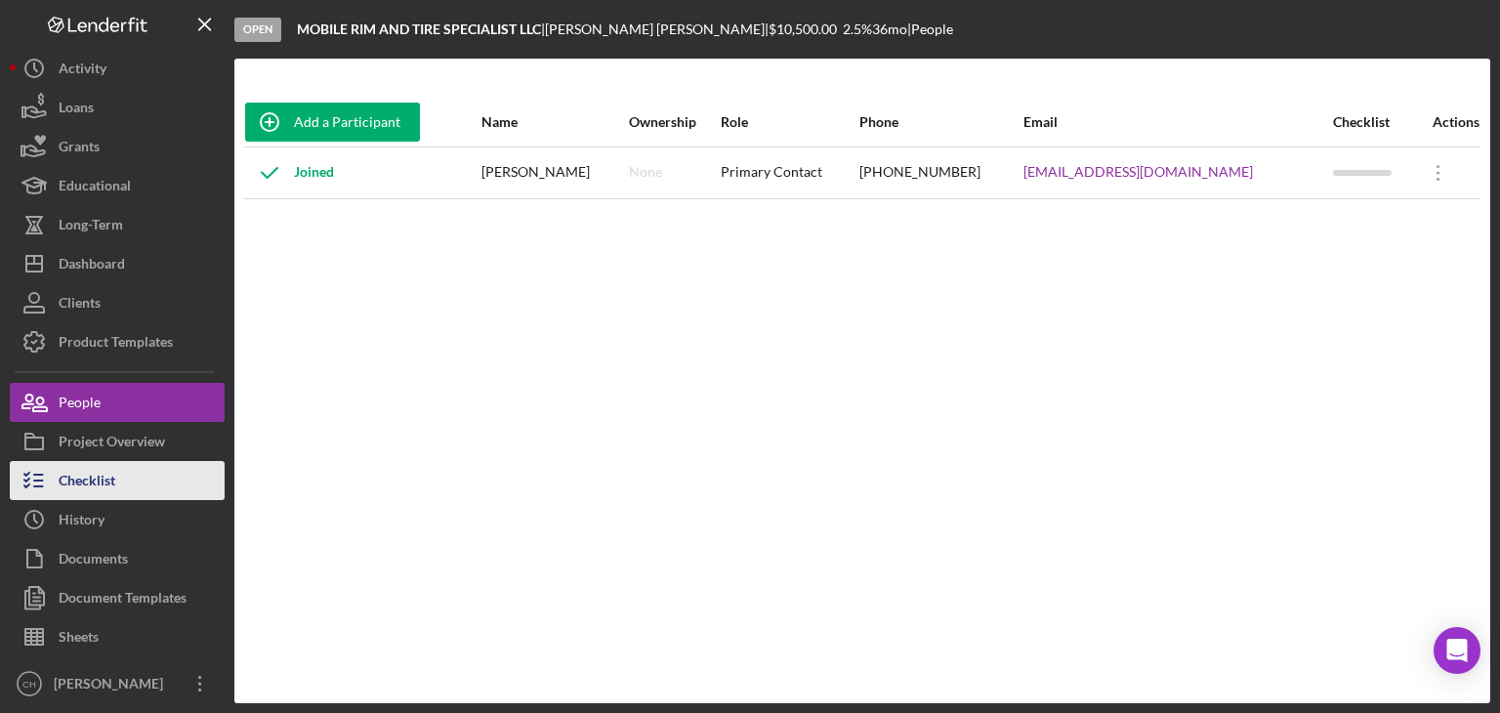
click at [128, 486] on button "Checklist" at bounding box center [117, 480] width 215 height 39
